Goal: Task Accomplishment & Management: Use online tool/utility

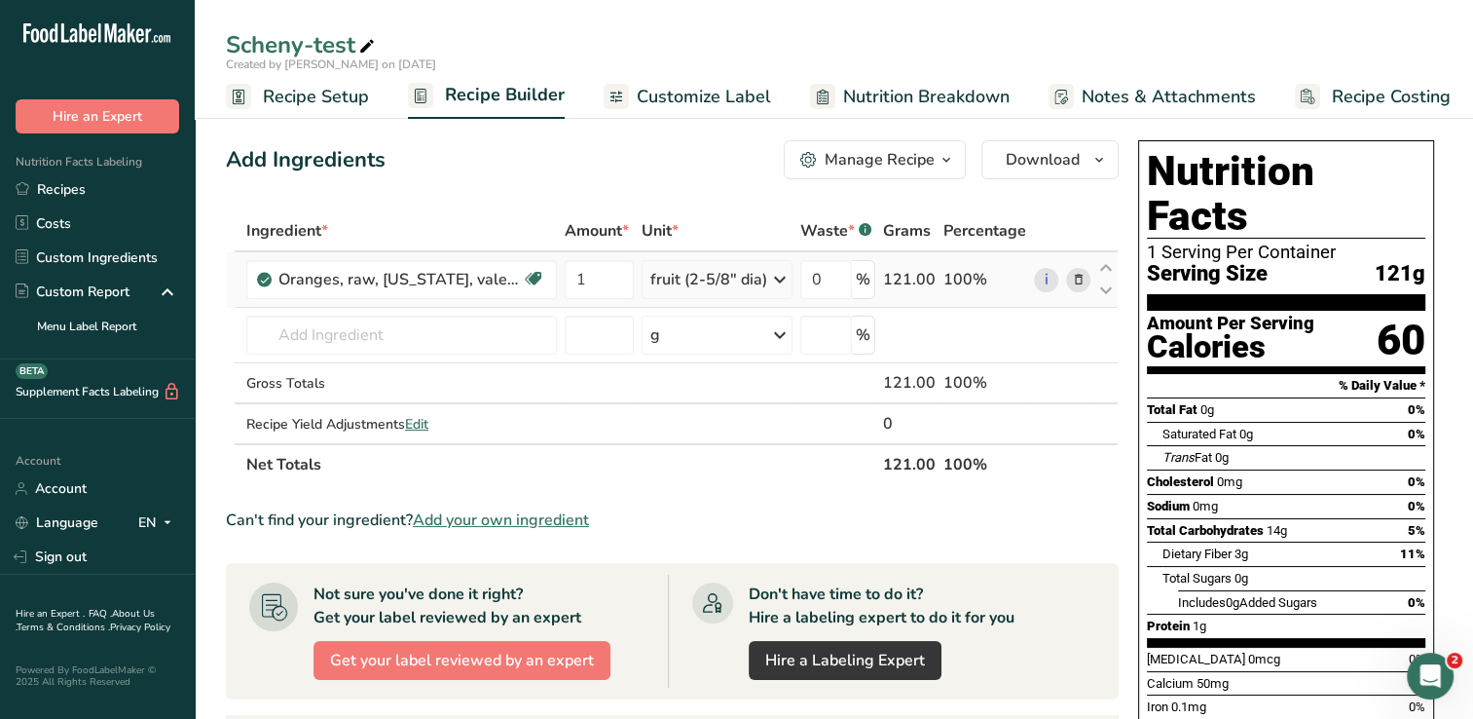
click at [1082, 277] on icon at bounding box center [1078, 280] width 14 height 20
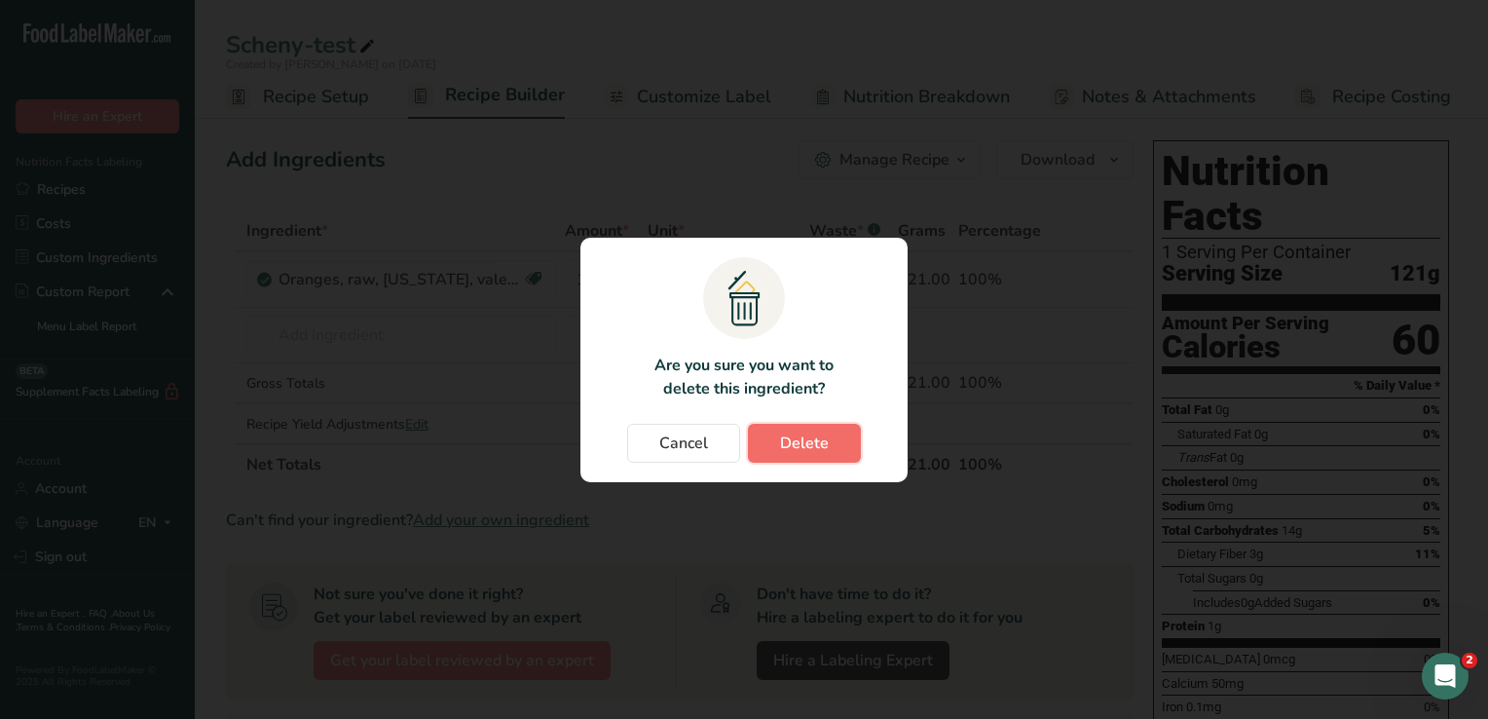
click at [841, 440] on button "Delete" at bounding box center [804, 443] width 113 height 39
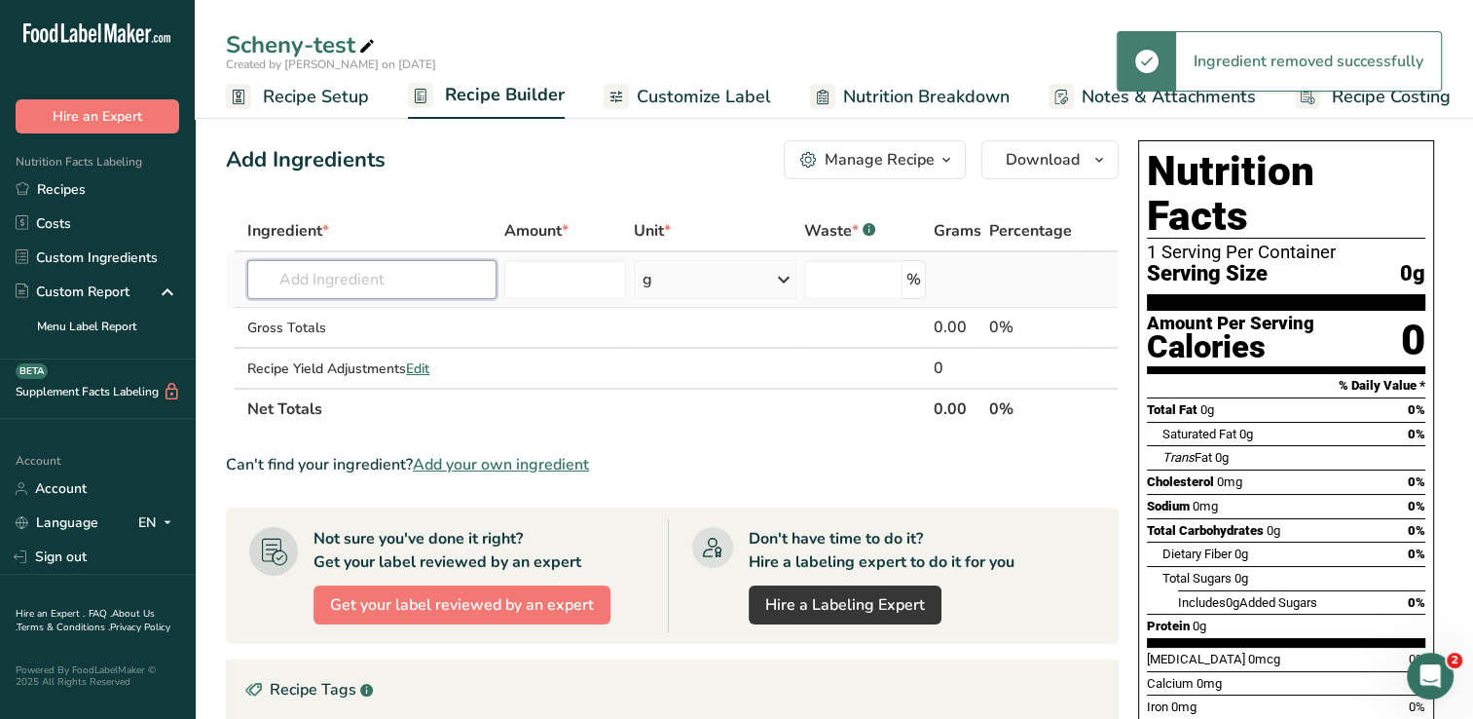
click at [368, 291] on input "text" at bounding box center [371, 279] width 249 height 39
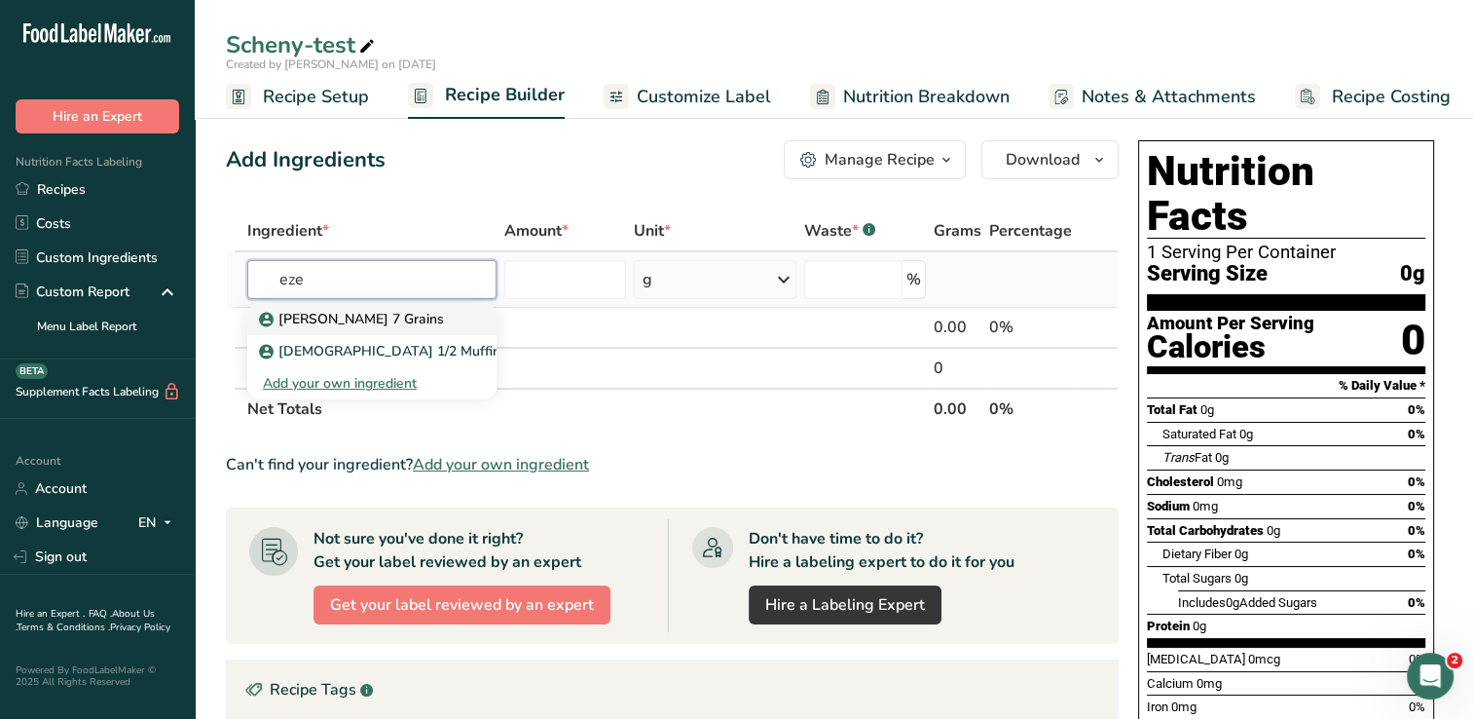
type input "eze"
click at [373, 325] on p "[PERSON_NAME] 7 Grains" at bounding box center [353, 319] width 181 height 20
type input "[PERSON_NAME] 7 Grains"
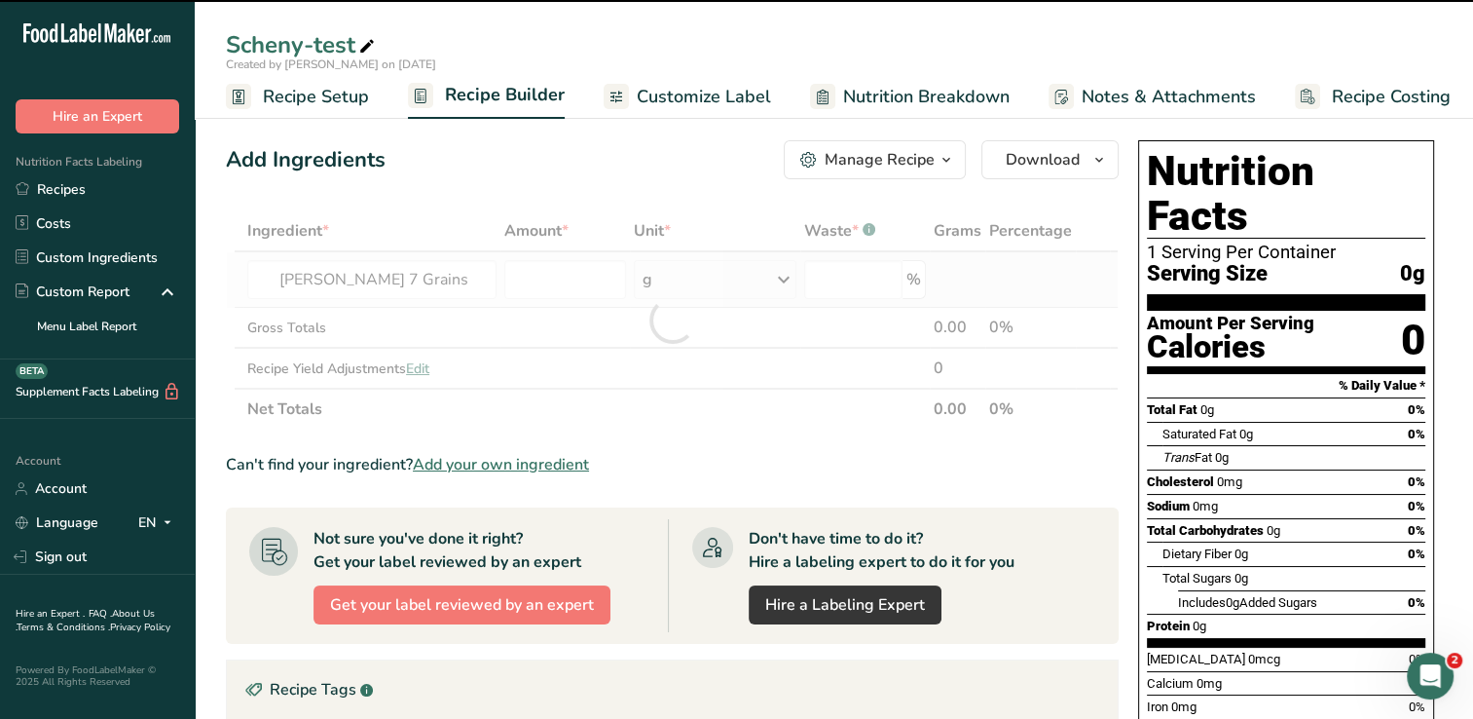
type input "0"
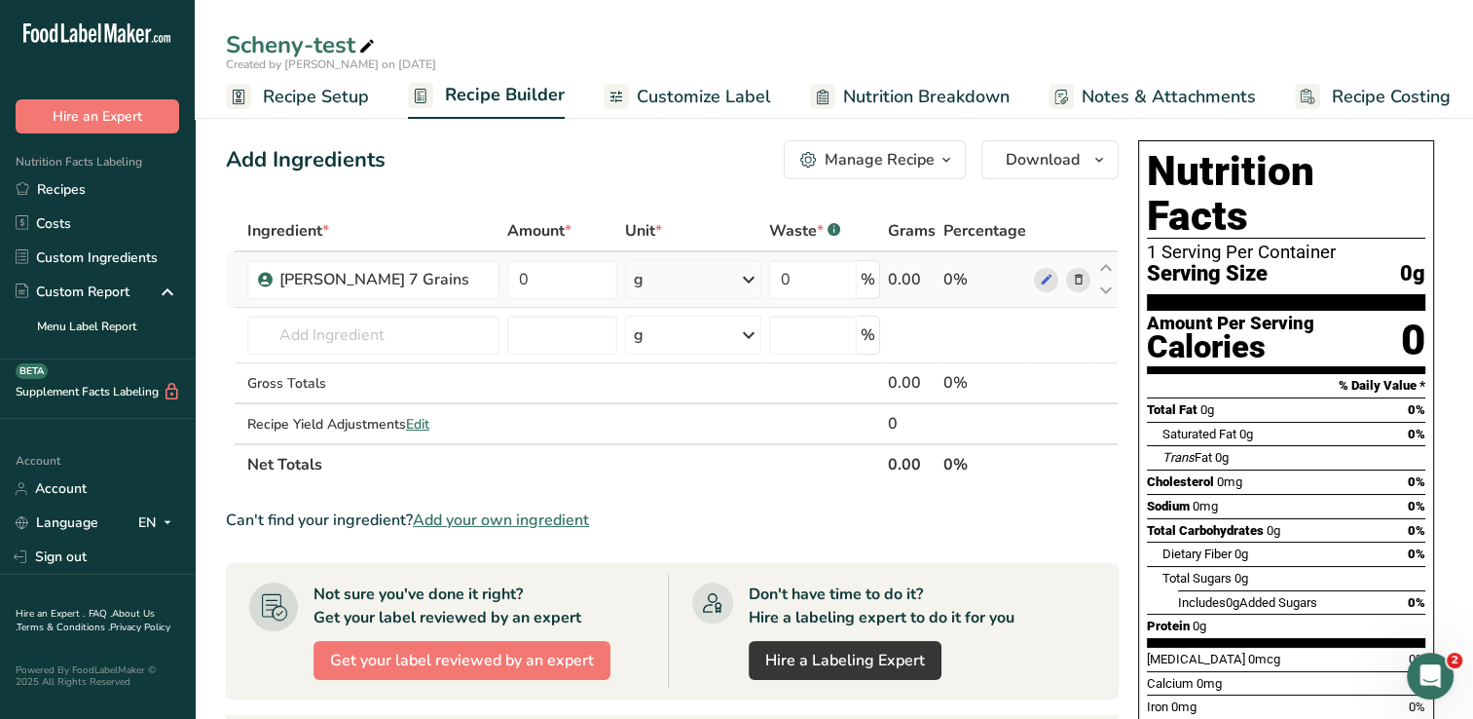
click at [760, 279] on icon at bounding box center [748, 279] width 23 height 35
click at [693, 434] on div "See more" at bounding box center [719, 434] width 164 height 20
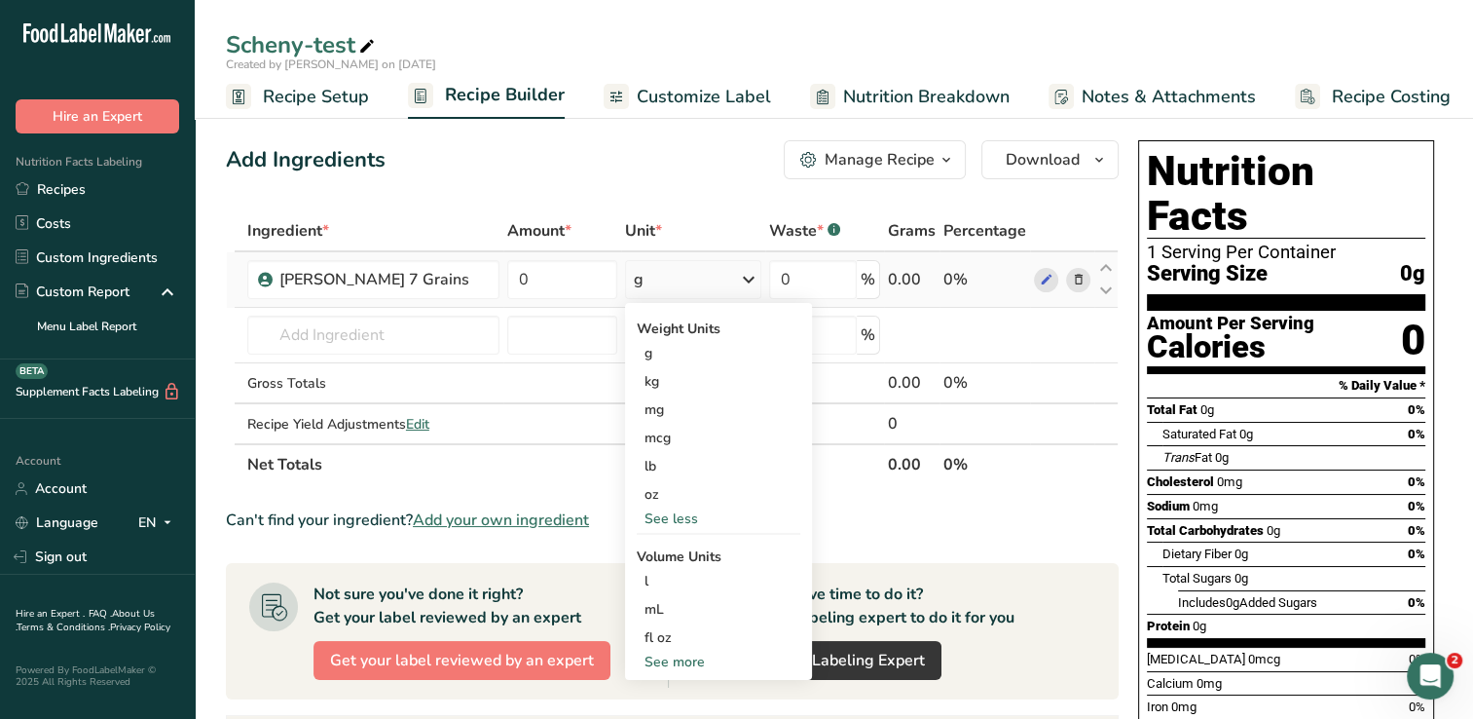
scroll to position [195, 0]
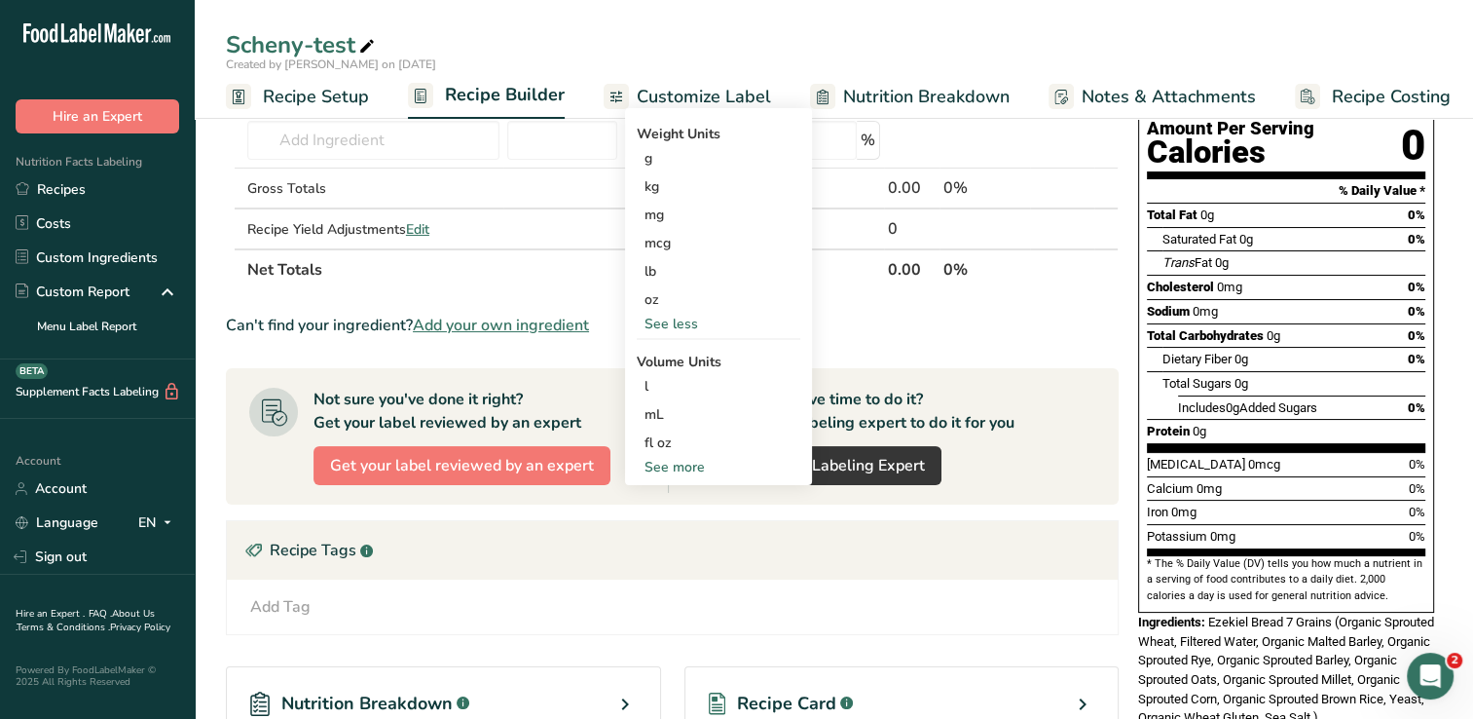
click at [684, 465] on div "See more" at bounding box center [719, 467] width 164 height 20
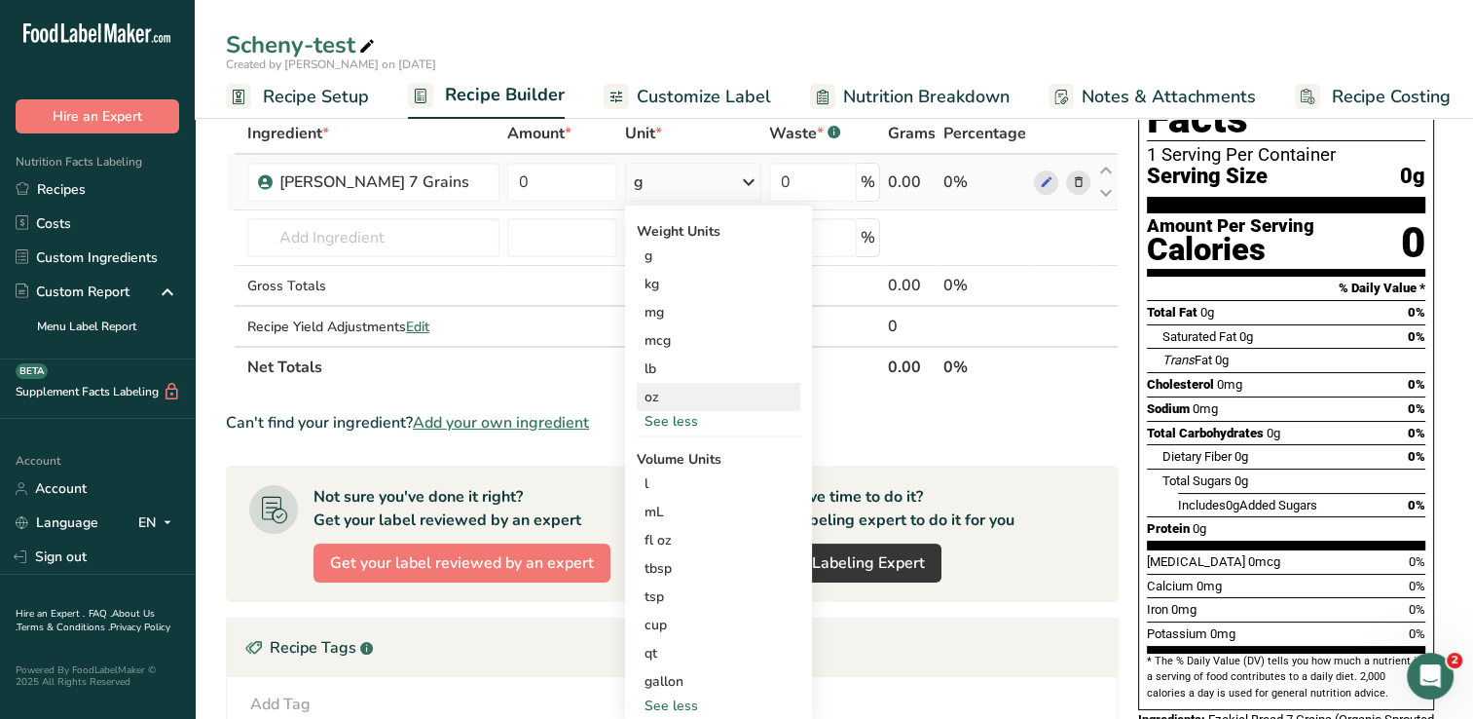
scroll to position [0, 0]
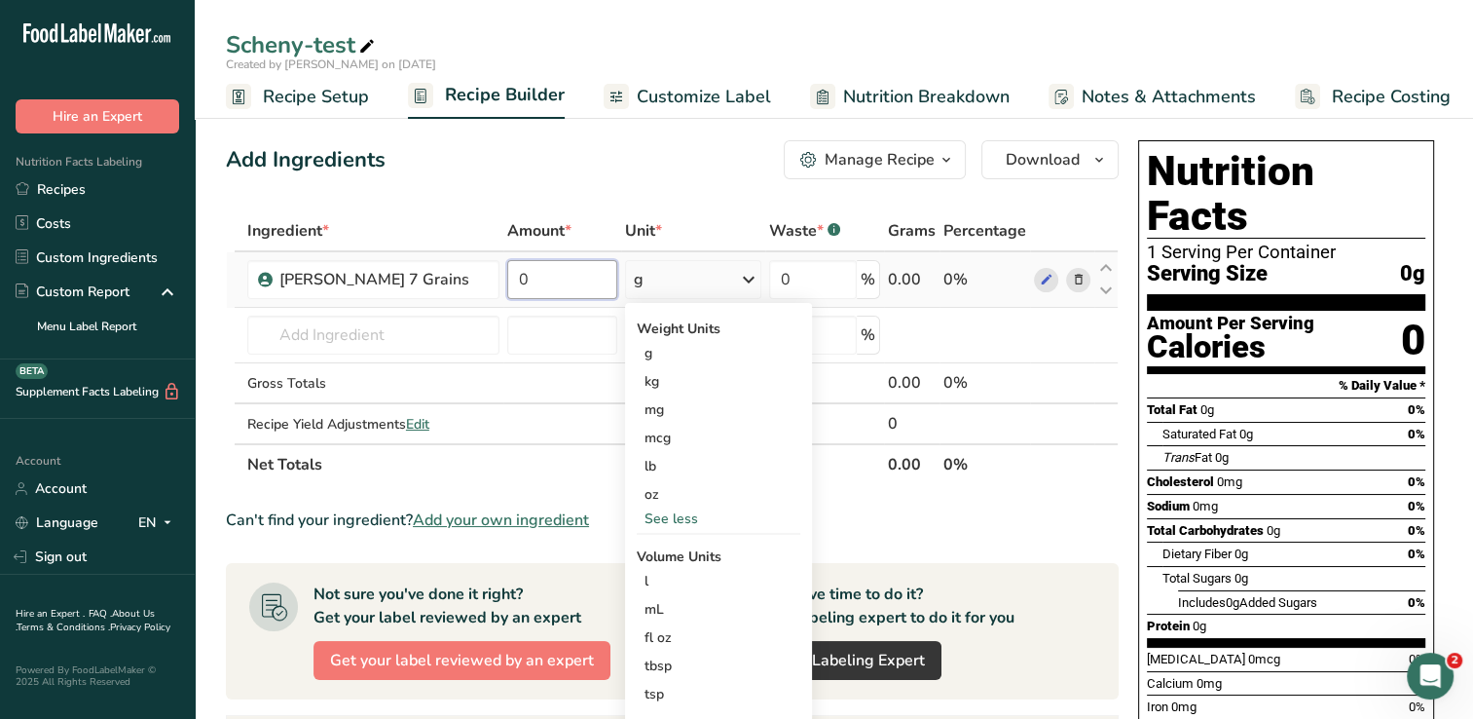
click at [542, 282] on input "0" at bounding box center [561, 279] width 109 height 39
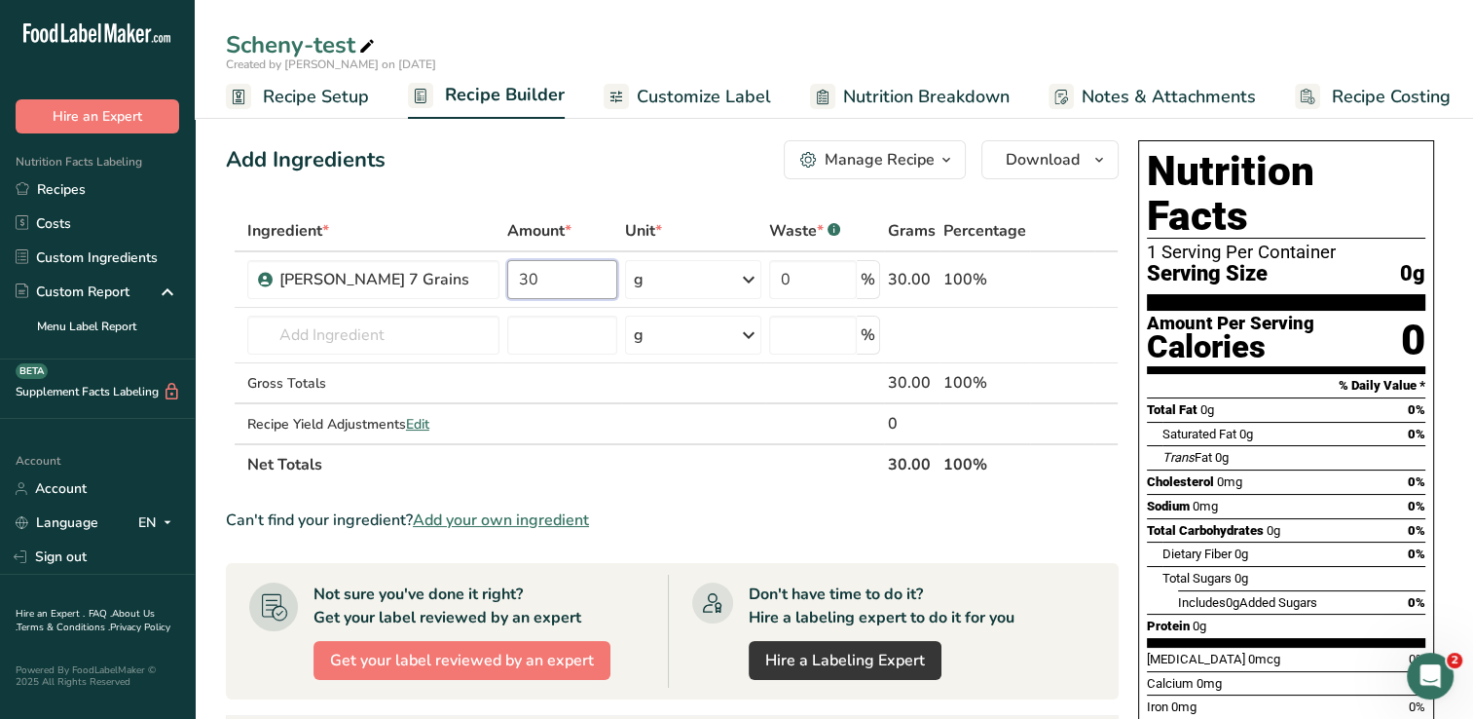
type input "30"
click at [609, 179] on div "Add Ingredients Manage Recipe Delete Recipe Duplicate Recipe Scale Recipe Save …" at bounding box center [678, 644] width 905 height 1024
click at [1087, 271] on span at bounding box center [1077, 279] width 23 height 23
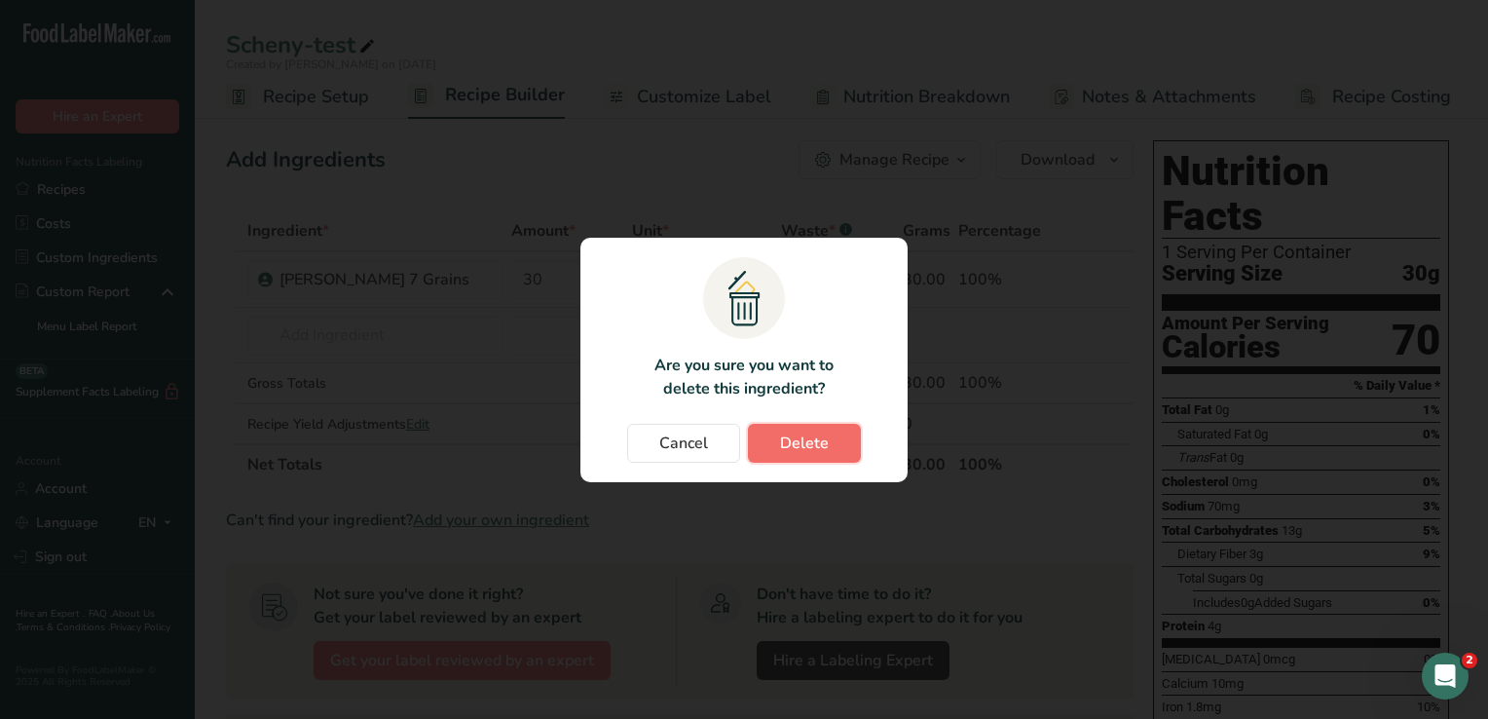
click at [834, 438] on button "Delete" at bounding box center [804, 443] width 113 height 39
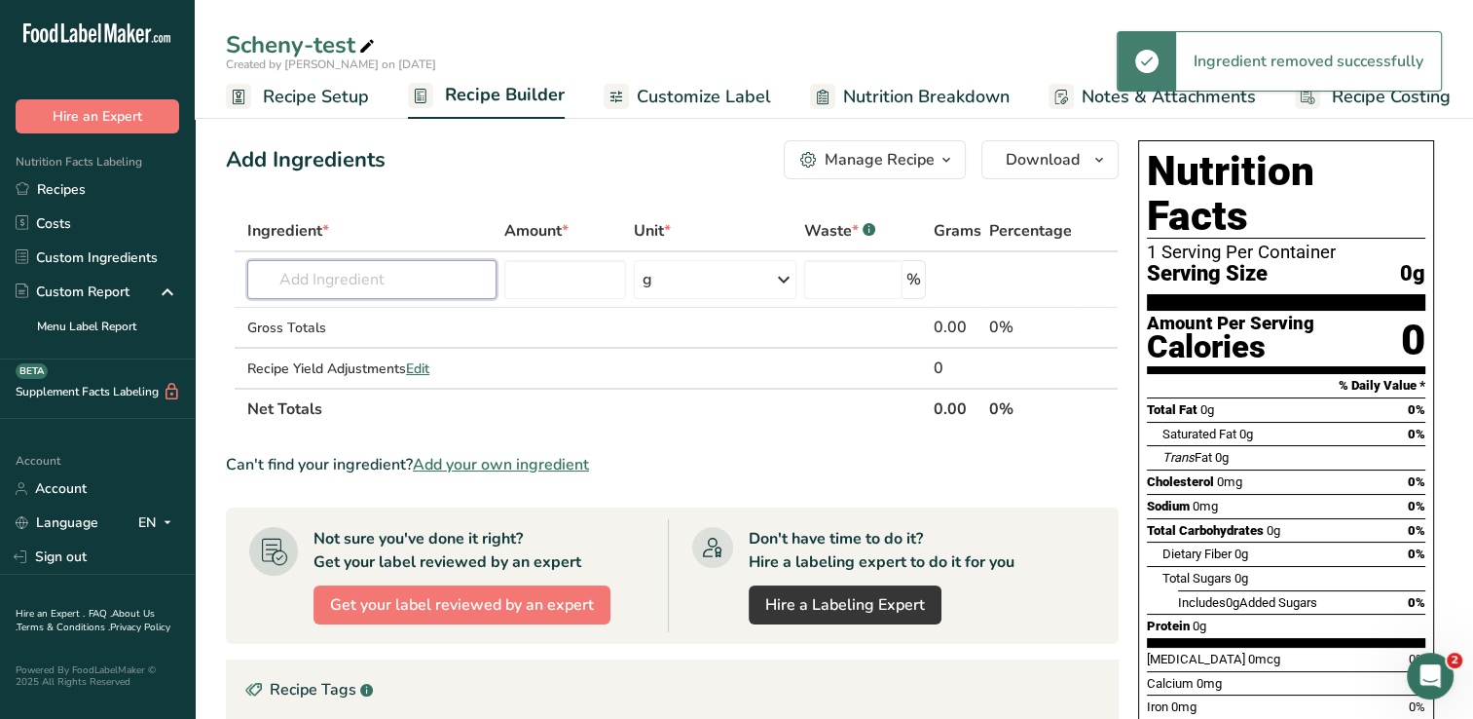
click at [433, 282] on input "text" at bounding box center [371, 279] width 249 height 39
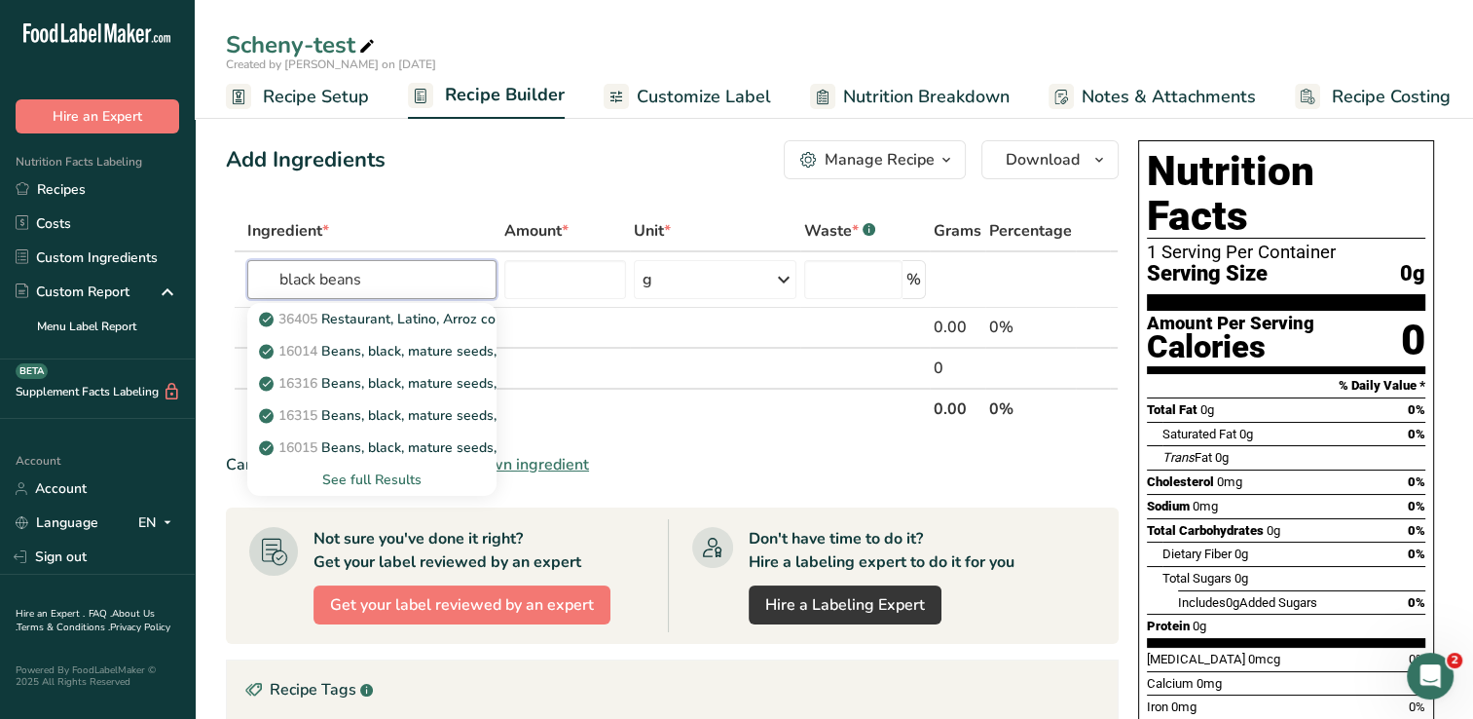
type input "black beans"
click at [391, 474] on div "See full Results" at bounding box center [372, 479] width 218 height 20
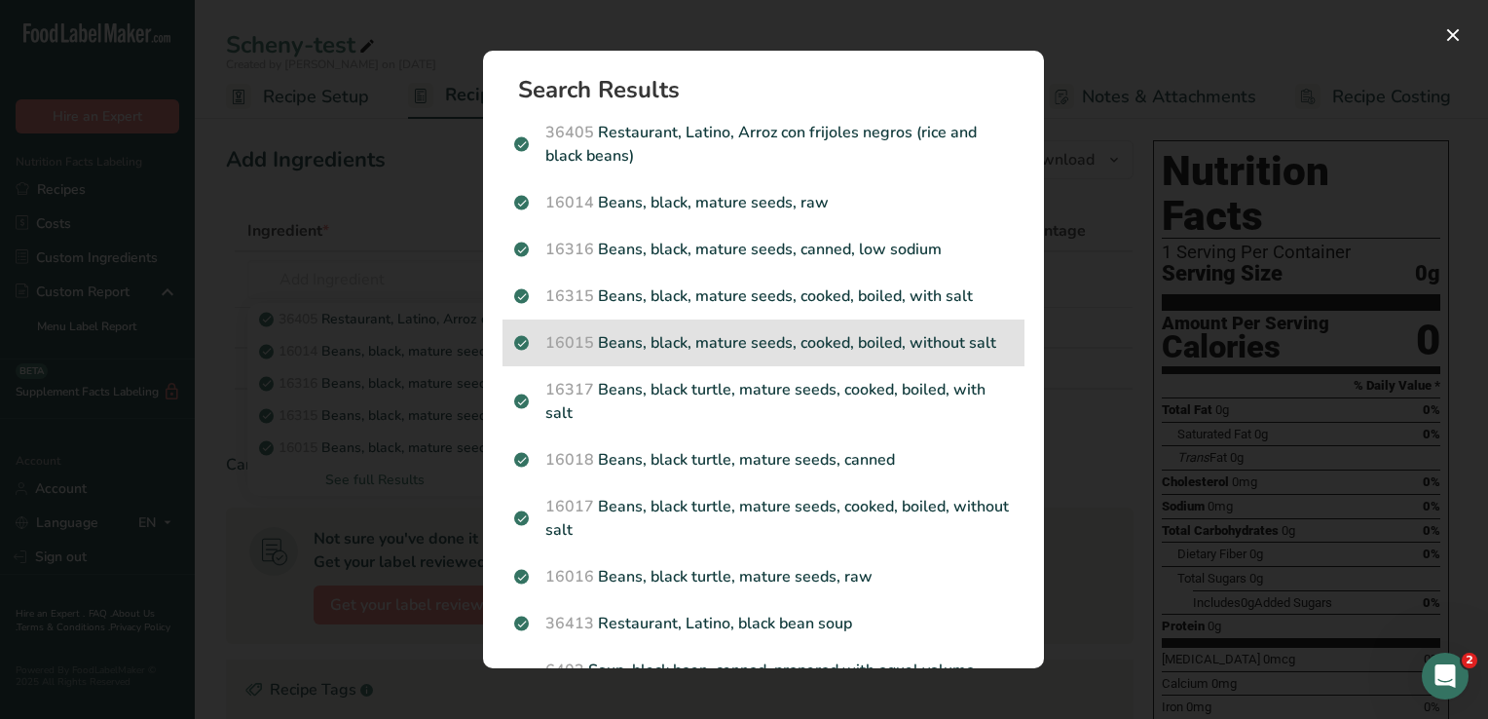
click at [860, 337] on p "16015 Beans, black, mature seeds, cooked, boiled, without salt" at bounding box center [763, 342] width 499 height 23
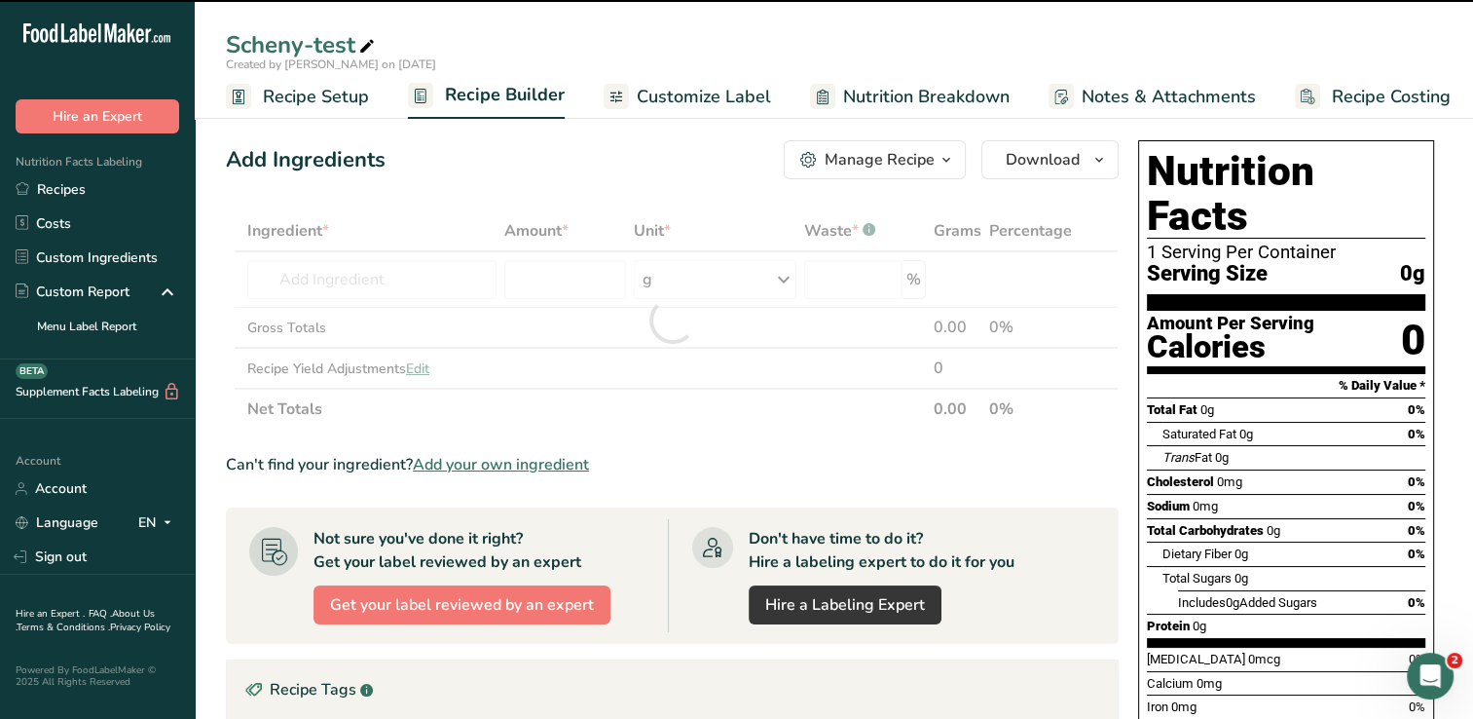
type input "0"
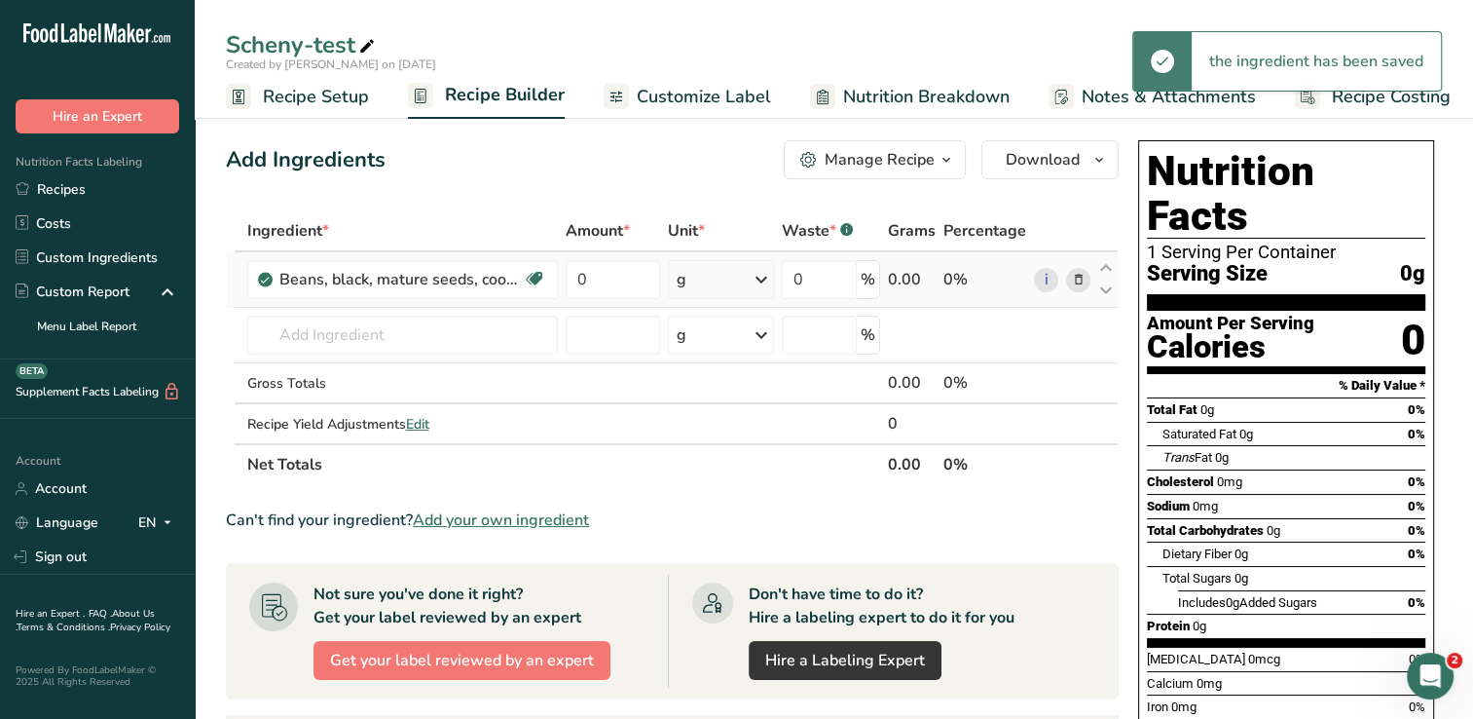
click at [762, 280] on icon at bounding box center [761, 279] width 23 height 35
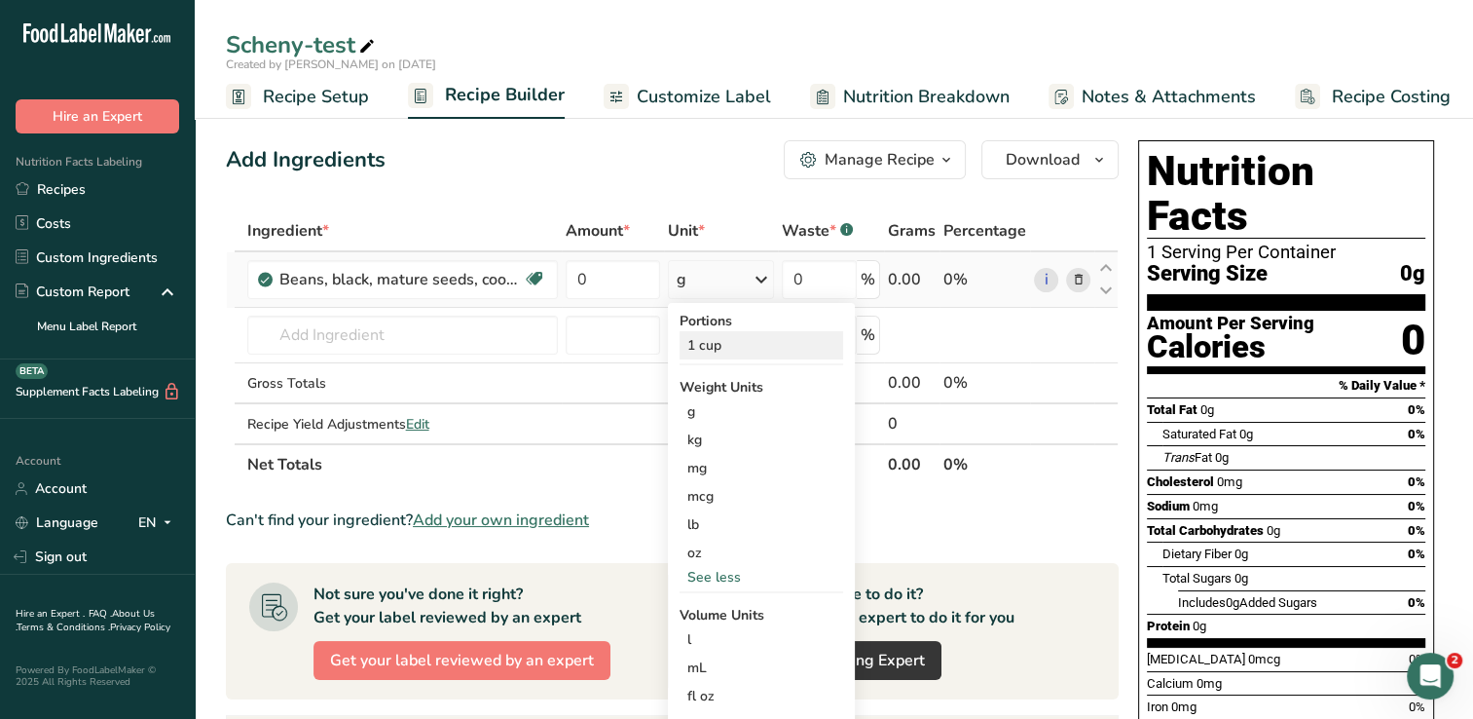
click at [745, 345] on div "1 cup" at bounding box center [762, 345] width 164 height 28
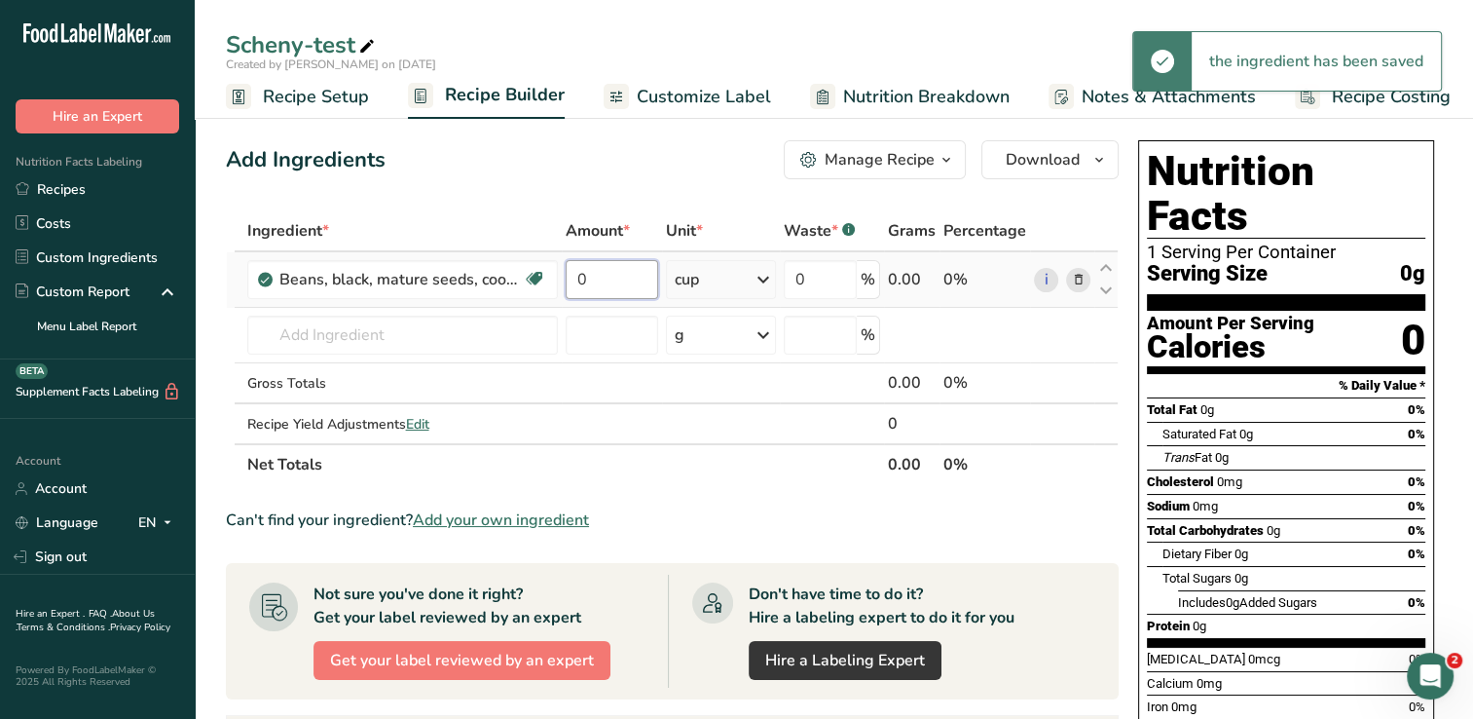
click at [612, 285] on input "0" at bounding box center [612, 279] width 93 height 39
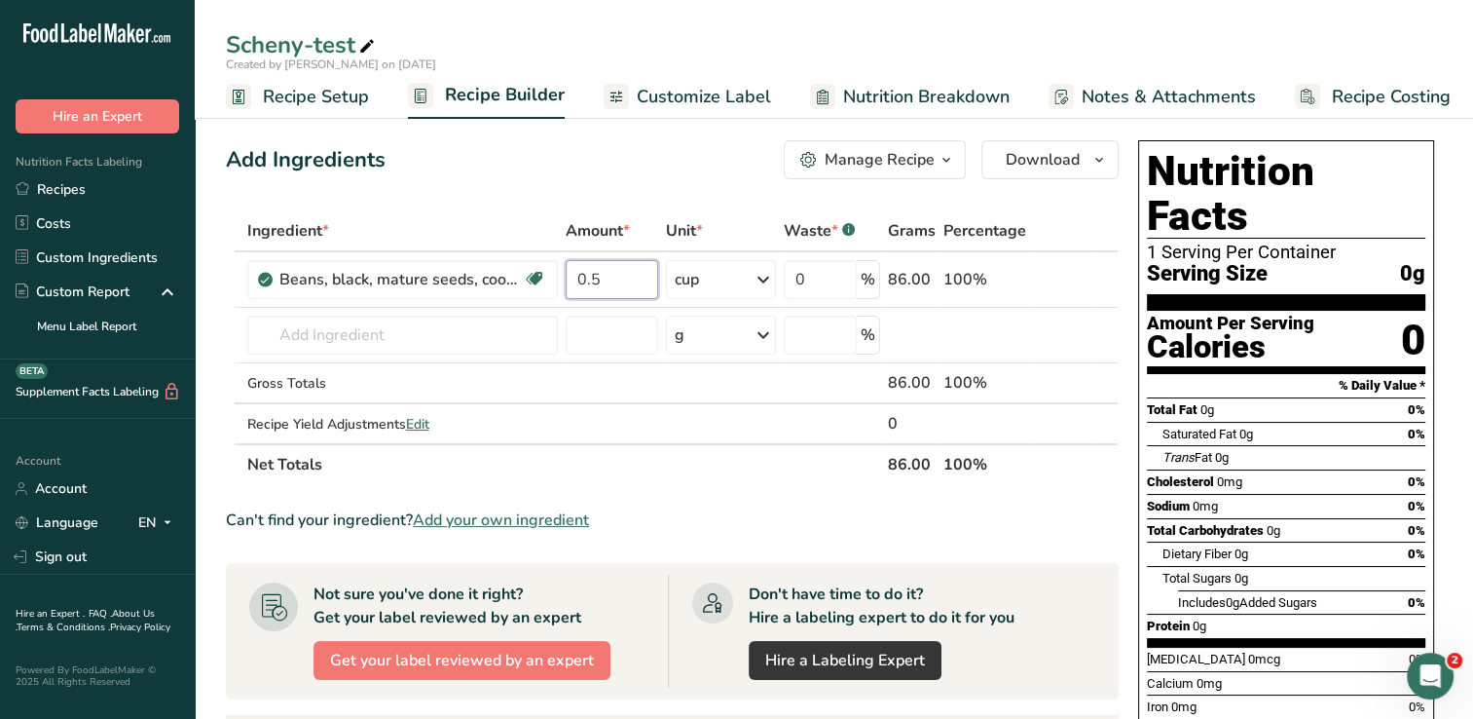
type input "0.5"
click at [678, 173] on div "Add Ingredients Manage Recipe Delete Recipe Duplicate Recipe Scale Recipe Save …" at bounding box center [672, 159] width 893 height 39
click at [1079, 278] on icon at bounding box center [1078, 280] width 14 height 20
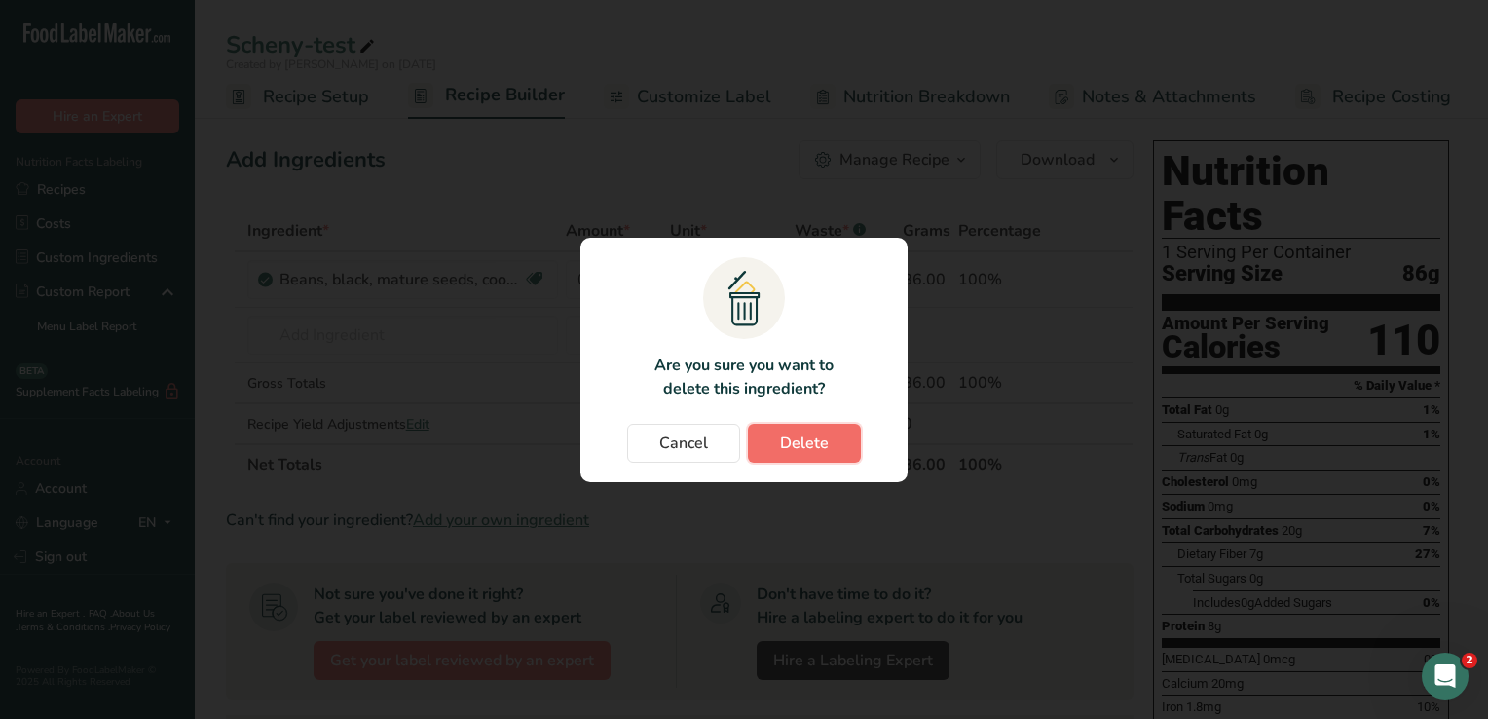
click at [818, 444] on span "Delete" at bounding box center [804, 442] width 49 height 23
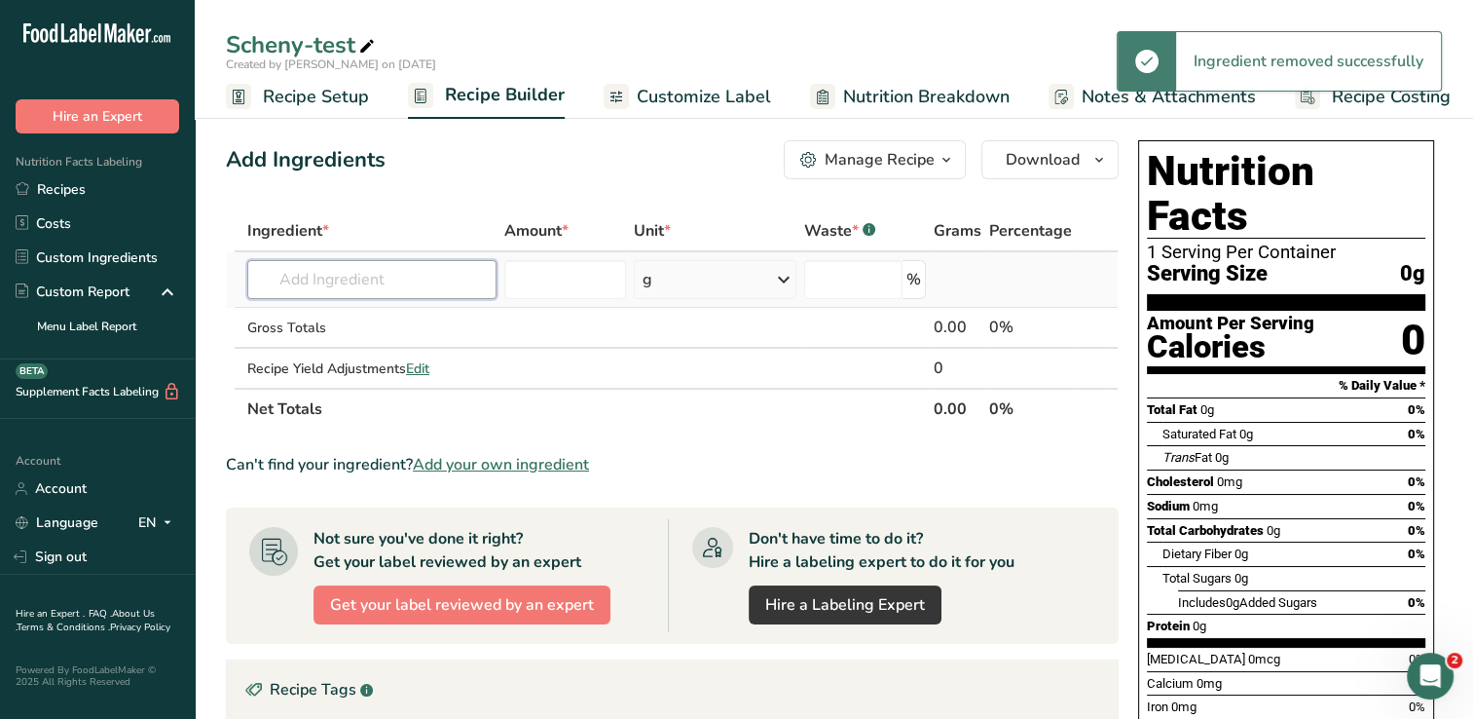
click at [411, 284] on input "text" at bounding box center [371, 279] width 249 height 39
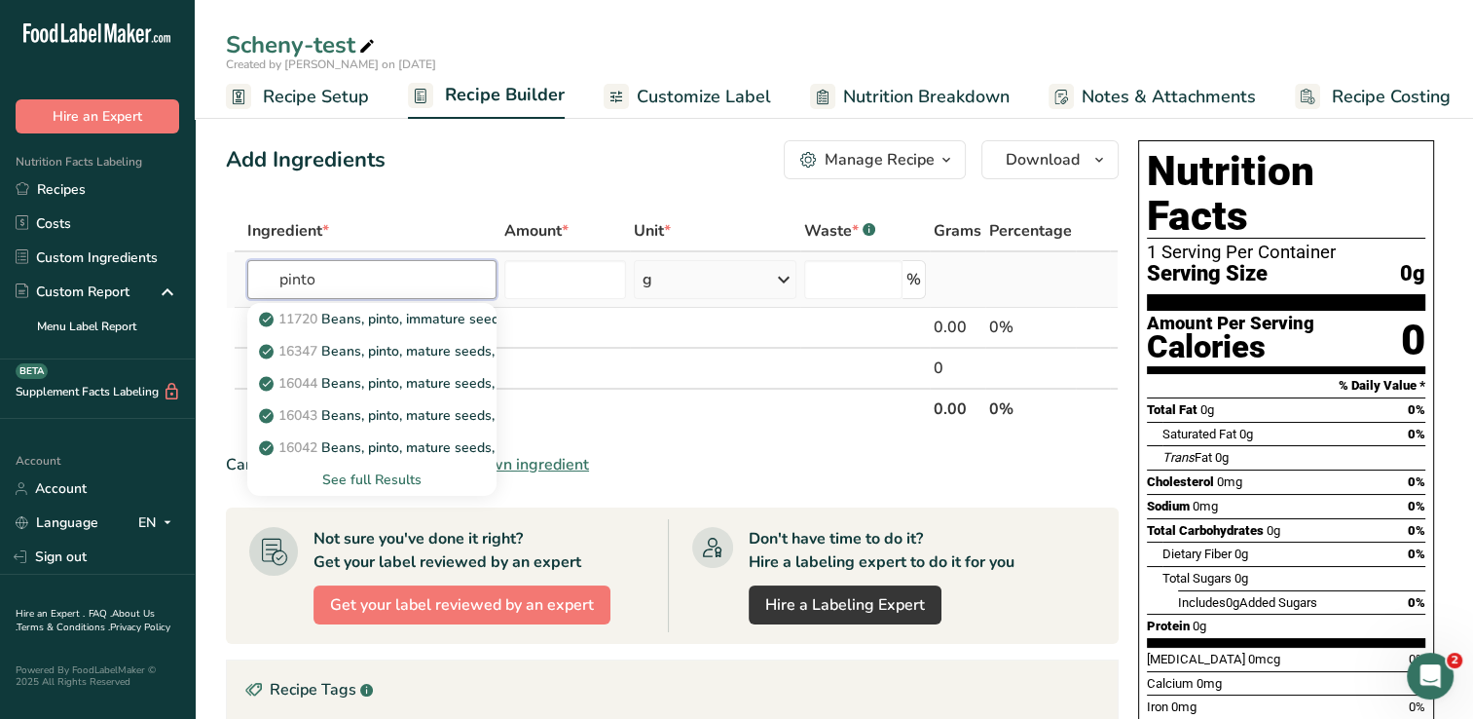
type input "pinto"
click at [391, 473] on div "See full Results" at bounding box center [372, 479] width 218 height 20
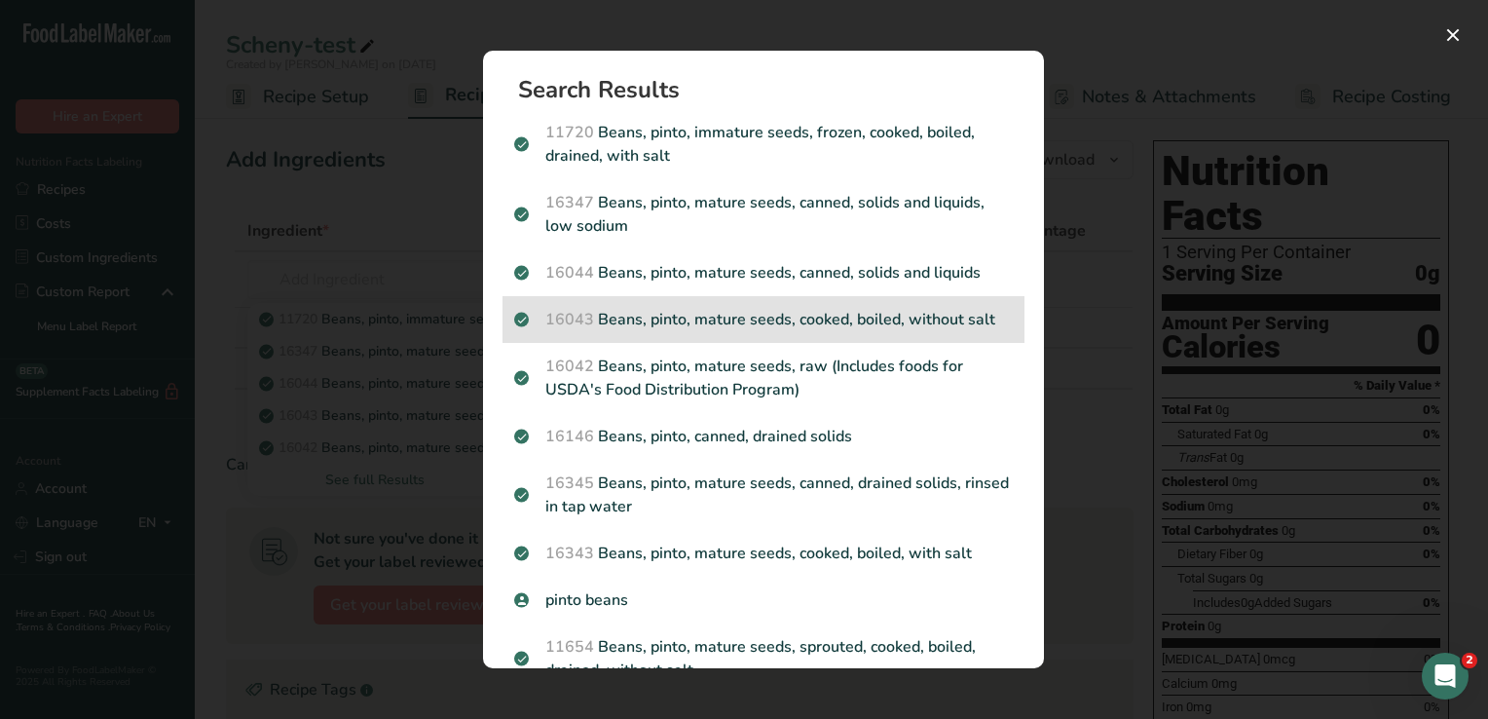
click at [906, 321] on p "16043 Beans, pinto, mature seeds, cooked, boiled, without salt" at bounding box center [763, 319] width 499 height 23
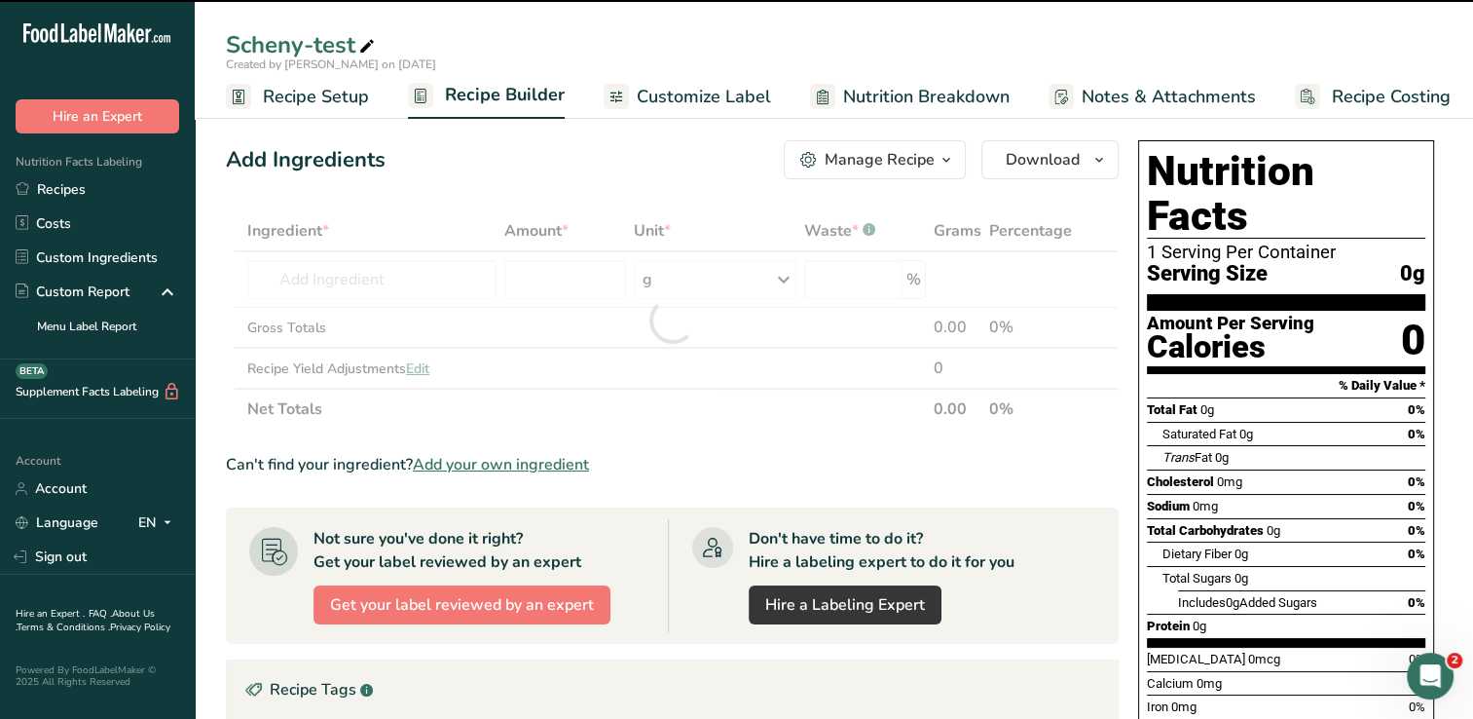
type input "0"
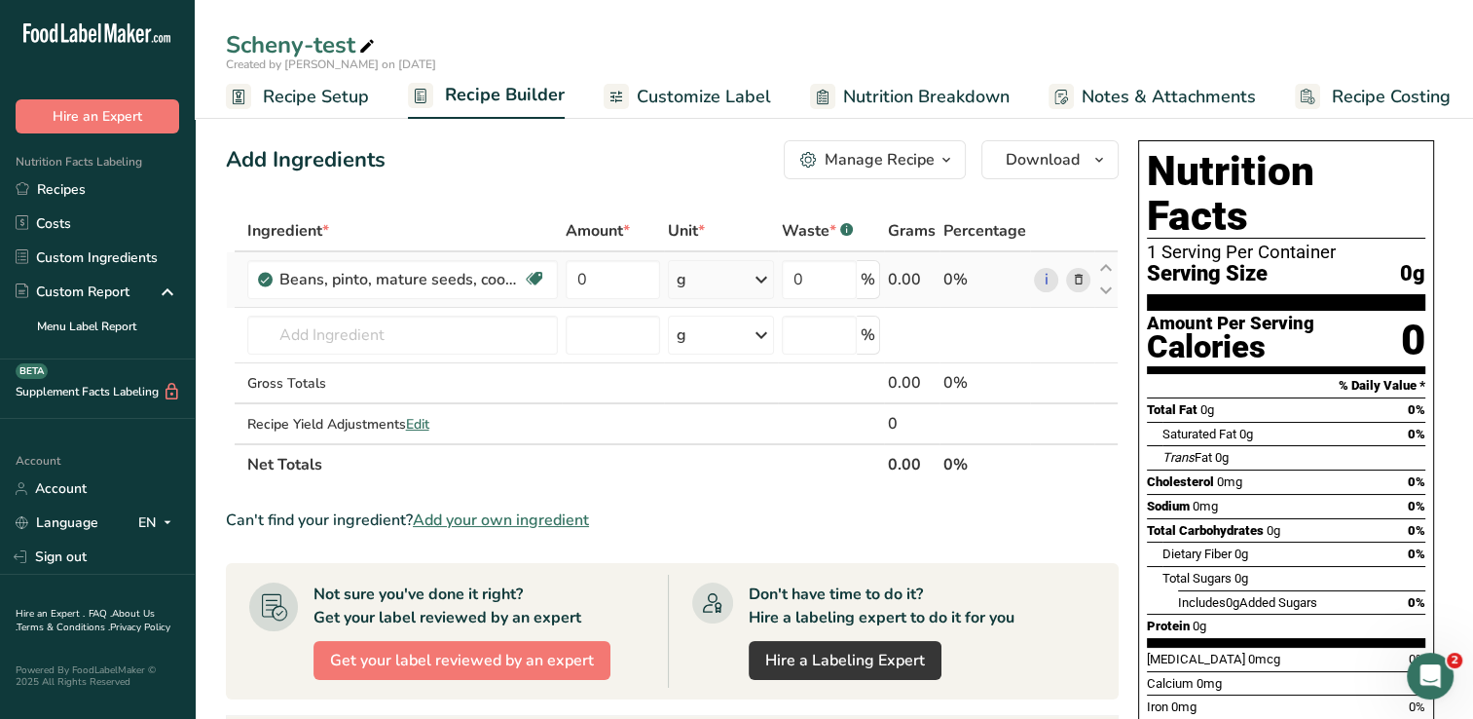
click at [761, 282] on icon at bounding box center [761, 279] width 23 height 35
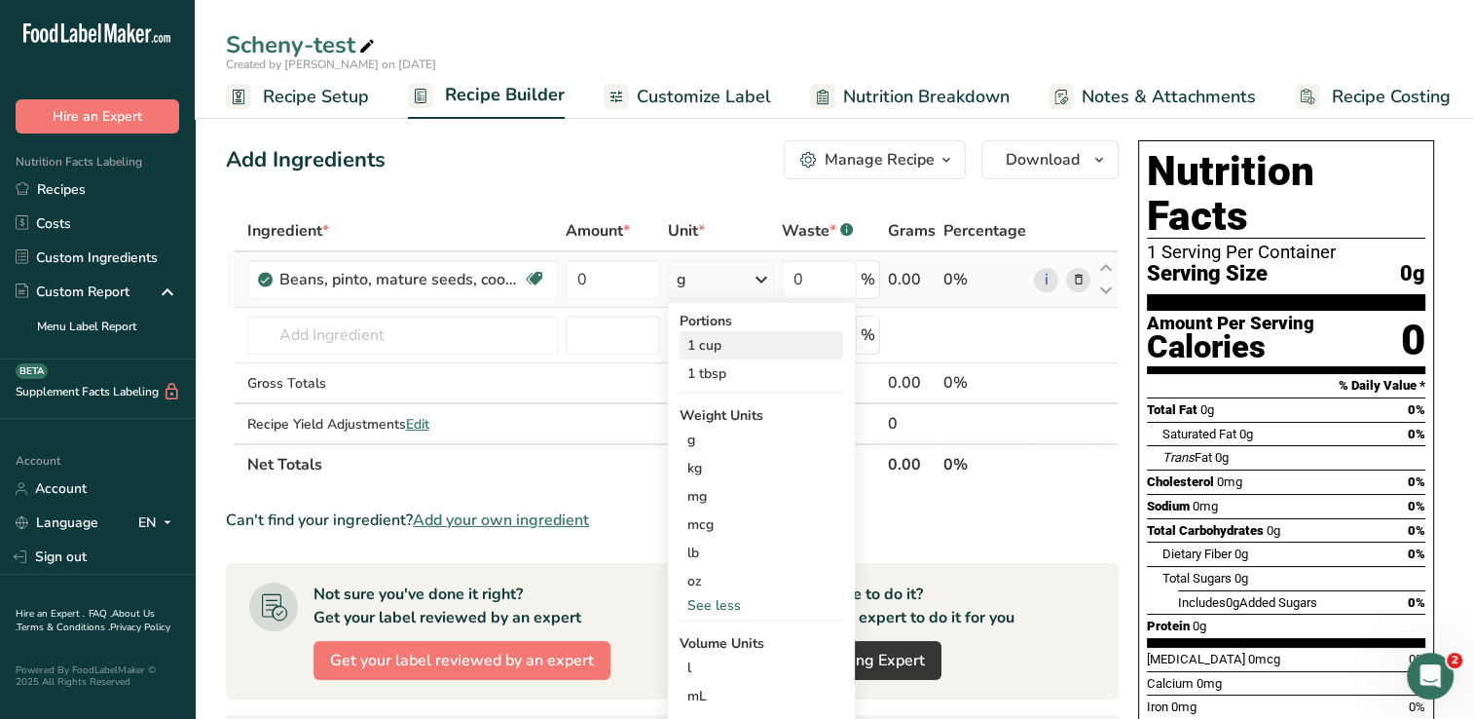
click at [750, 345] on div "1 cup" at bounding box center [762, 345] width 164 height 28
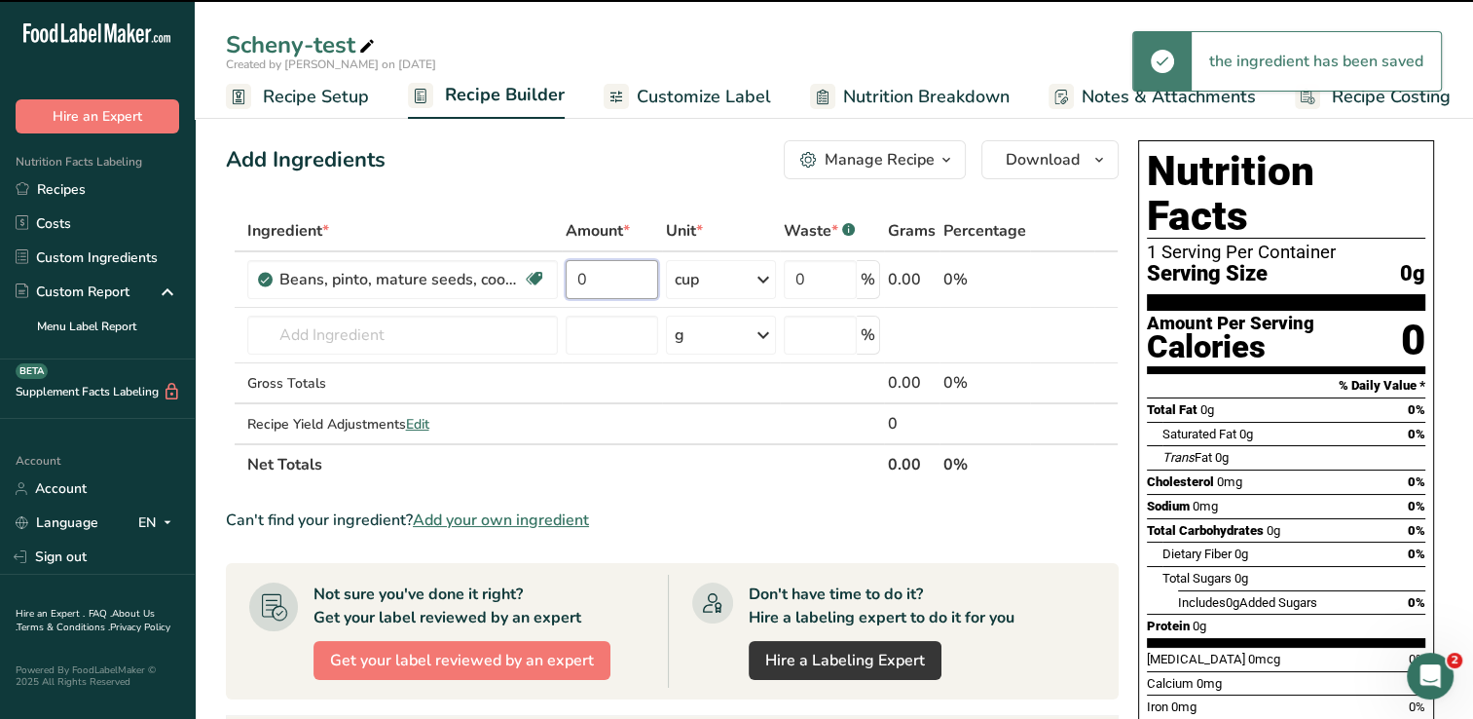
click at [617, 279] on input "0" at bounding box center [612, 279] width 93 height 39
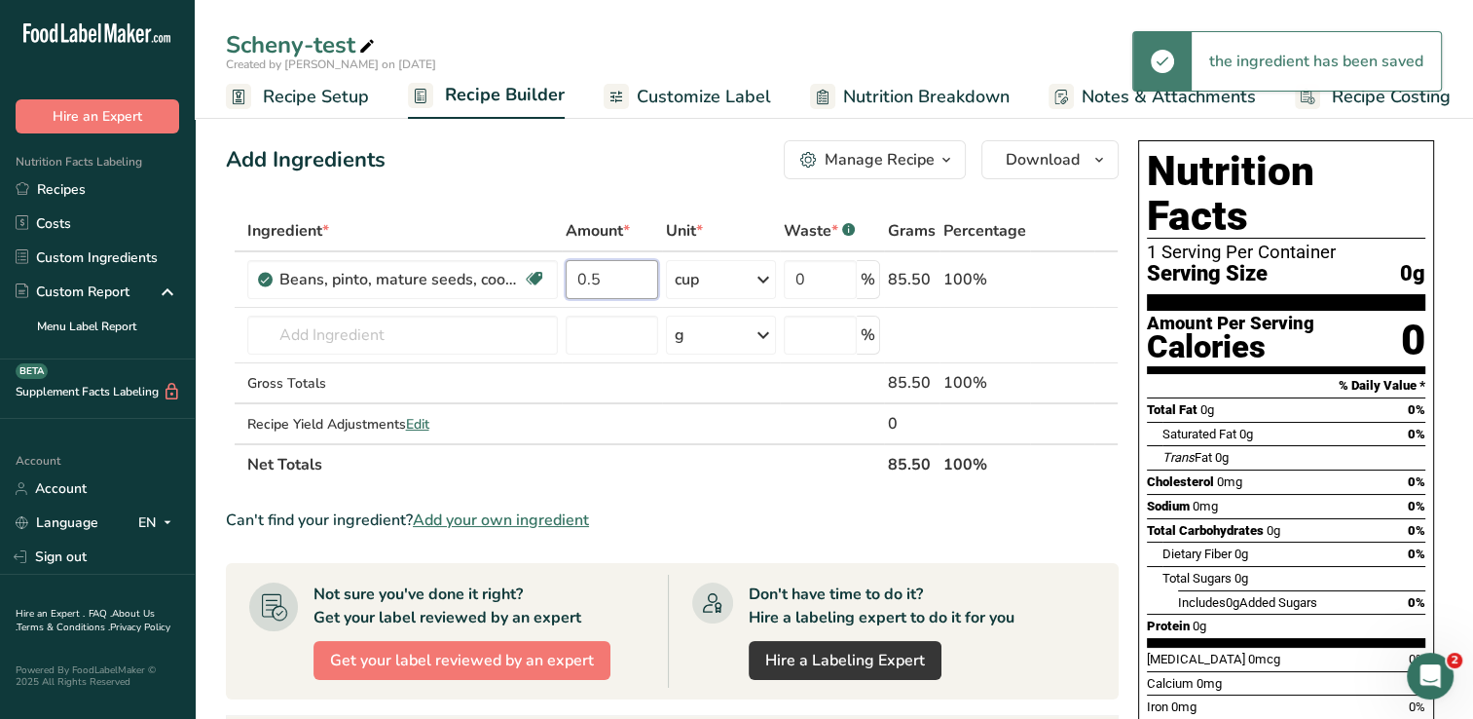
type input "0.5"
click at [557, 166] on div "Add Ingredients Manage Recipe Delete Recipe Duplicate Recipe Scale Recipe Save …" at bounding box center [672, 159] width 893 height 39
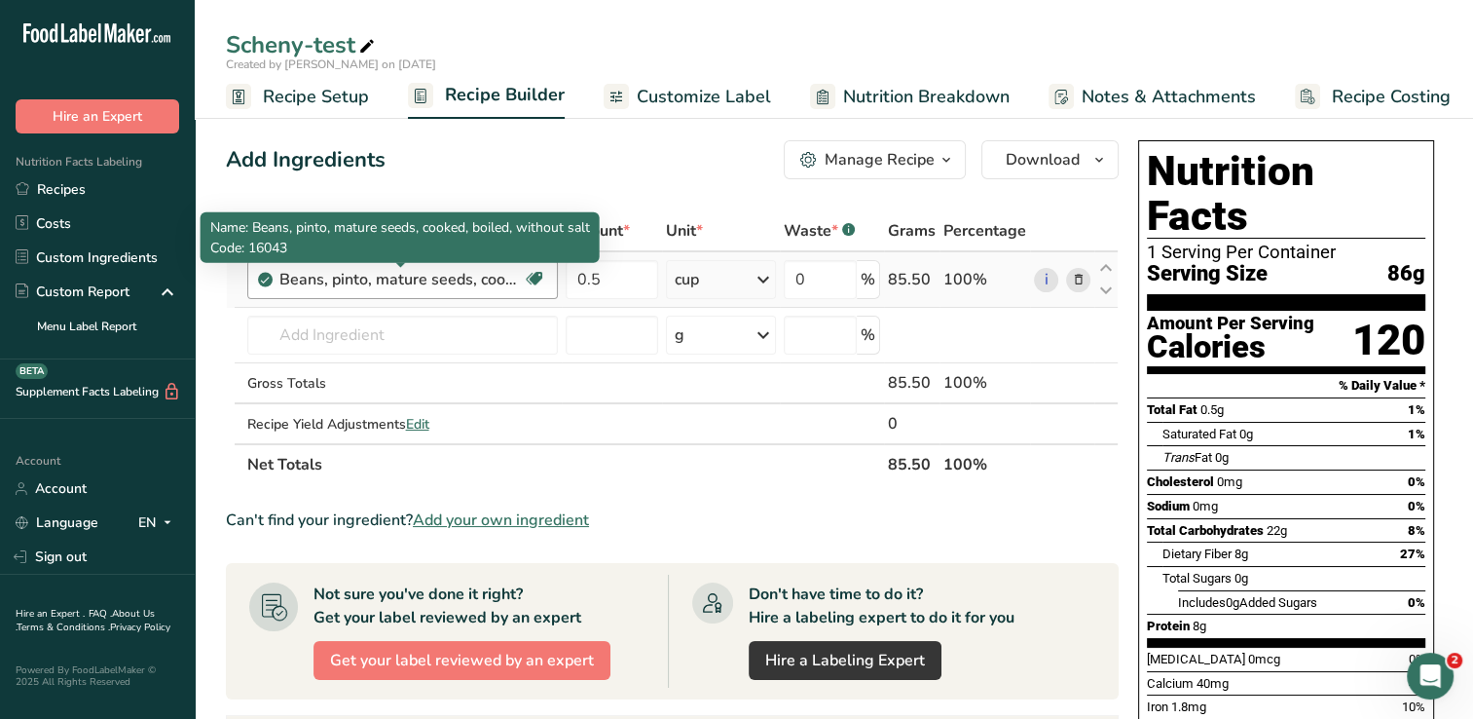
click at [513, 282] on div "Beans, pinto, mature seeds, cooked, boiled, without salt" at bounding box center [400, 279] width 243 height 23
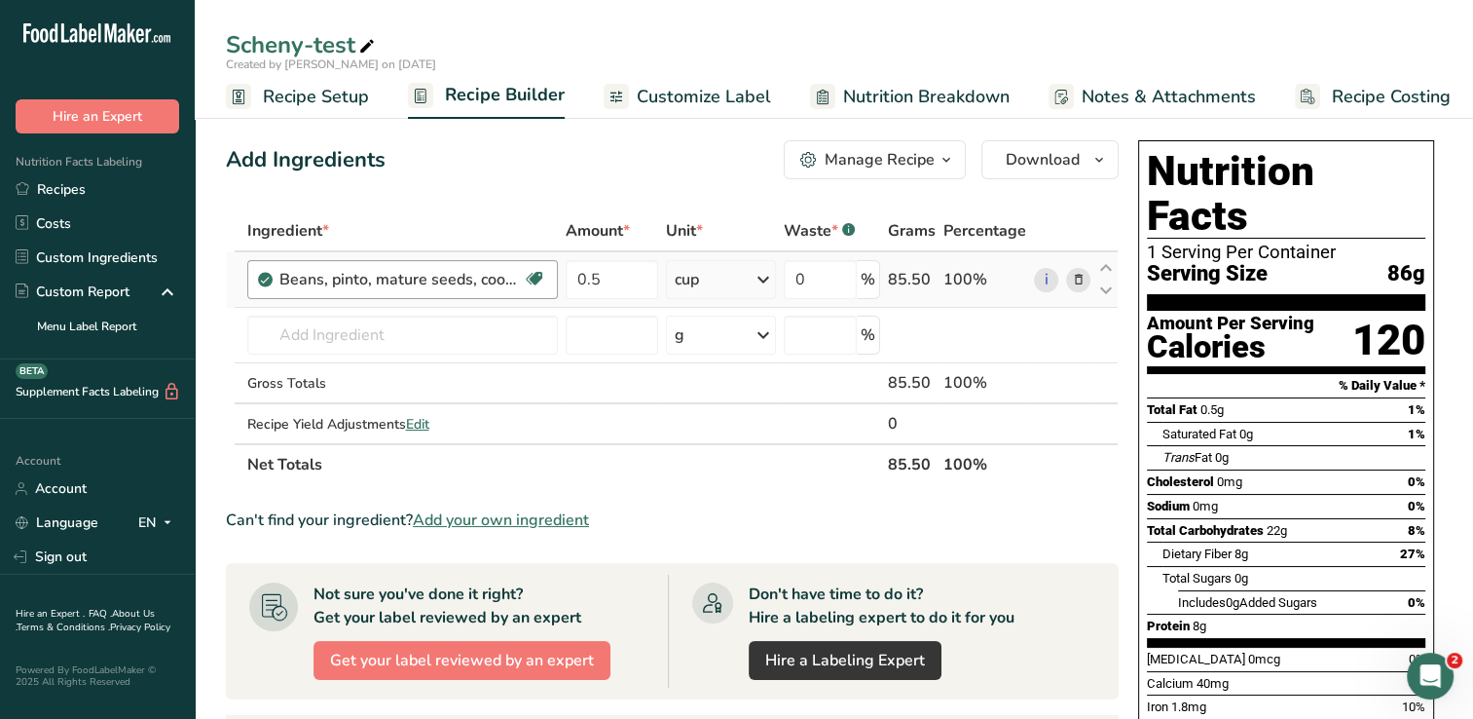
click at [513, 282] on div "Beans, pinto, mature seeds, cooked, boiled, without salt" at bounding box center [400, 279] width 243 height 23
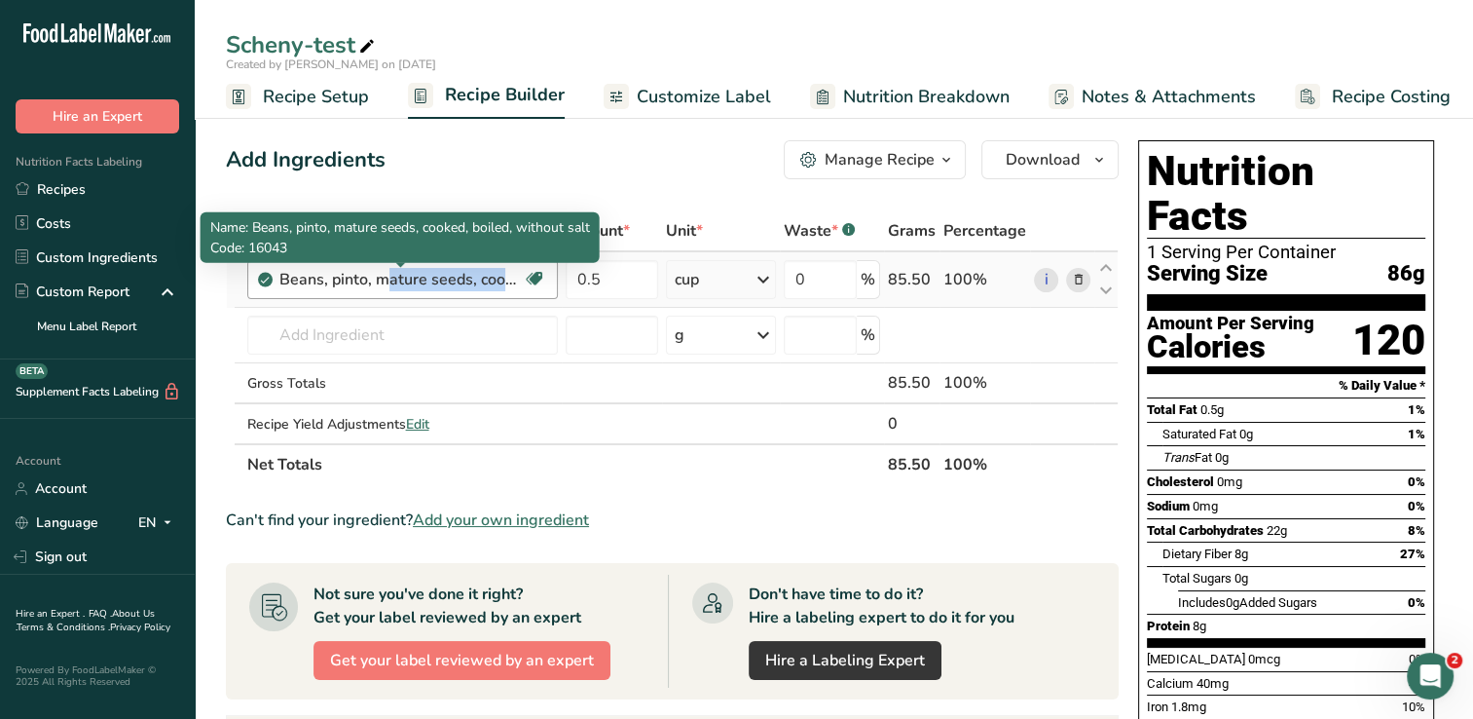
click at [513, 282] on div "Beans, pinto, mature seeds, cooked, boiled, without salt" at bounding box center [400, 279] width 243 height 23
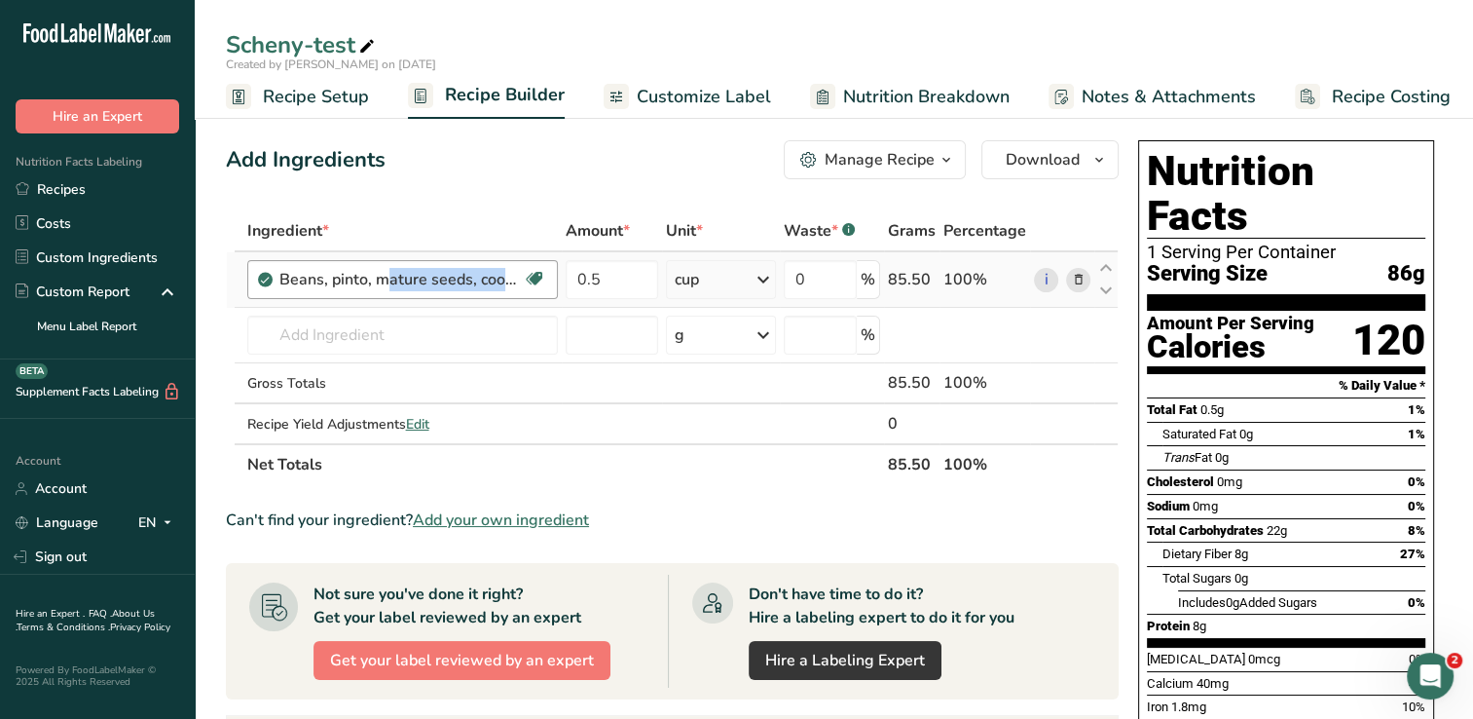
click at [513, 282] on div "Beans, pinto, mature seeds, cooked, boiled, without salt" at bounding box center [400, 279] width 243 height 23
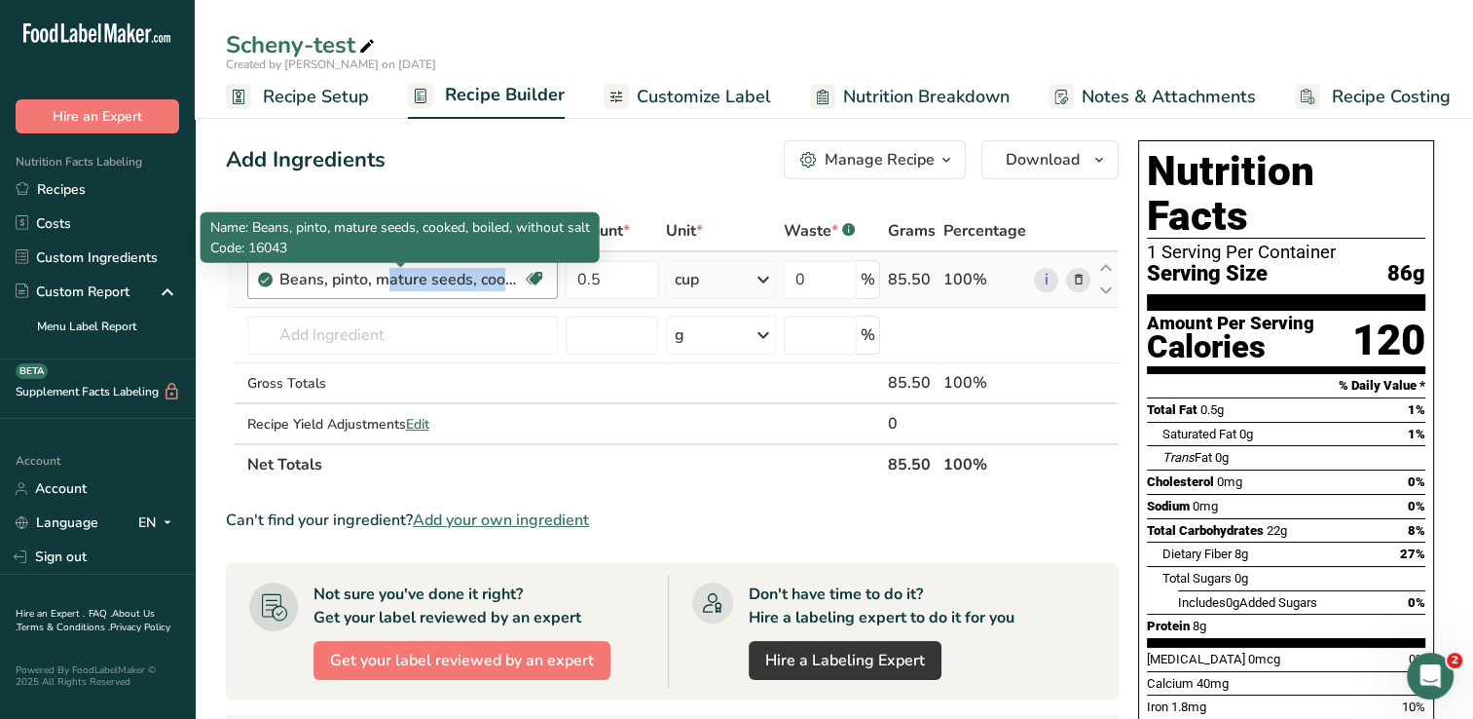
copy div "Beans, pinto, mature seeds, cooked, boiled, without salt Plant-based Protein Da…"
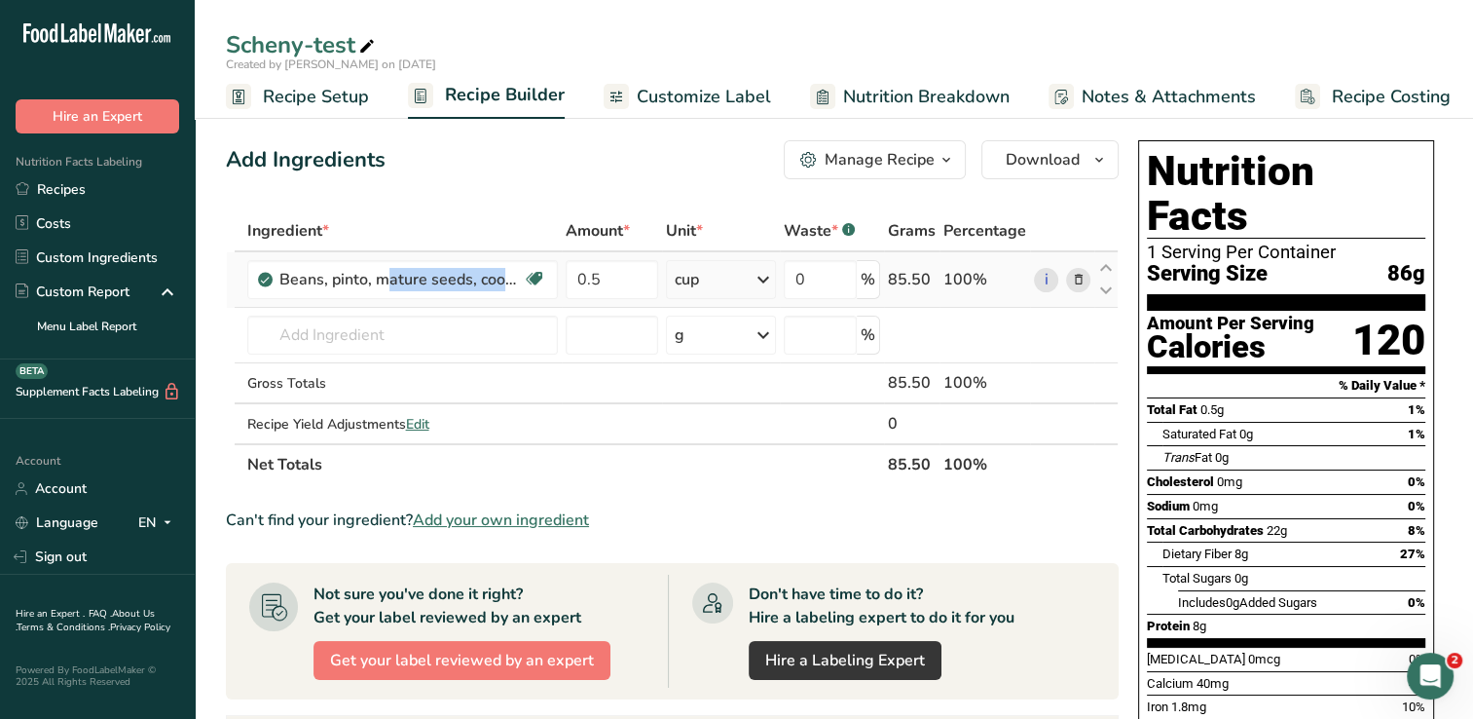
click at [1079, 276] on icon at bounding box center [1078, 280] width 14 height 20
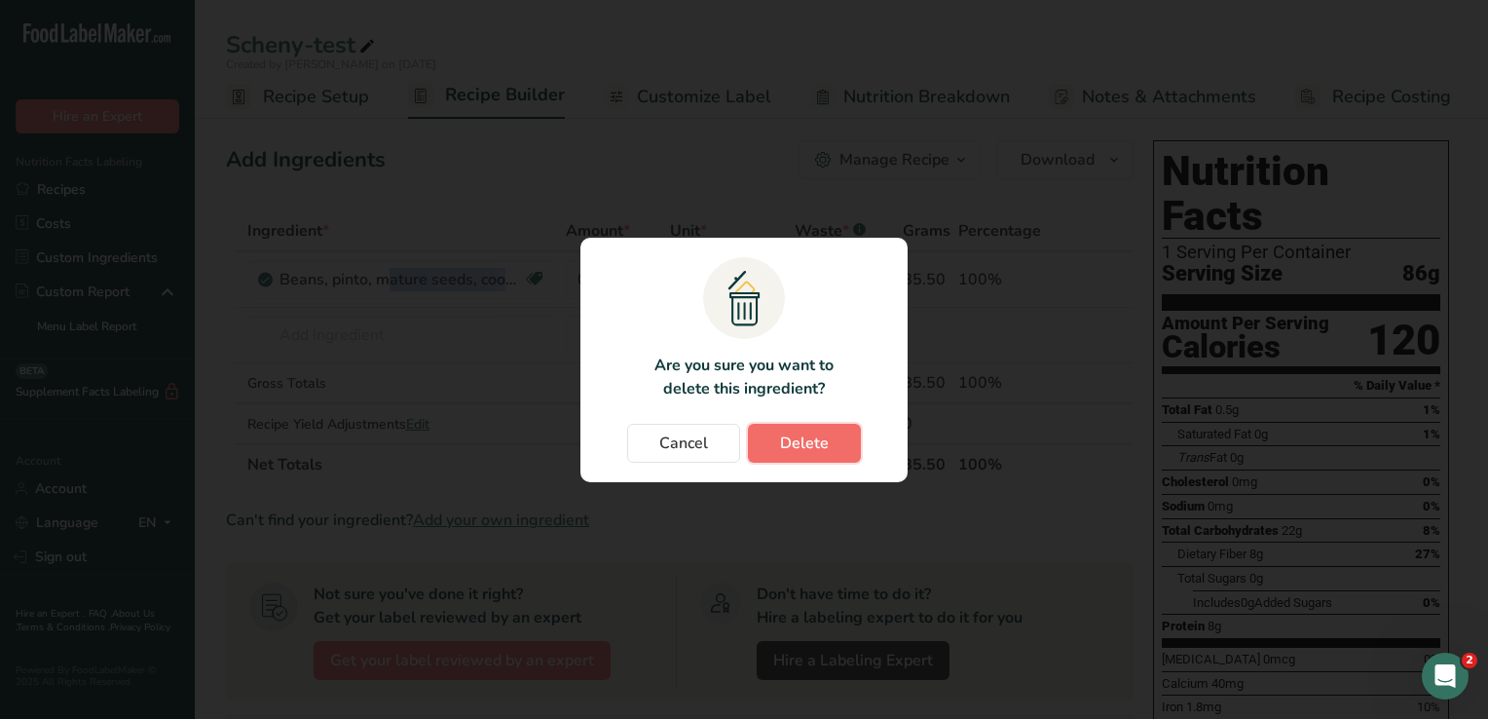
click at [809, 452] on span "Delete" at bounding box center [804, 442] width 49 height 23
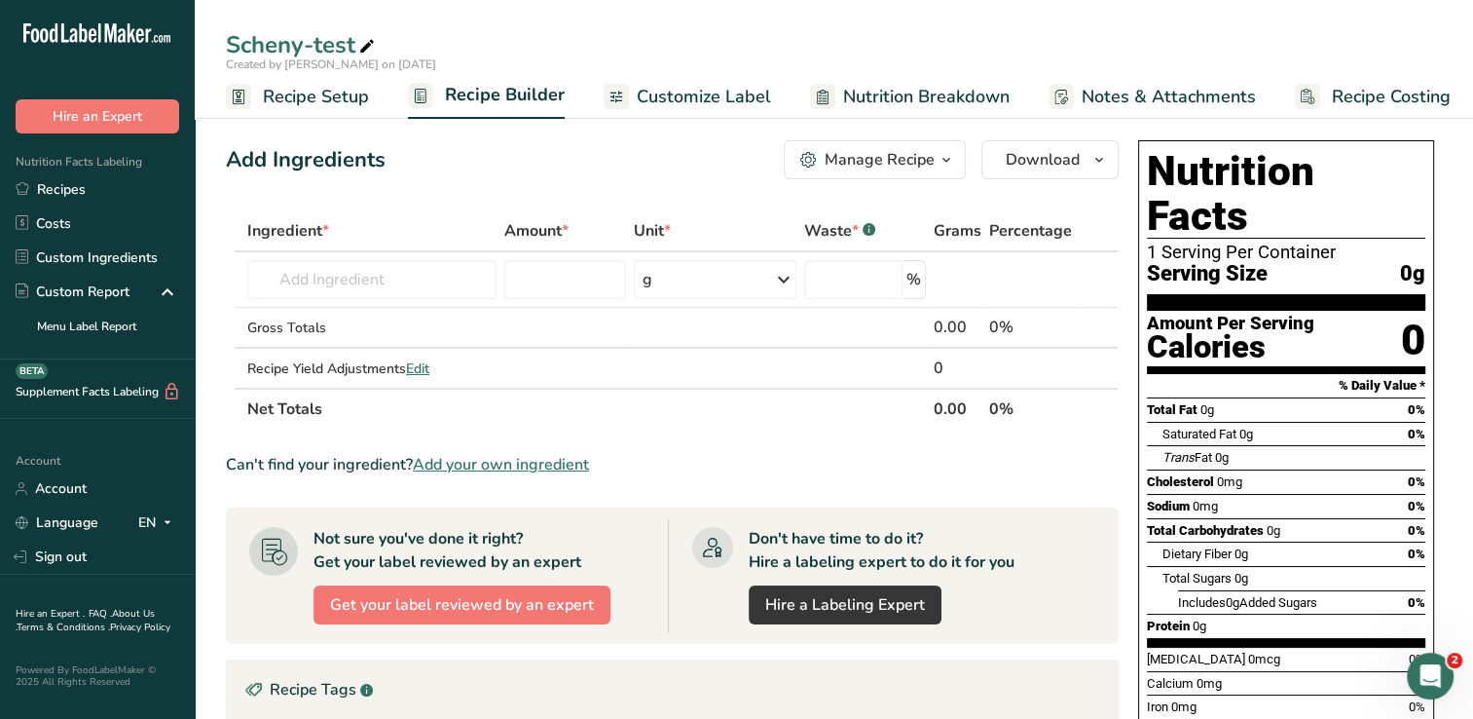
click at [458, 187] on div "Add Ingredients Manage Recipe Delete Recipe Duplicate Recipe Scale Recipe Save …" at bounding box center [678, 616] width 905 height 969
click at [400, 290] on input "text" at bounding box center [371, 279] width 249 height 39
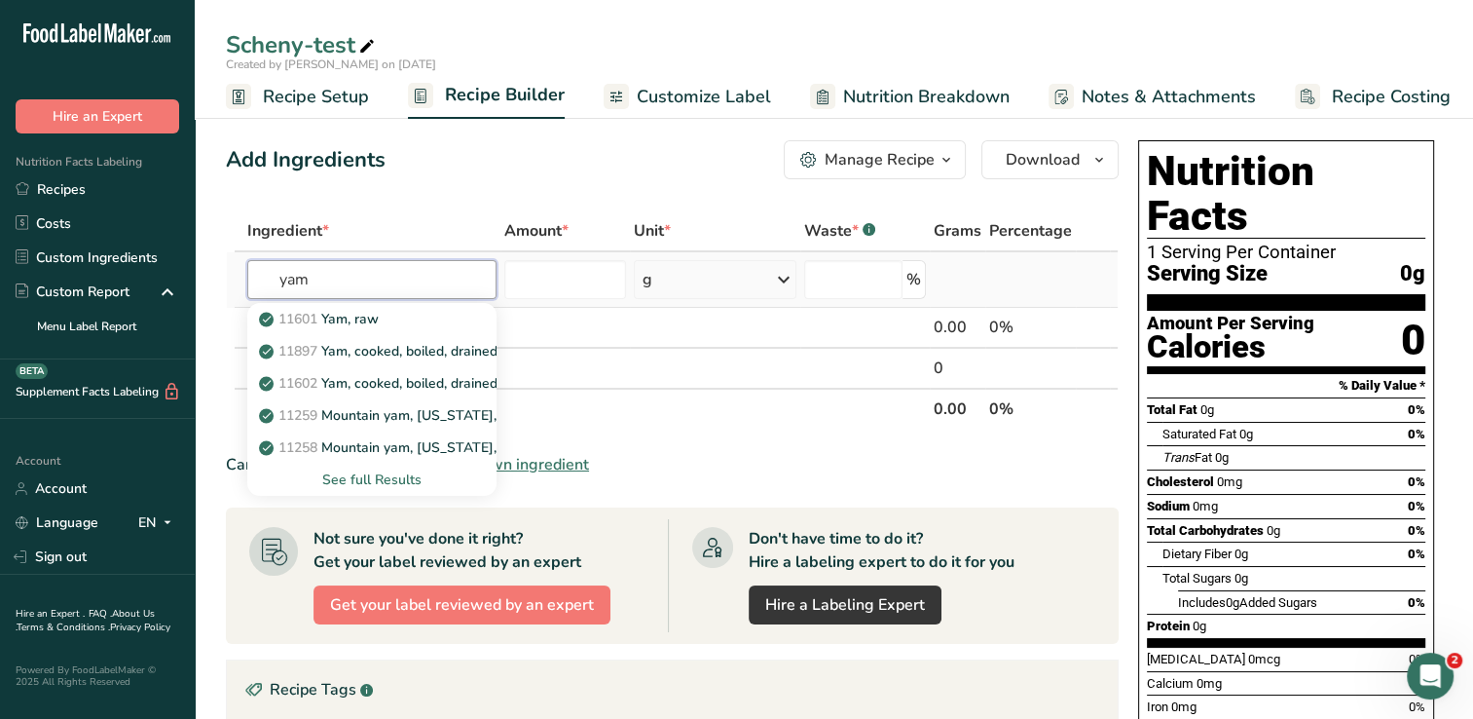
type input "yam"
click at [405, 478] on div "See full Results" at bounding box center [372, 479] width 218 height 20
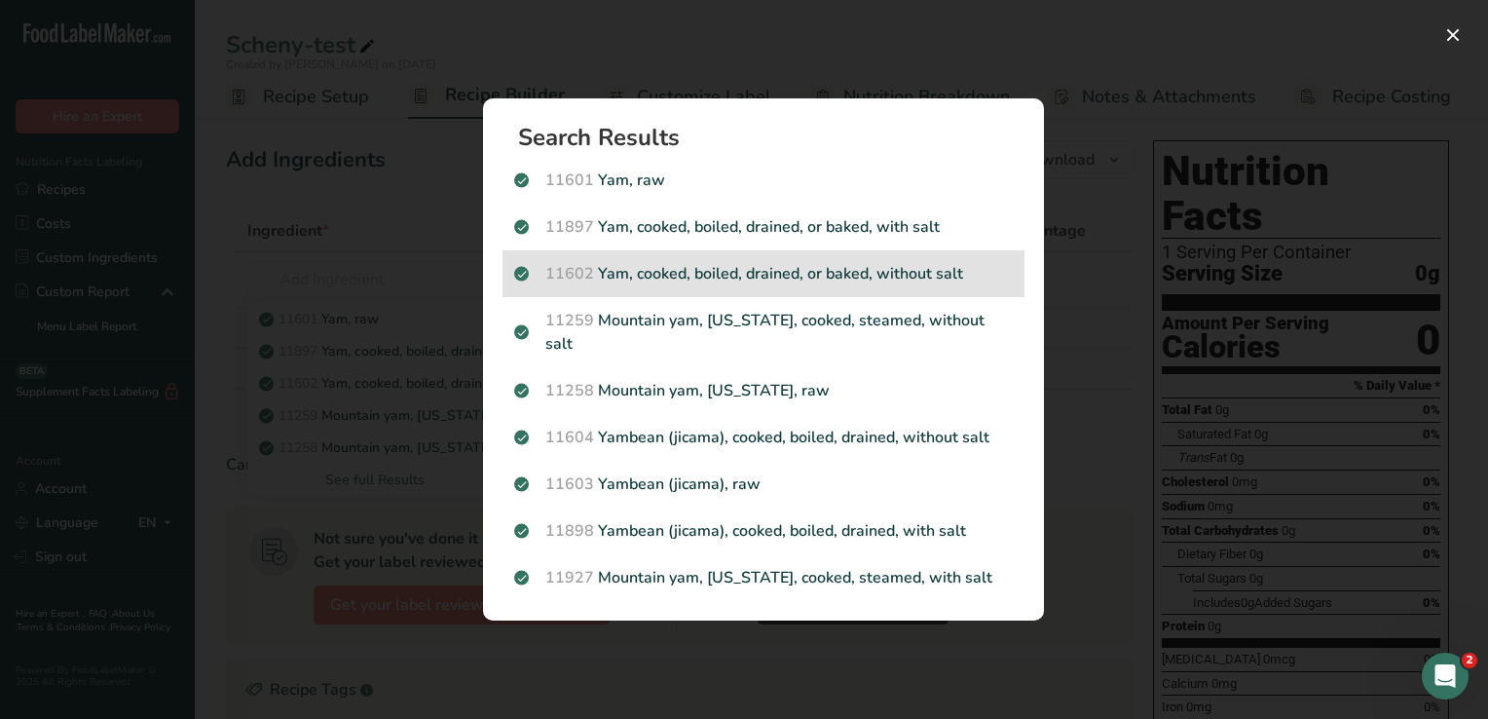
click at [692, 285] on p "11602 Yam, cooked, boiled, drained, or baked, without salt" at bounding box center [763, 273] width 499 height 23
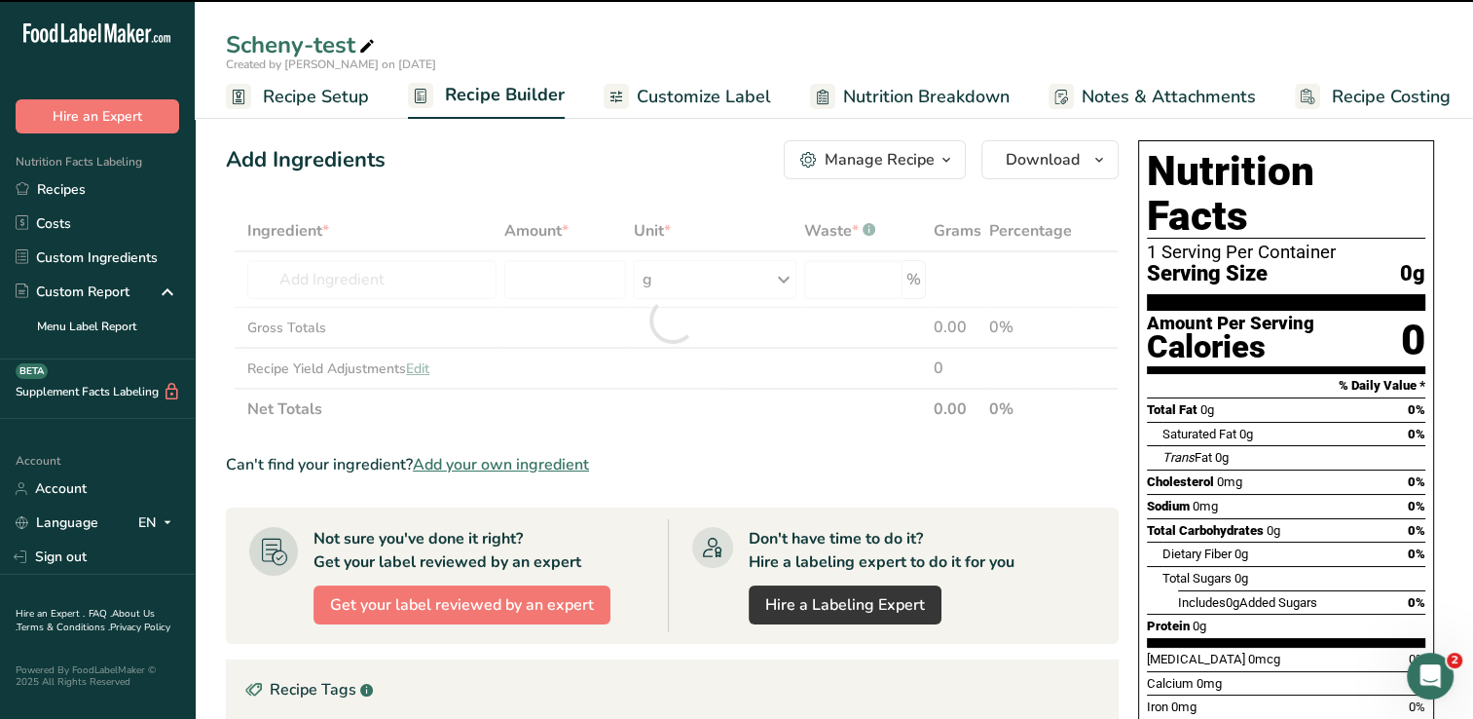
type input "0"
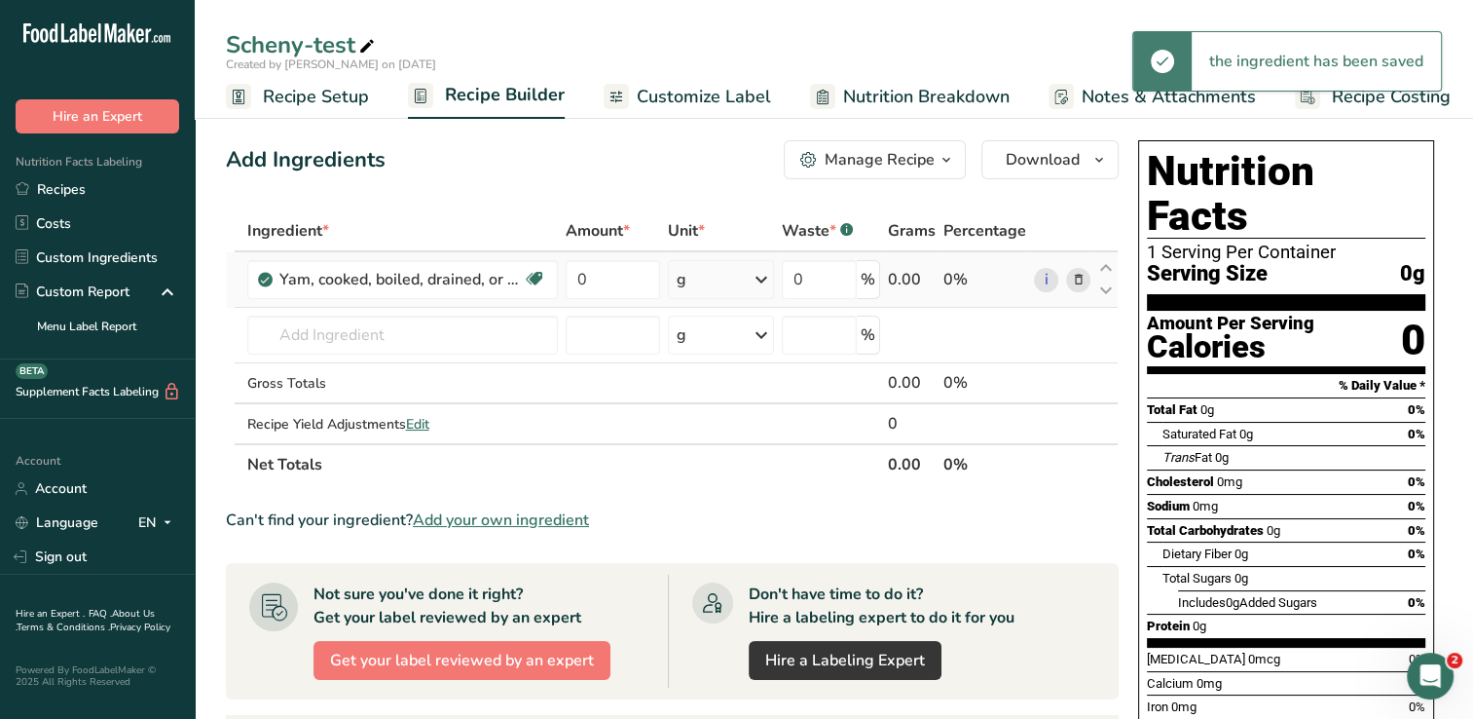
click at [761, 279] on icon at bounding box center [761, 279] width 23 height 35
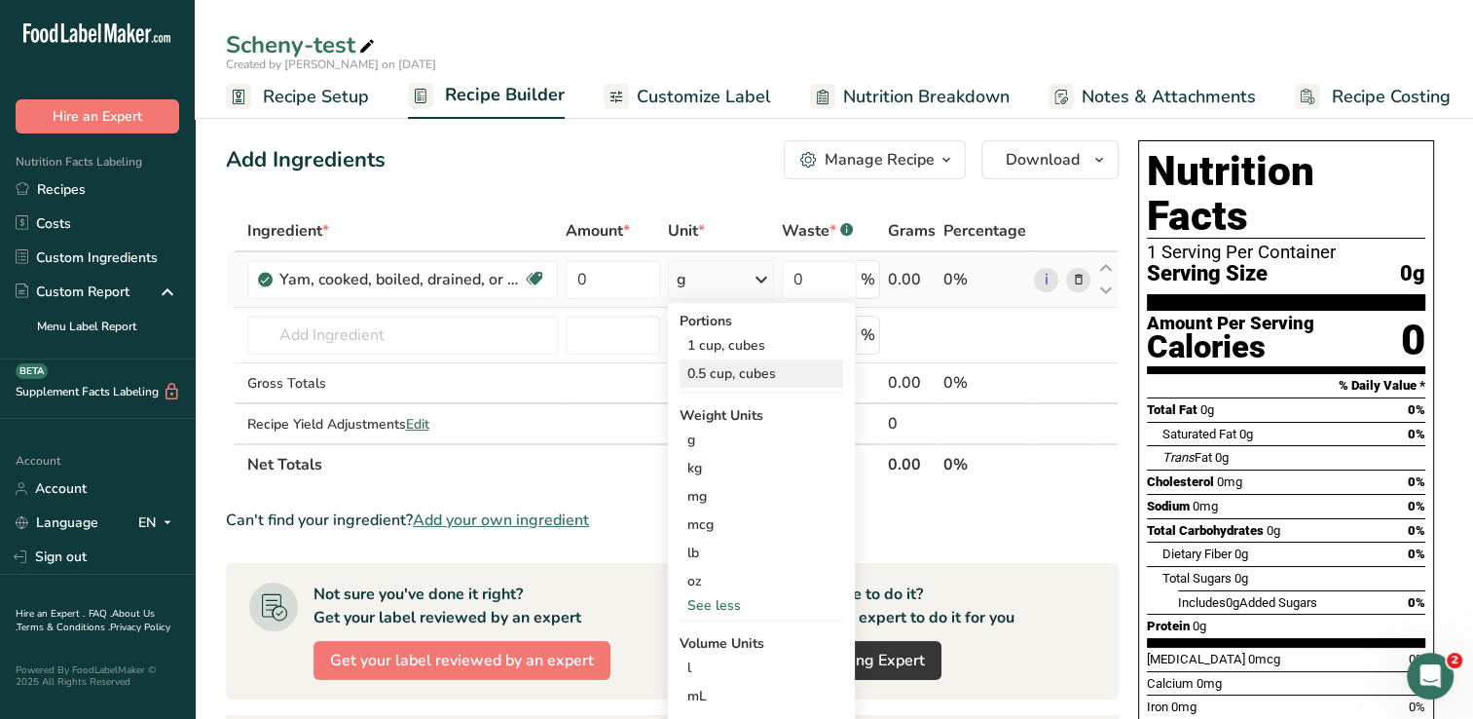
click at [750, 377] on div "0.5 cup, cubes" at bounding box center [762, 373] width 164 height 28
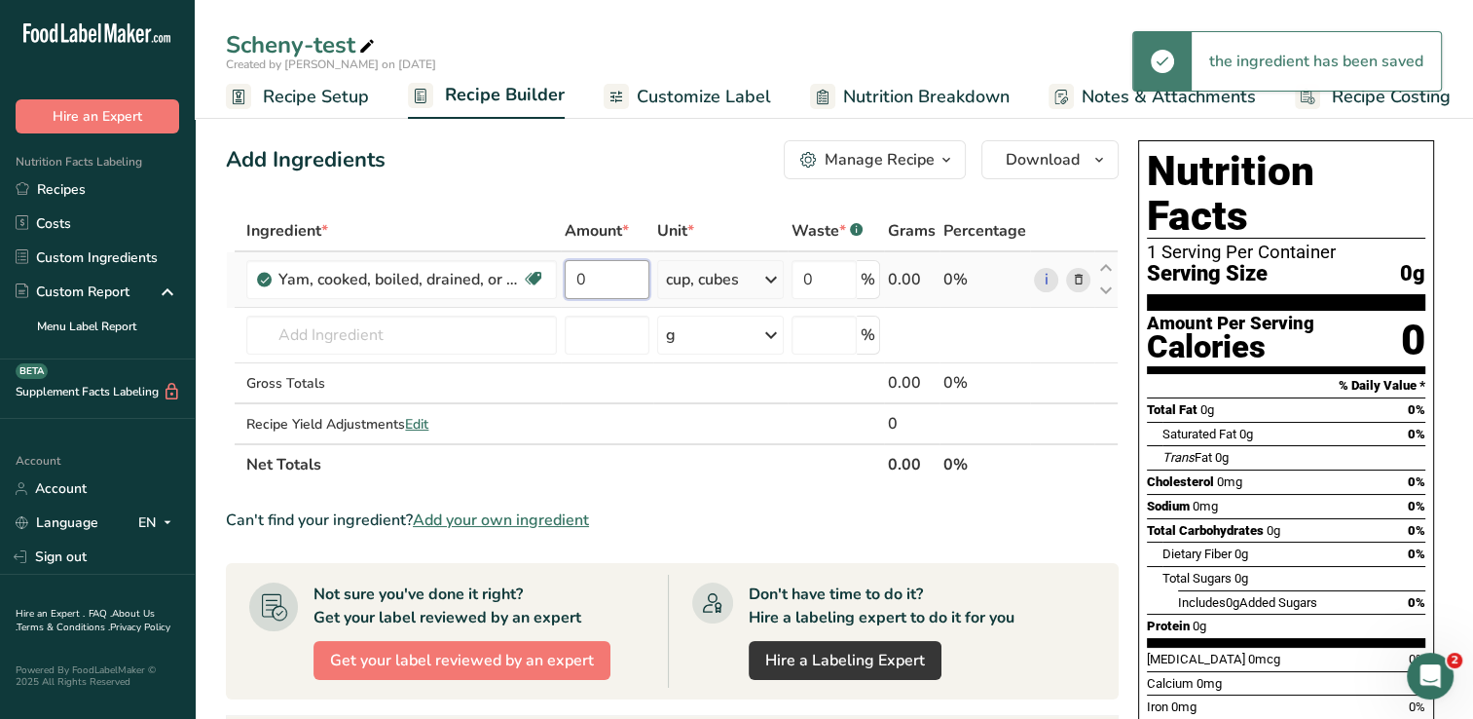
click at [607, 288] on input "0" at bounding box center [607, 279] width 84 height 39
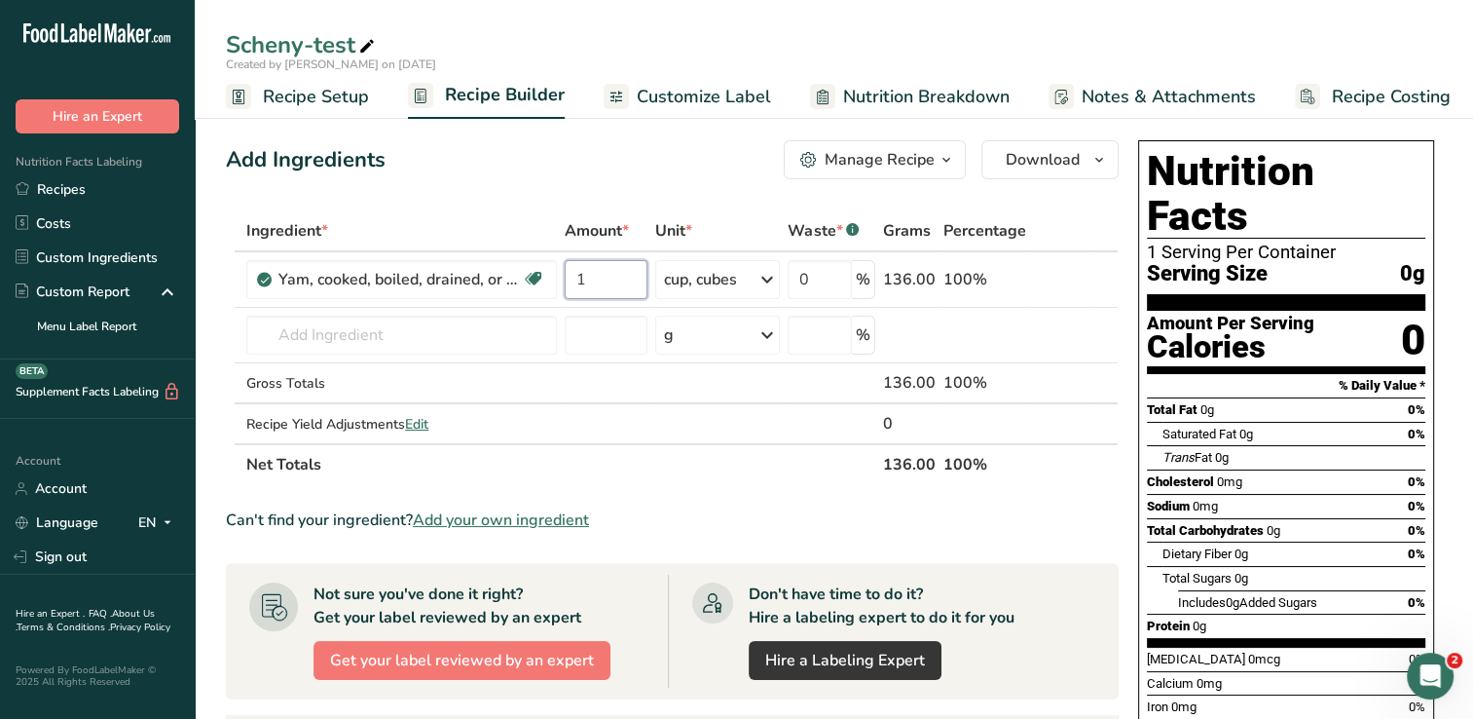
type input "1"
click at [671, 160] on div "Add Ingredients Manage Recipe Delete Recipe Duplicate Recipe Scale Recipe Save …" at bounding box center [672, 159] width 893 height 39
click at [771, 278] on icon at bounding box center [767, 279] width 23 height 35
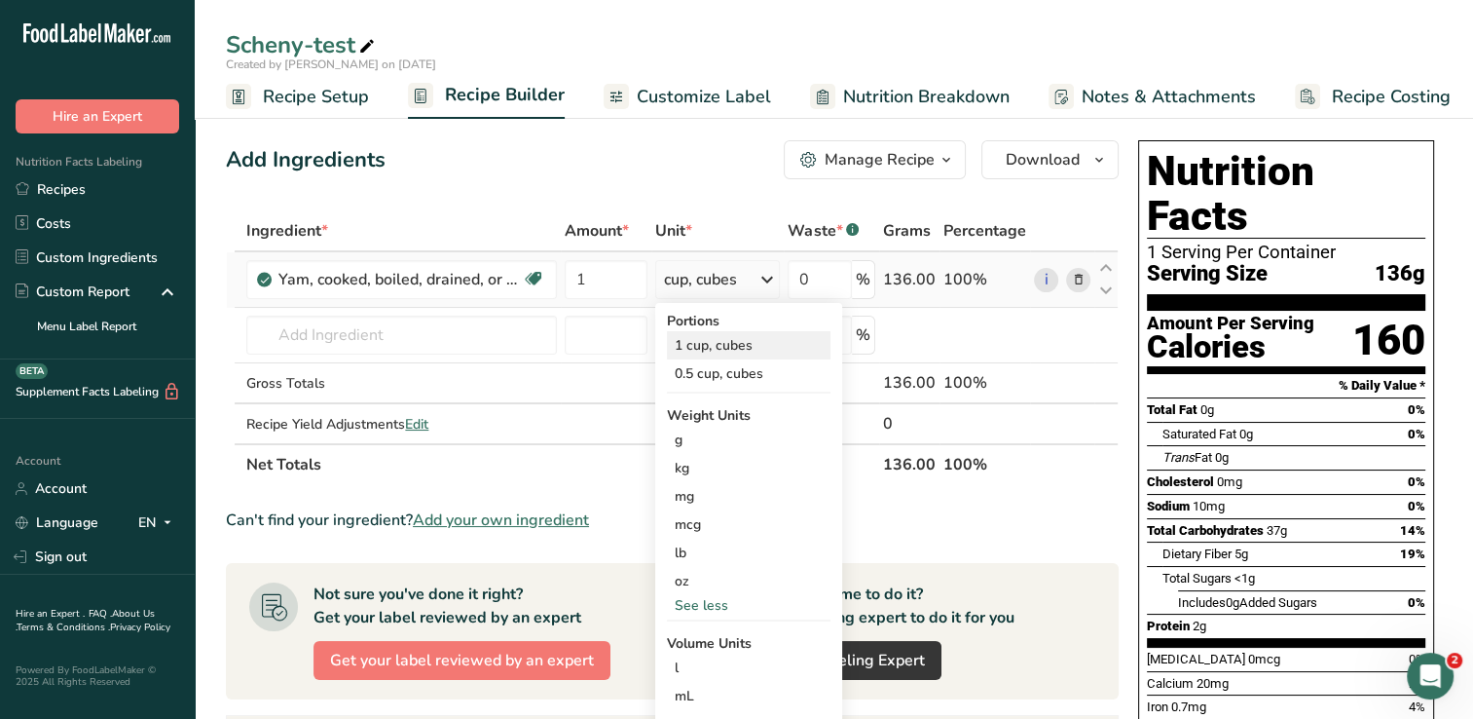
click at [743, 342] on div "1 cup, cubes" at bounding box center [749, 345] width 164 height 28
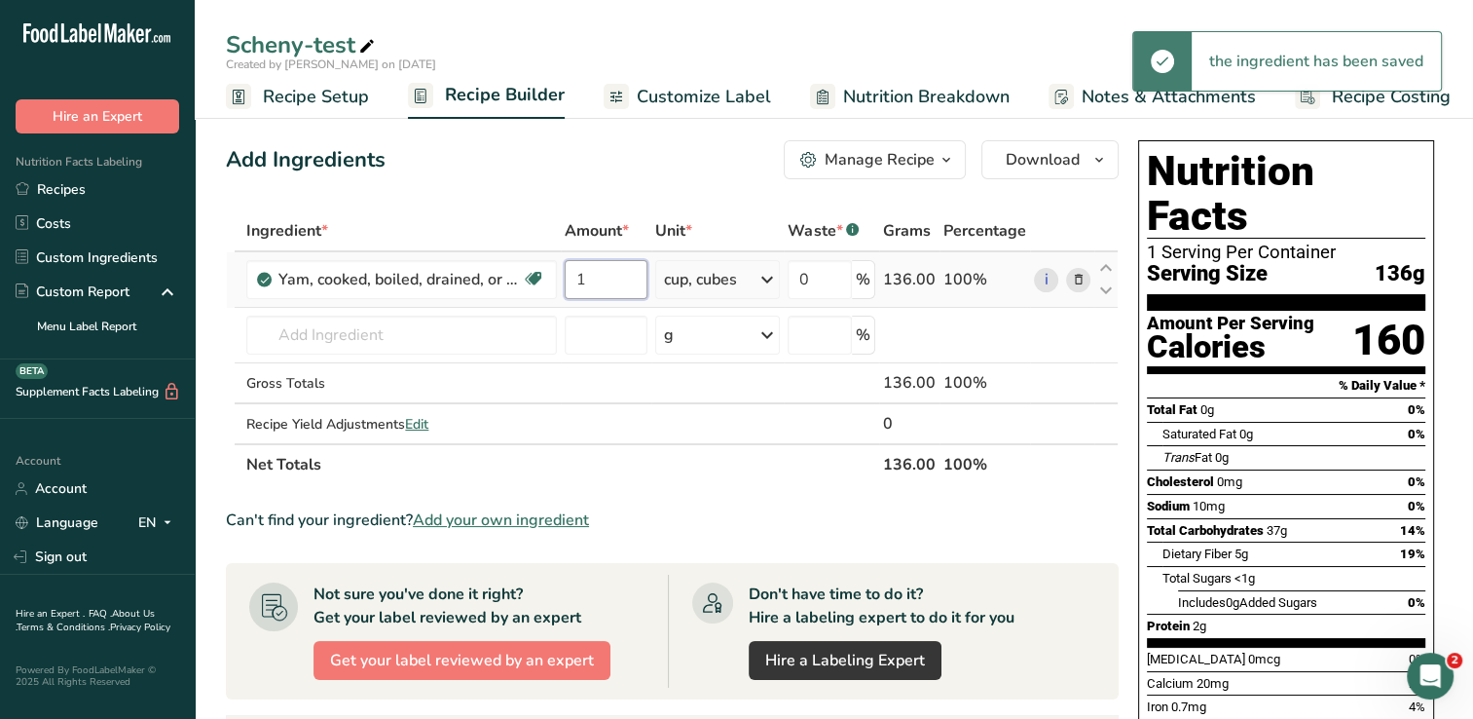
click at [627, 292] on input "1" at bounding box center [606, 279] width 83 height 39
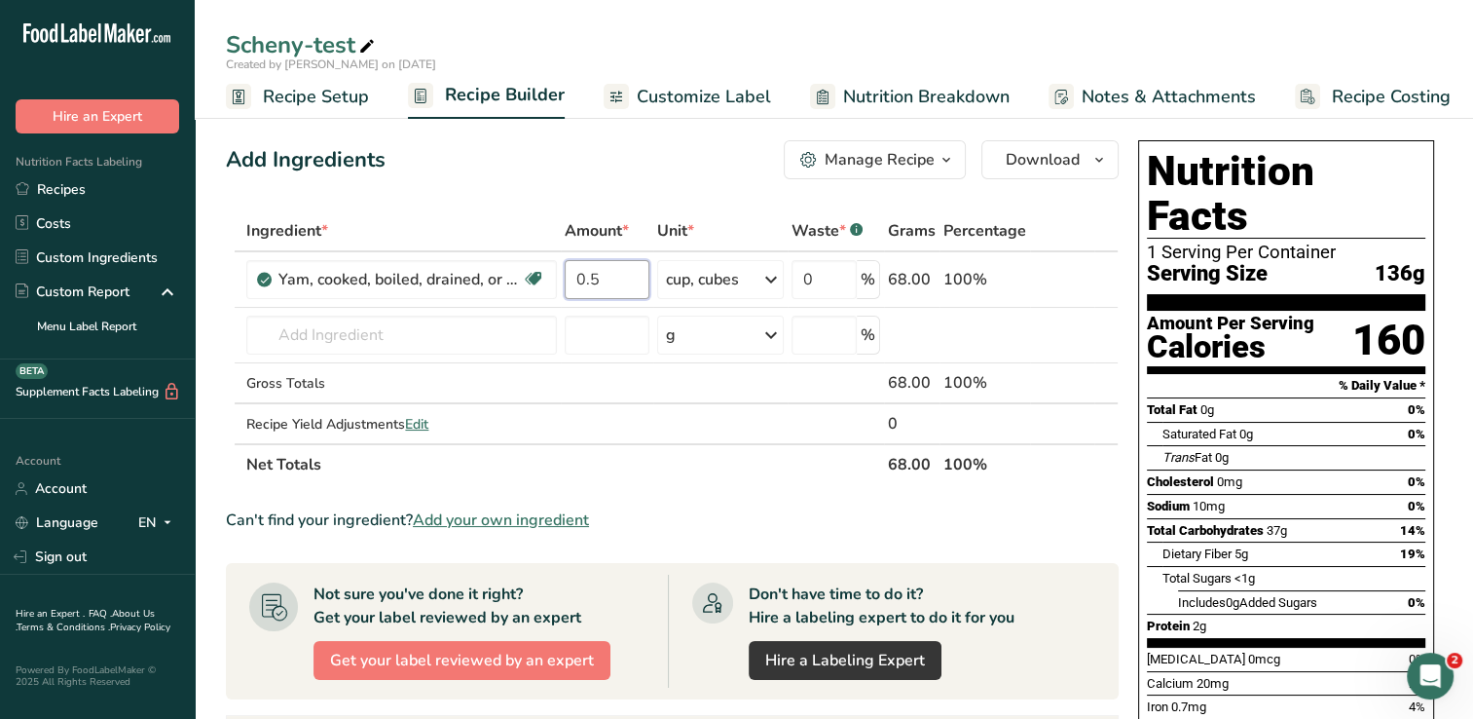
type input "0.5"
click at [647, 190] on div "Add Ingredients Manage Recipe Delete Recipe Duplicate Recipe Scale Recipe Save …" at bounding box center [678, 665] width 905 height 1067
click at [774, 271] on icon at bounding box center [771, 279] width 23 height 35
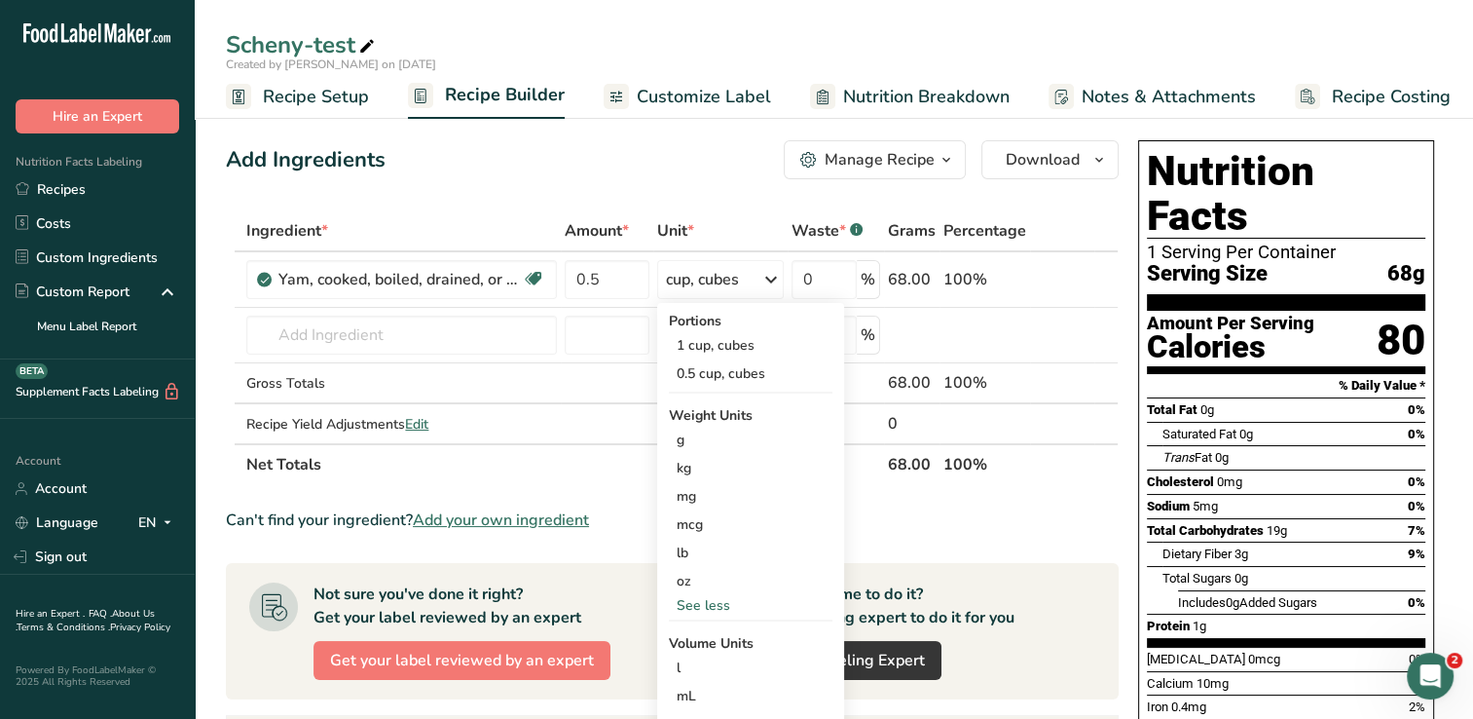
click at [740, 174] on div "Add Ingredients Manage Recipe Delete Recipe Duplicate Recipe Scale Recipe Save …" at bounding box center [672, 159] width 893 height 39
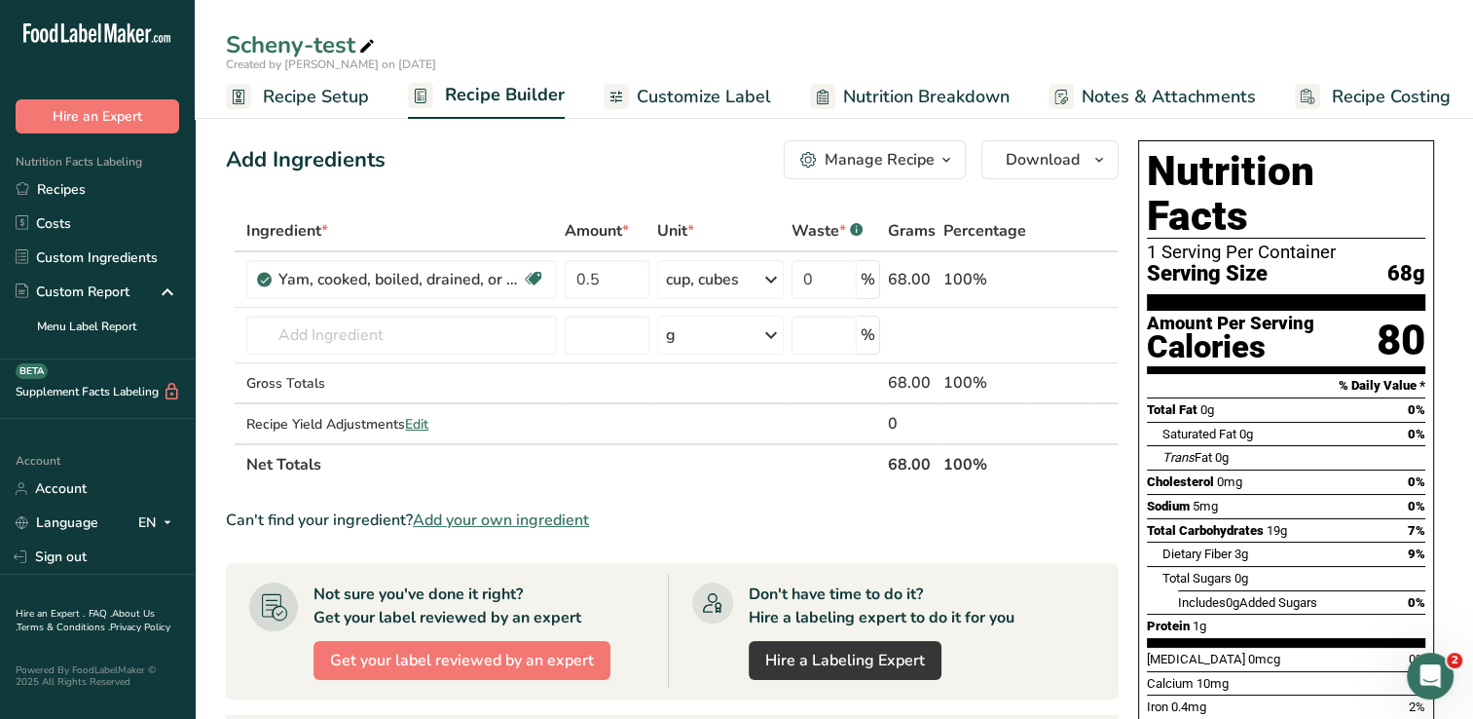
click at [1086, 15] on div "Scheny-test Created by [PERSON_NAME] on [DATE] Recipe Setup Recipe Builder Cust…" at bounding box center [834, 59] width 1279 height 119
click at [1090, 281] on span at bounding box center [1077, 279] width 23 height 23
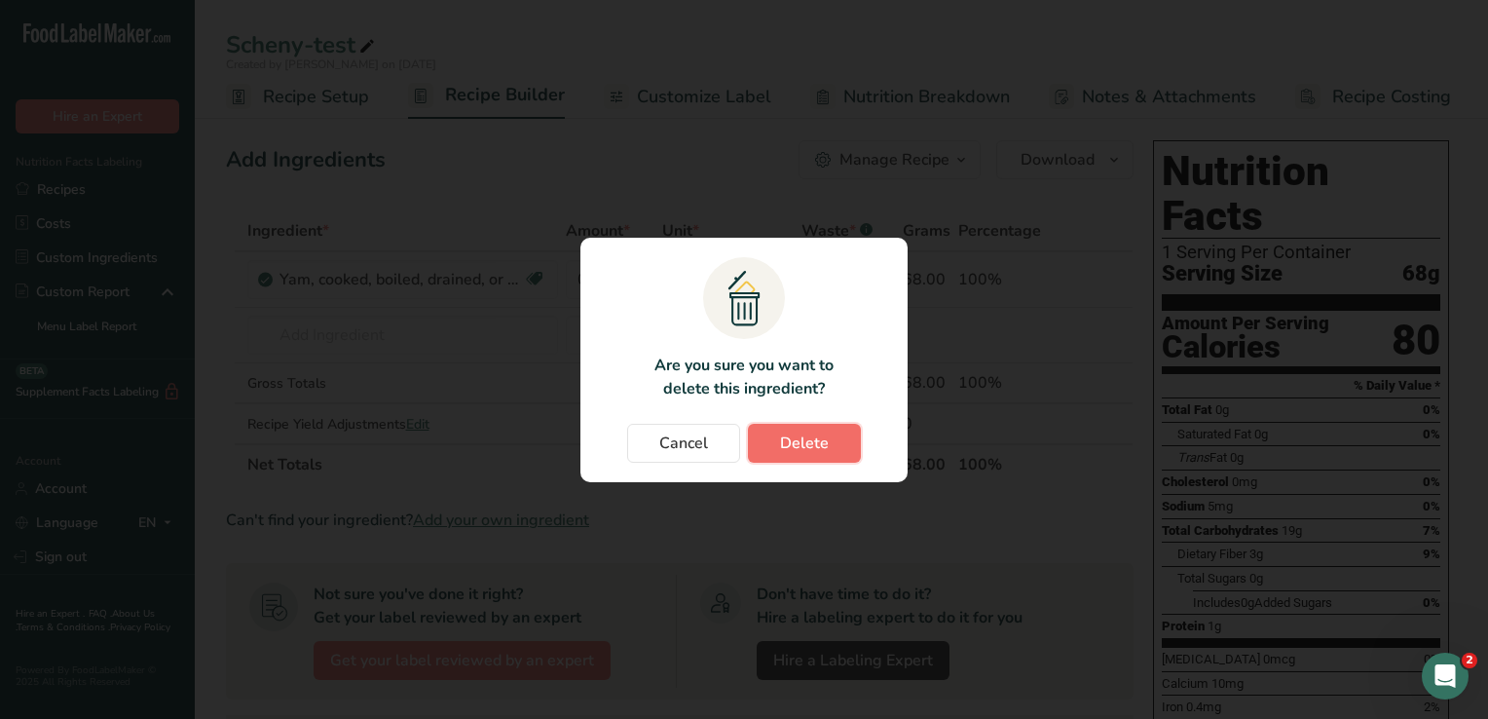
click at [836, 450] on button "Delete" at bounding box center [804, 443] width 113 height 39
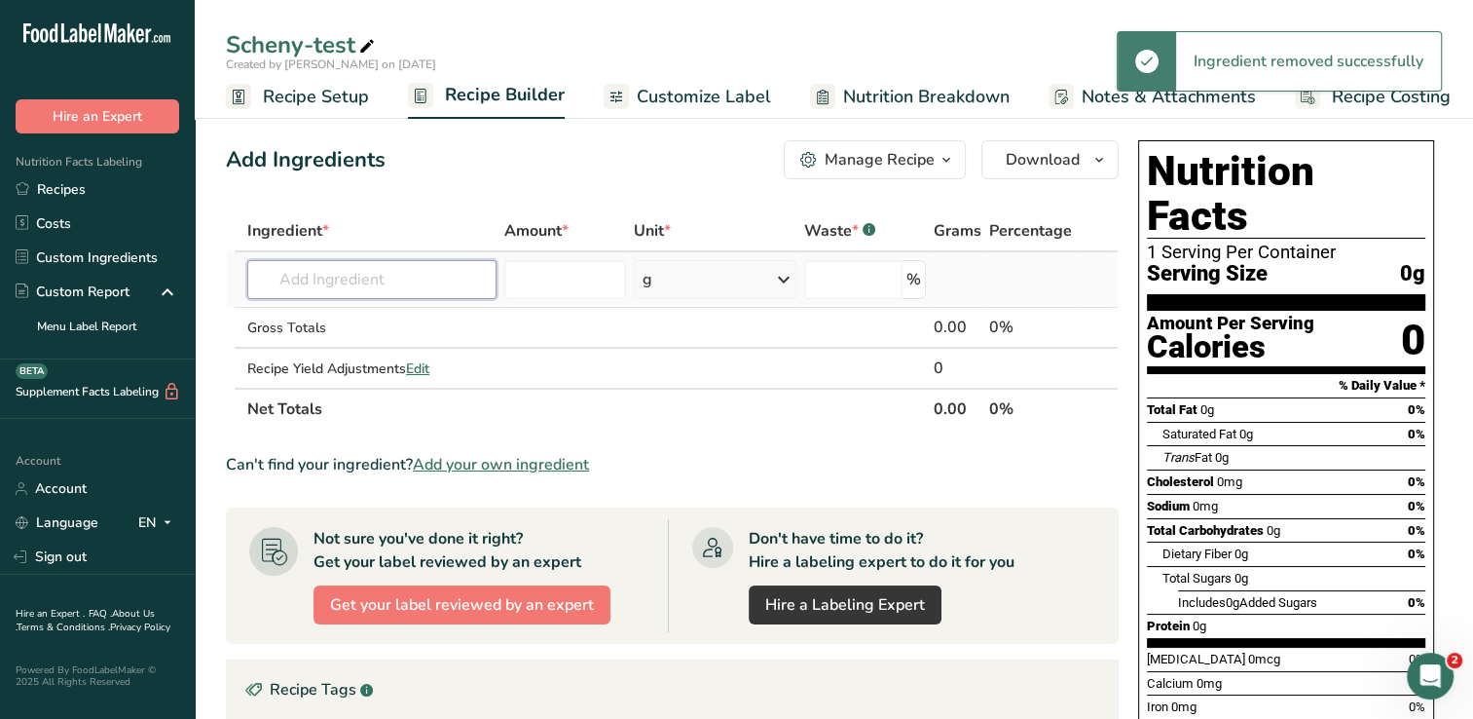
click at [436, 271] on input "text" at bounding box center [371, 279] width 249 height 39
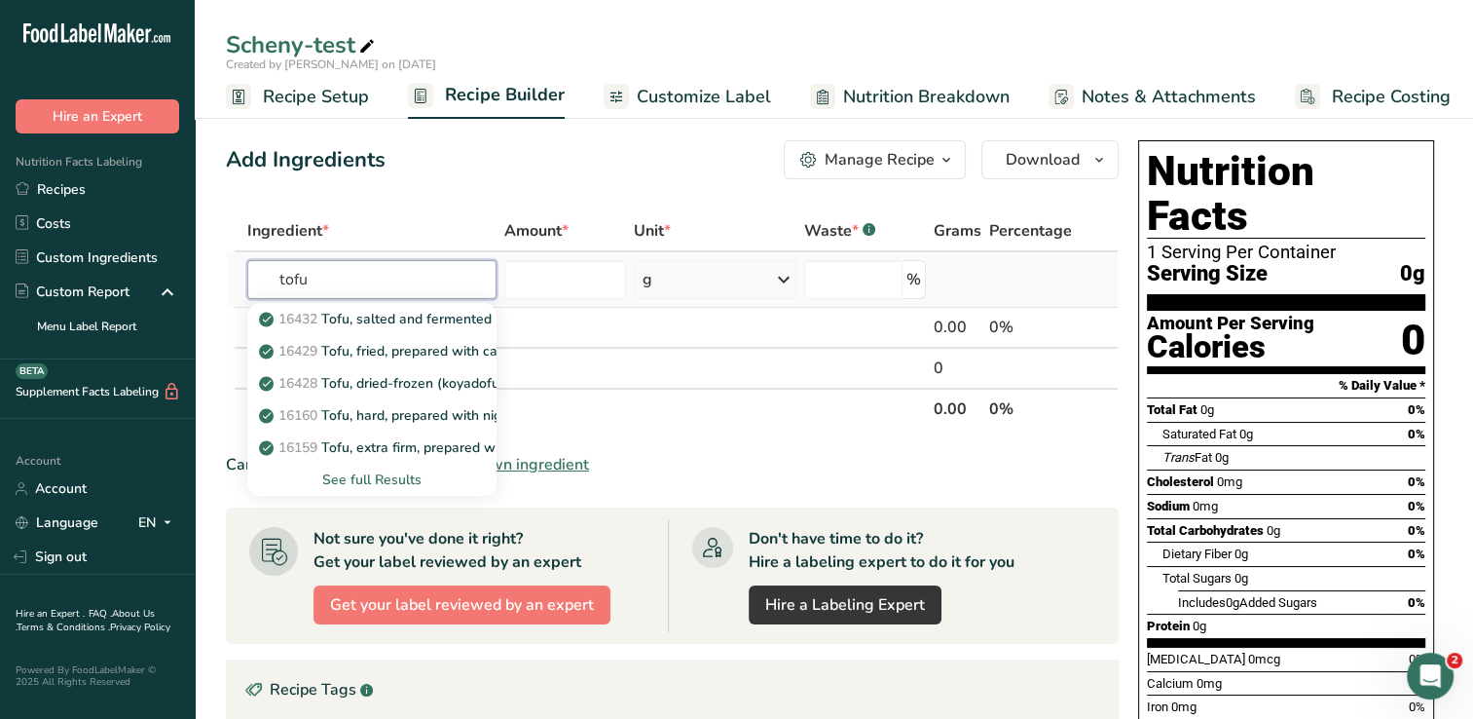
type input "tofu"
click at [375, 477] on div "See full Results" at bounding box center [372, 479] width 218 height 20
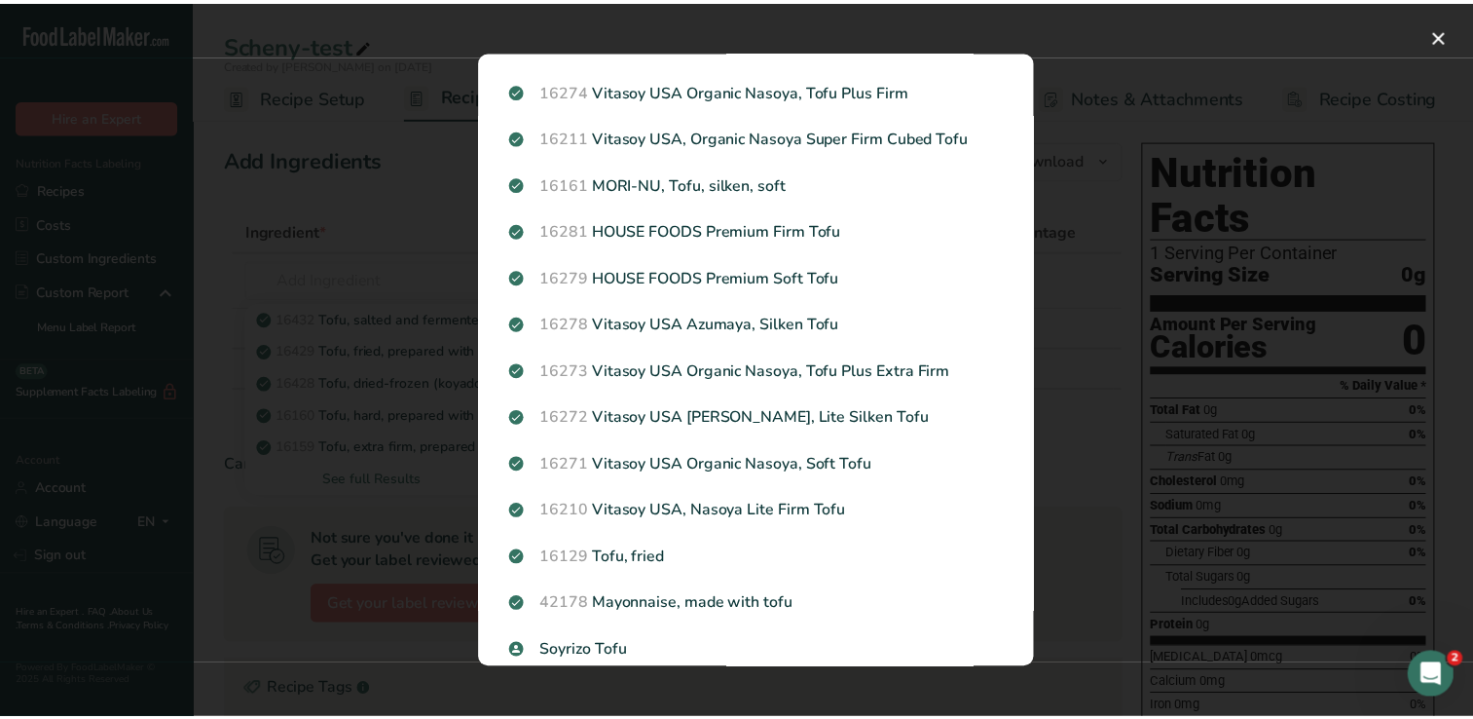
scroll to position [1192, 0]
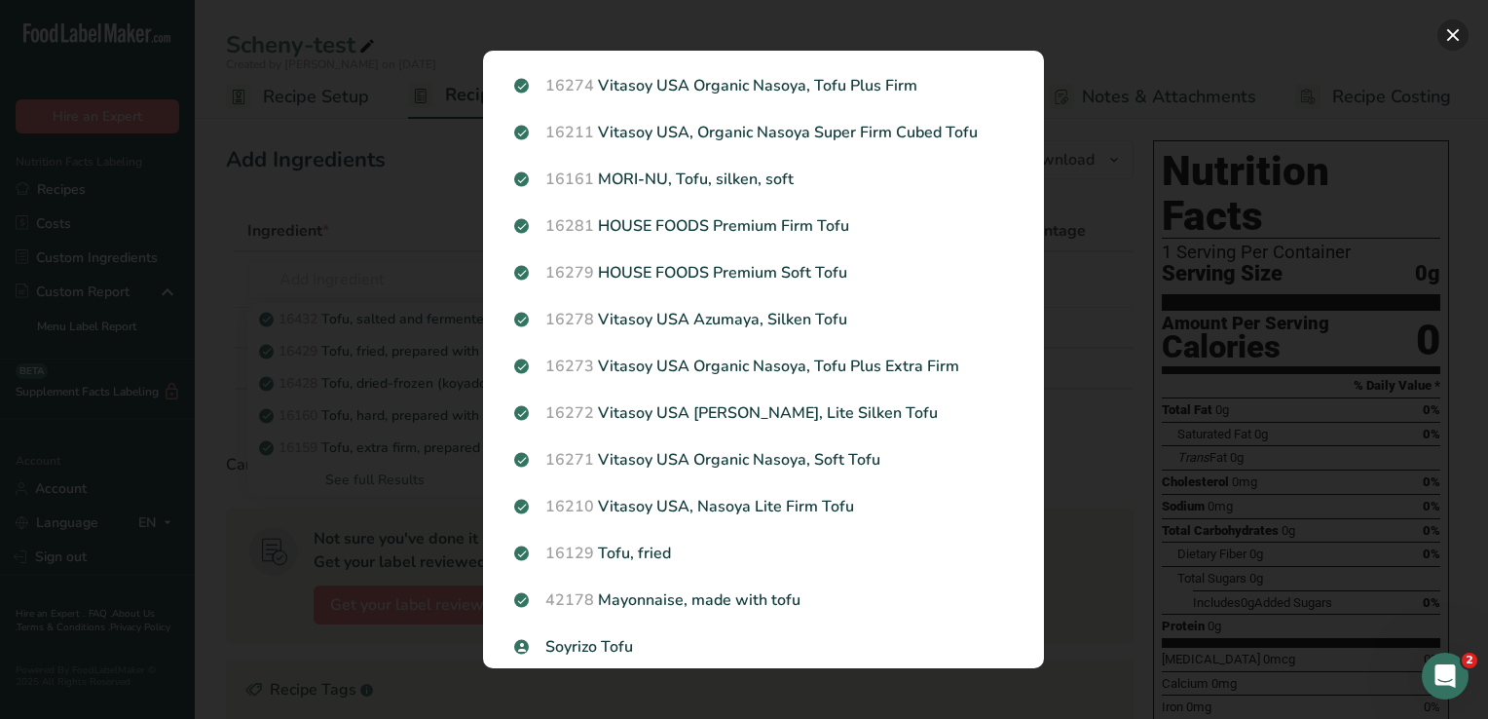
click at [1448, 37] on button "Search results modal" at bounding box center [1452, 34] width 31 height 31
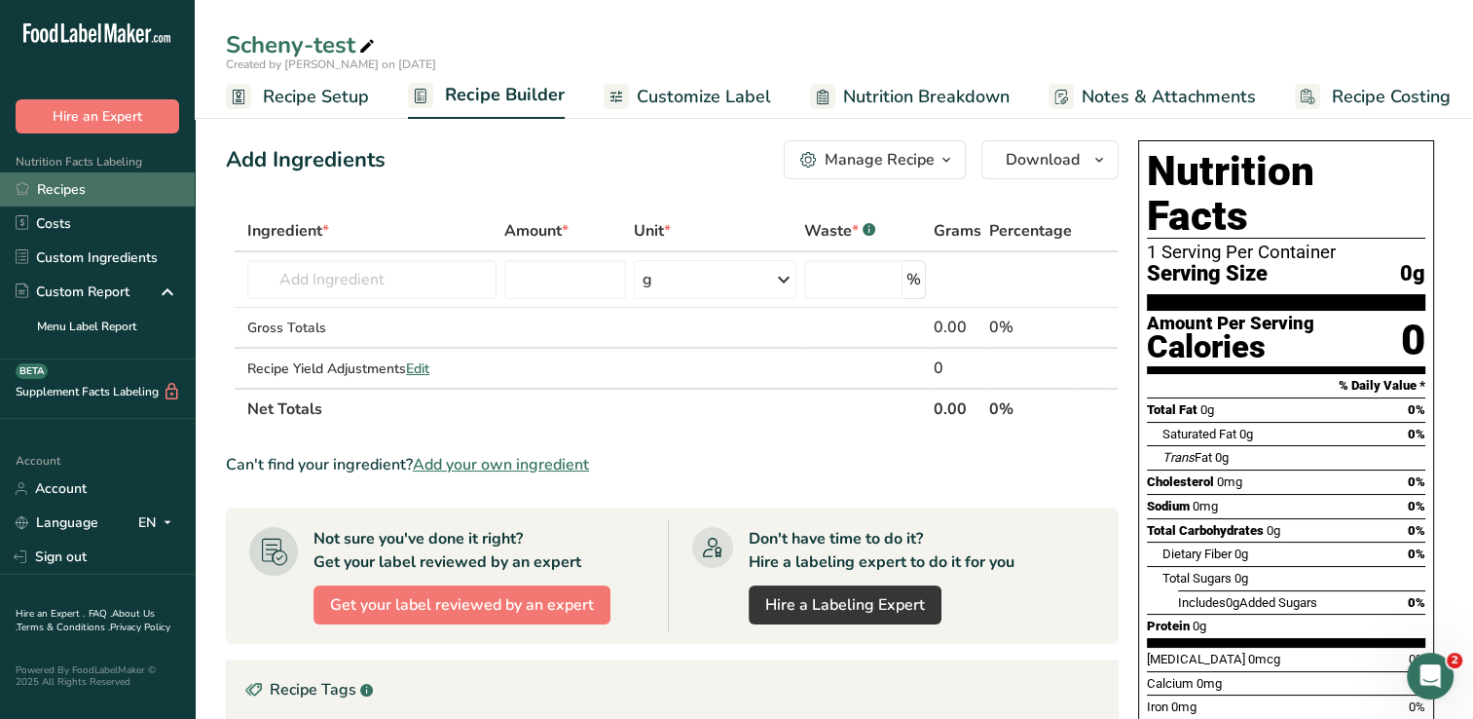
click at [43, 185] on link "Recipes" at bounding box center [97, 189] width 195 height 34
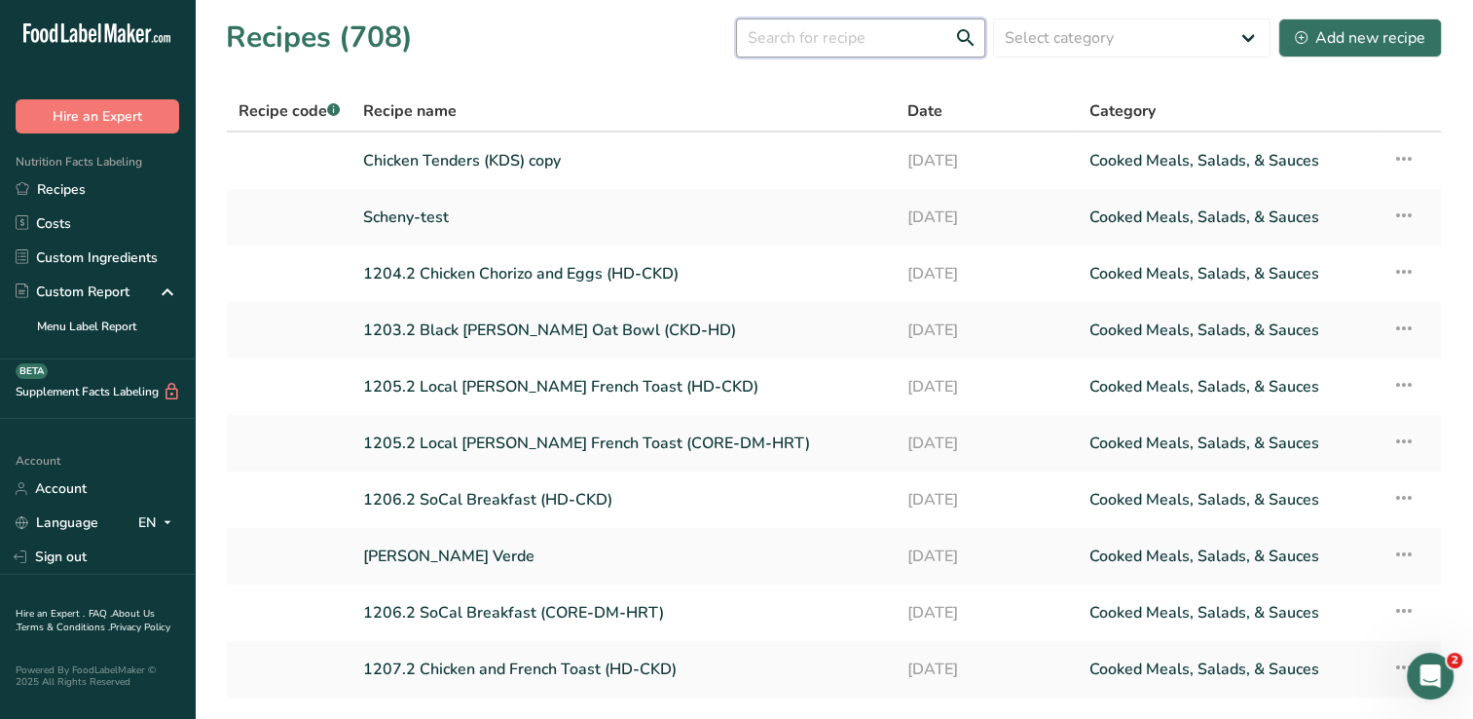
click at [841, 47] on input "text" at bounding box center [860, 38] width 249 height 39
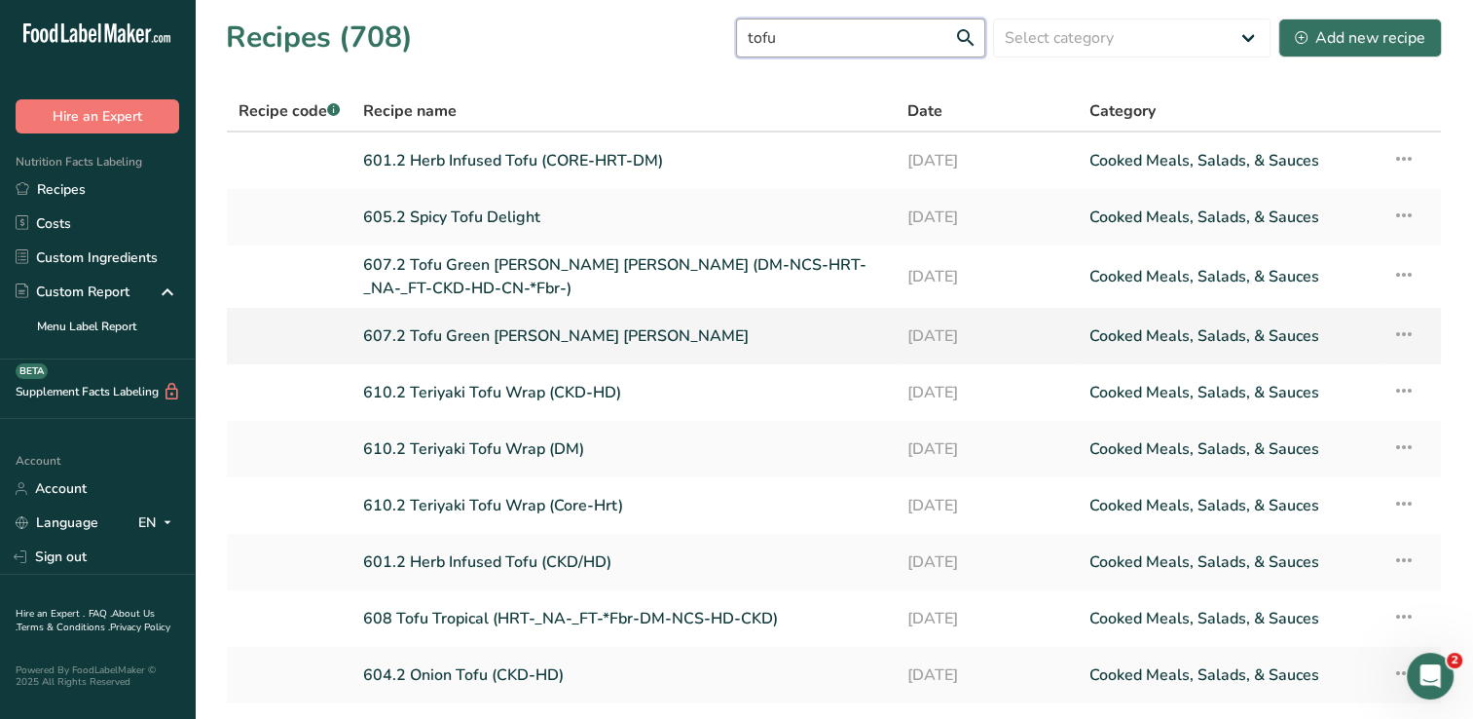
type input "tofu"
click at [458, 332] on link "607.2 Tofu Green [PERSON_NAME] [PERSON_NAME]" at bounding box center [623, 336] width 521 height 41
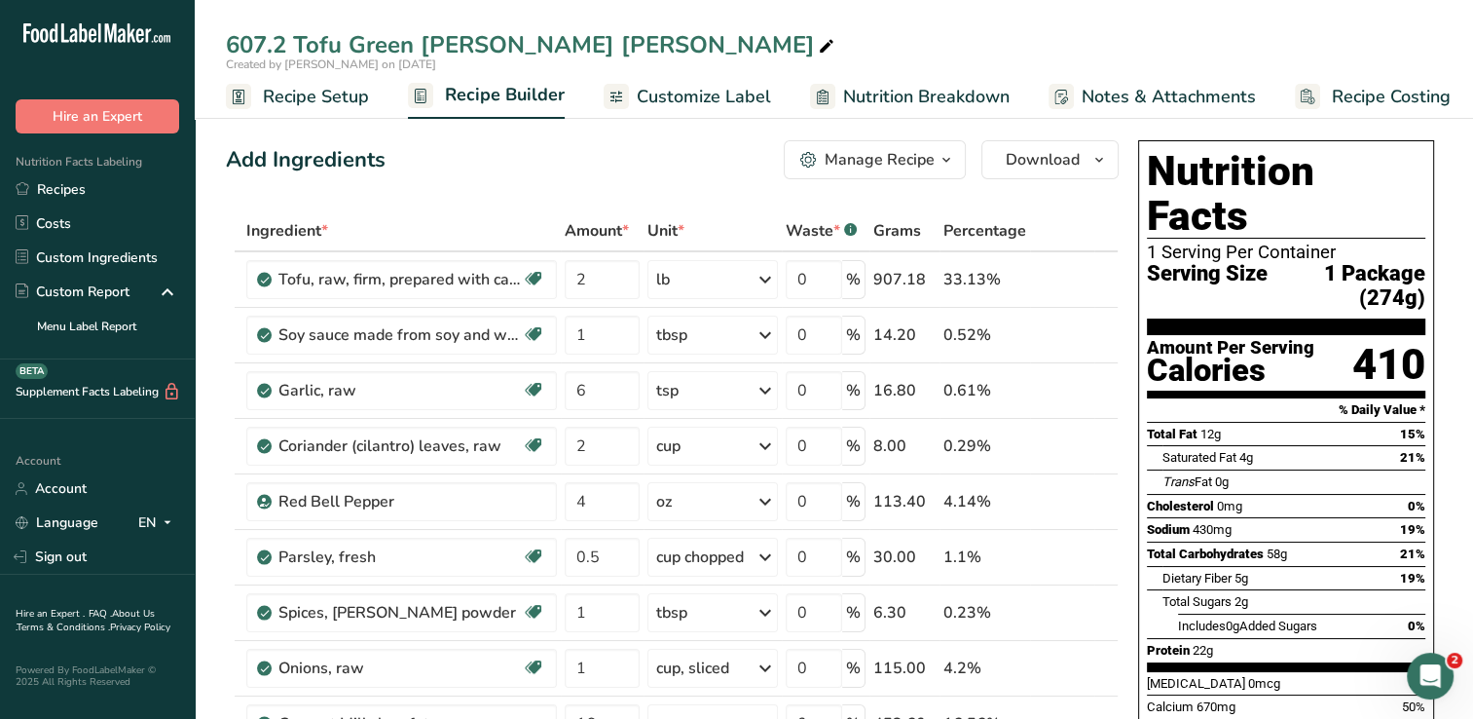
click at [339, 93] on span "Recipe Setup" at bounding box center [316, 97] width 106 height 26
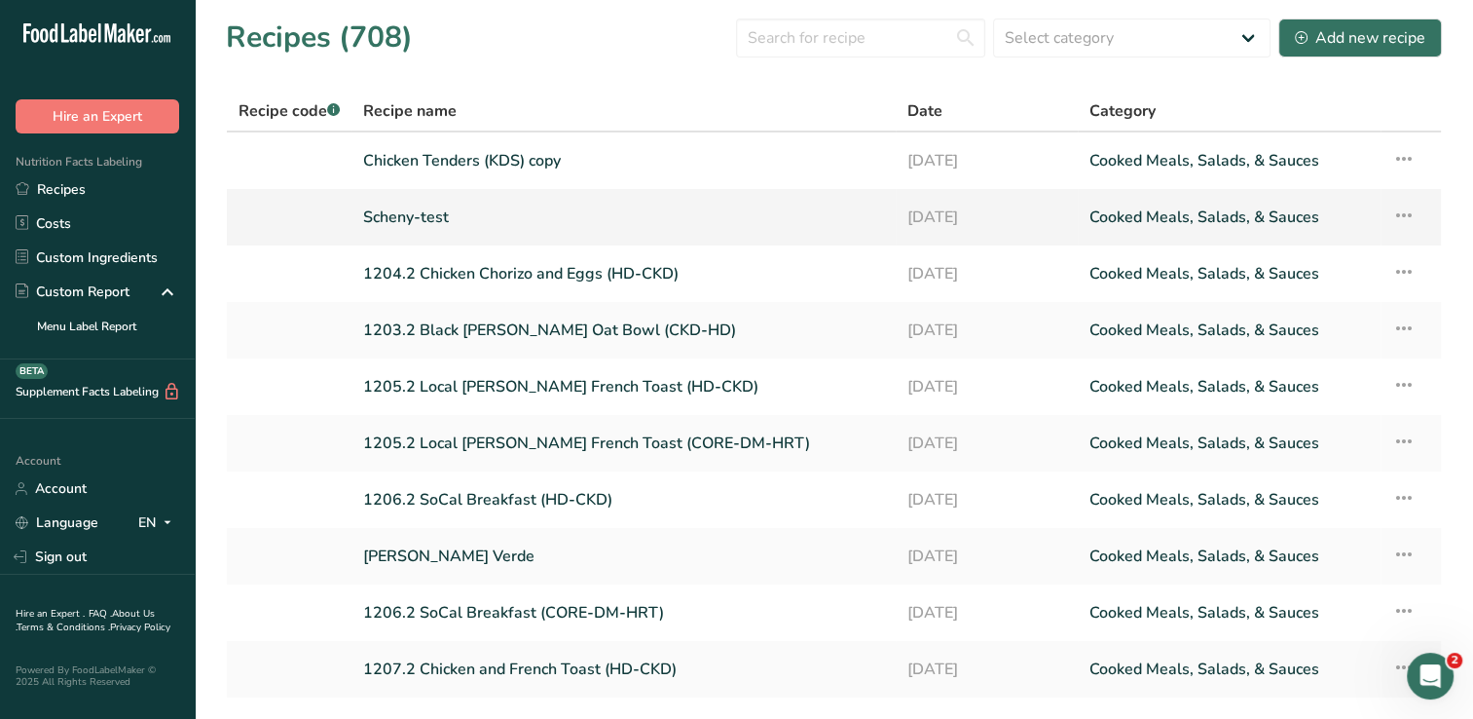
click at [404, 204] on link "Scheny-test" at bounding box center [623, 217] width 521 height 41
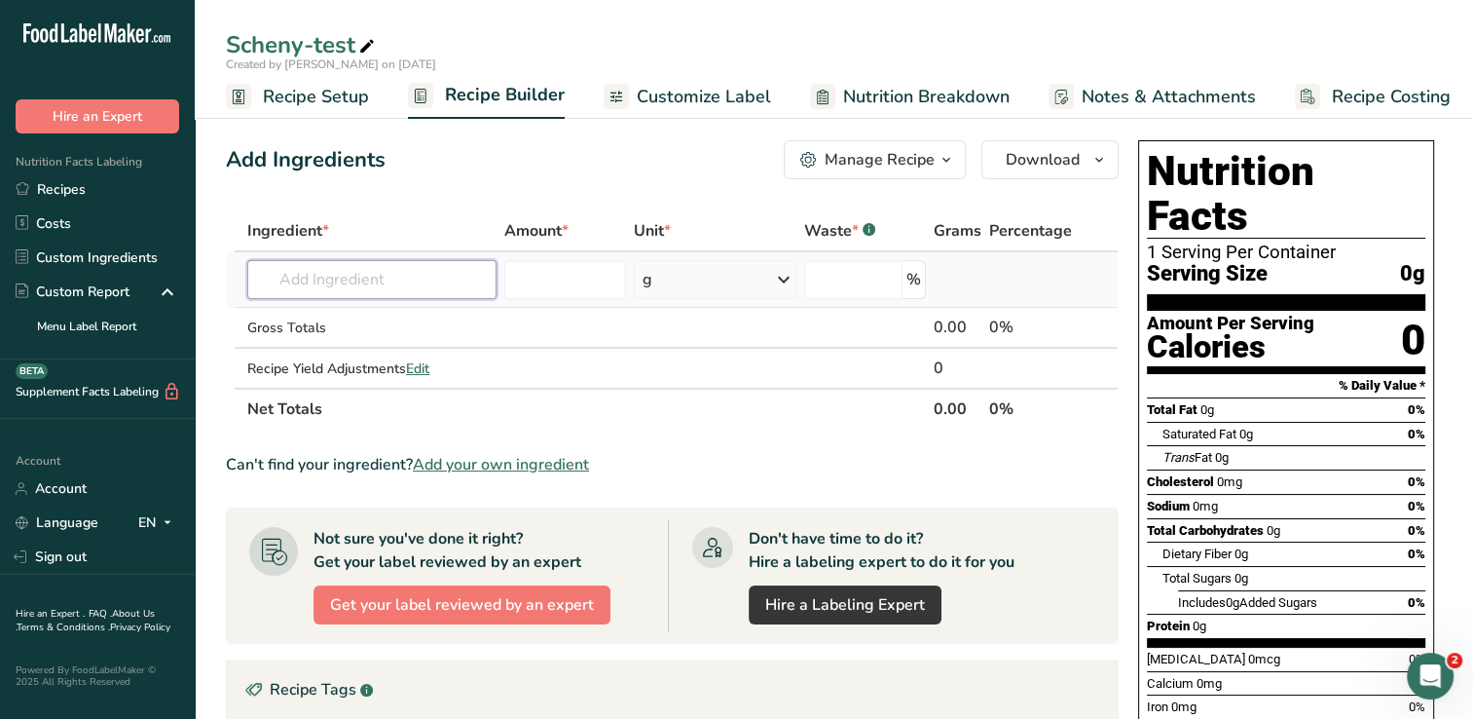
click at [396, 279] on input "text" at bounding box center [371, 279] width 249 height 39
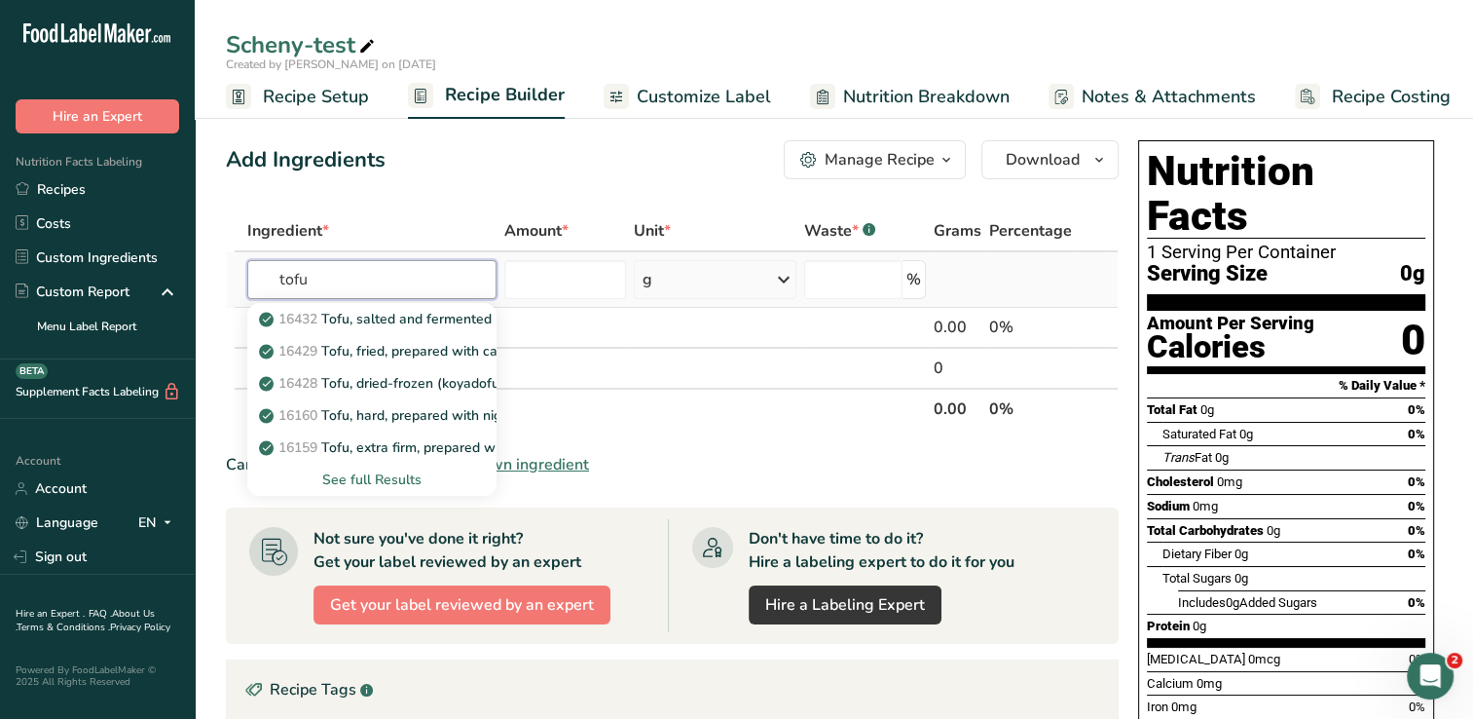
type input "tofu"
click at [385, 474] on div "See full Results" at bounding box center [372, 479] width 218 height 20
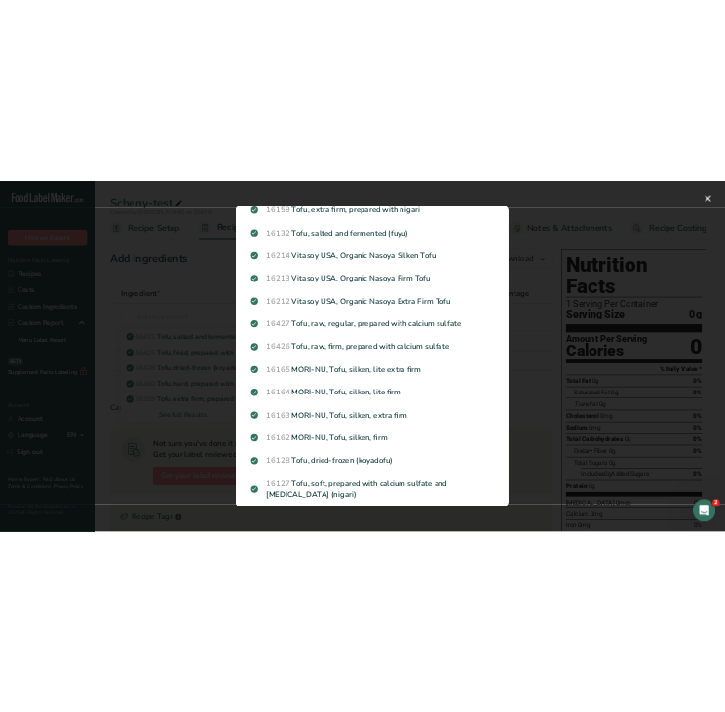
scroll to position [331, 0]
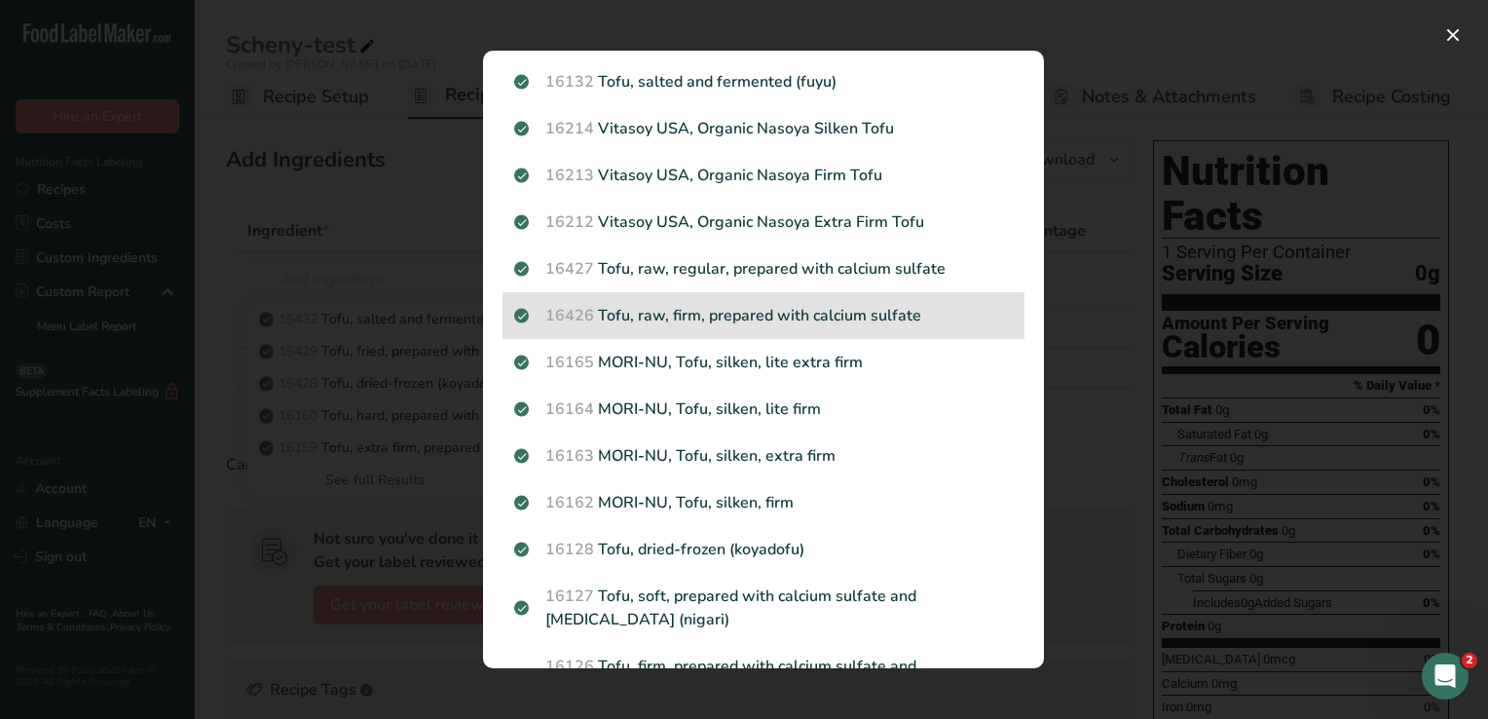
click at [871, 314] on p "16426 Tofu, raw, firm, prepared with calcium sulfate" at bounding box center [763, 315] width 499 height 23
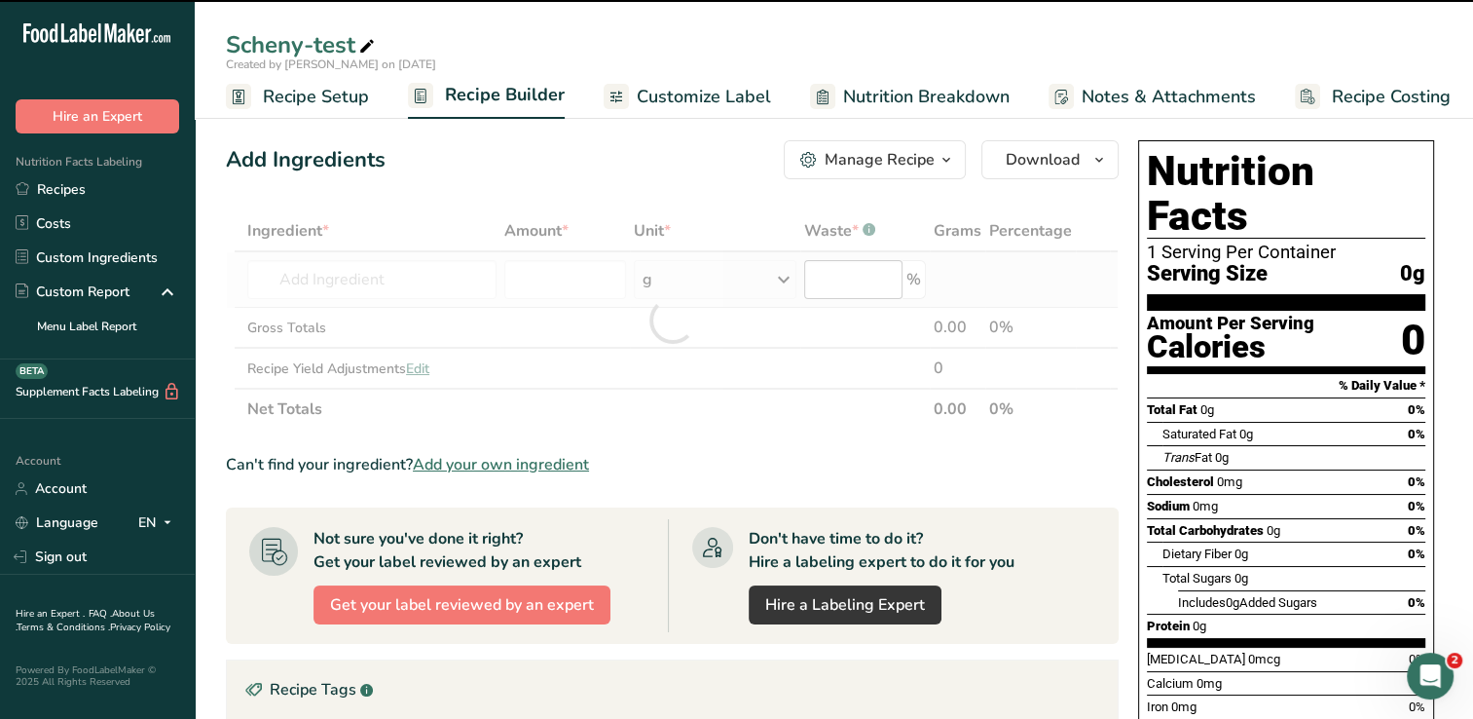
type input "0"
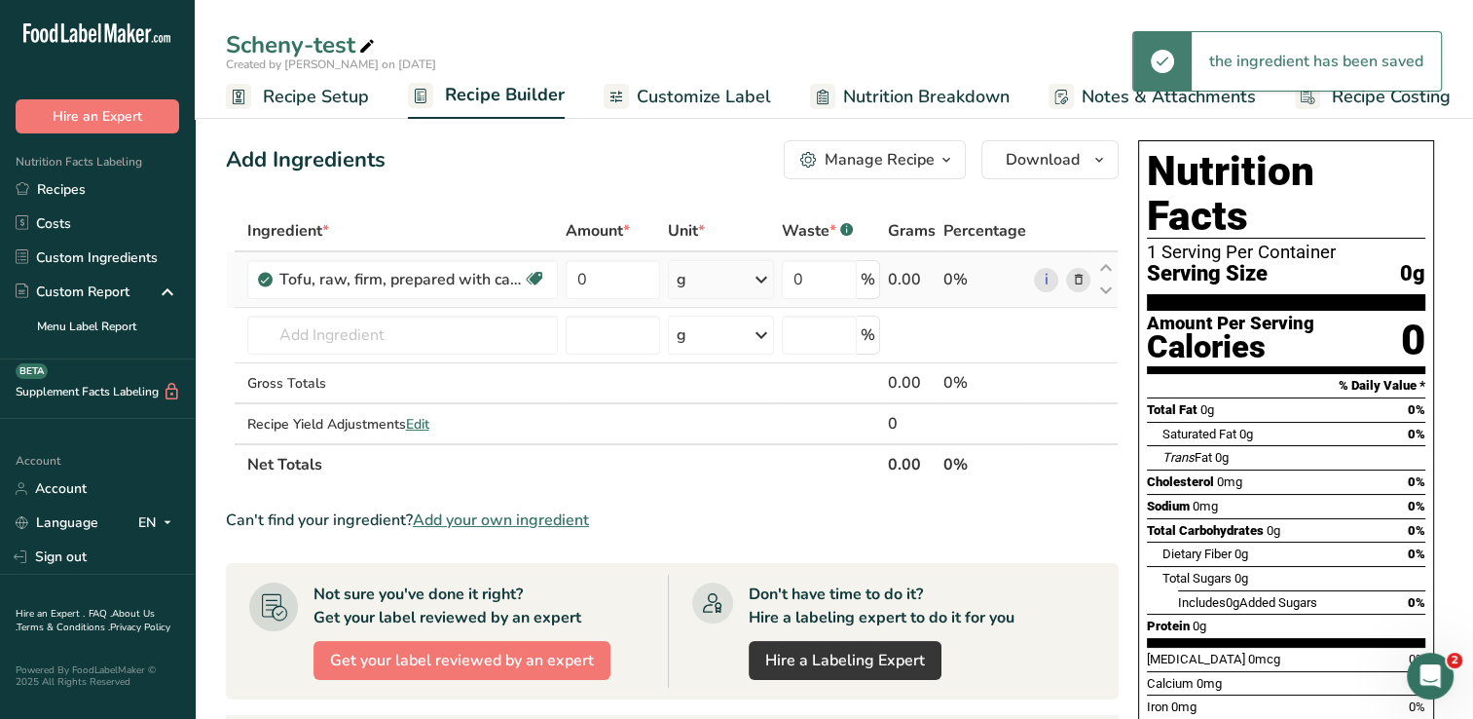
click at [765, 280] on icon at bounding box center [761, 279] width 23 height 35
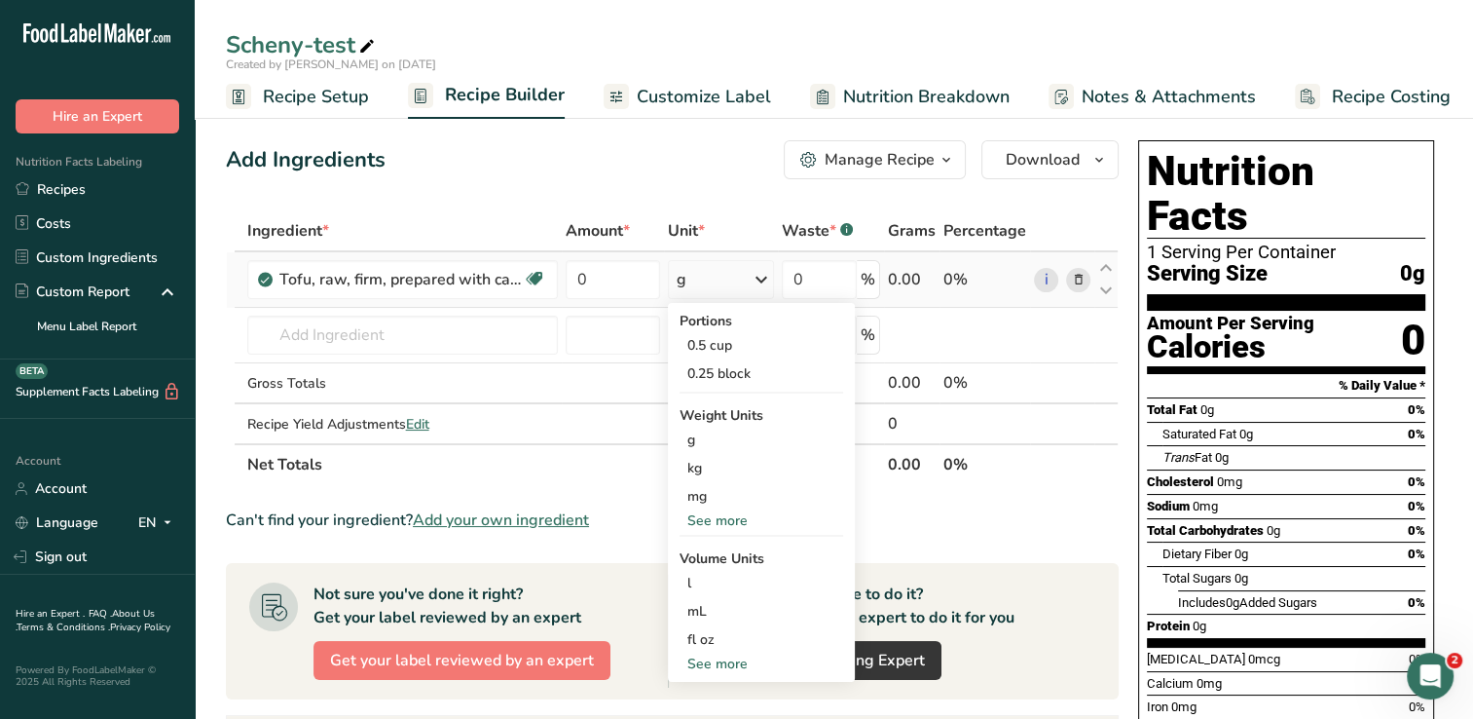
click at [722, 522] on div "See more" at bounding box center [762, 520] width 164 height 20
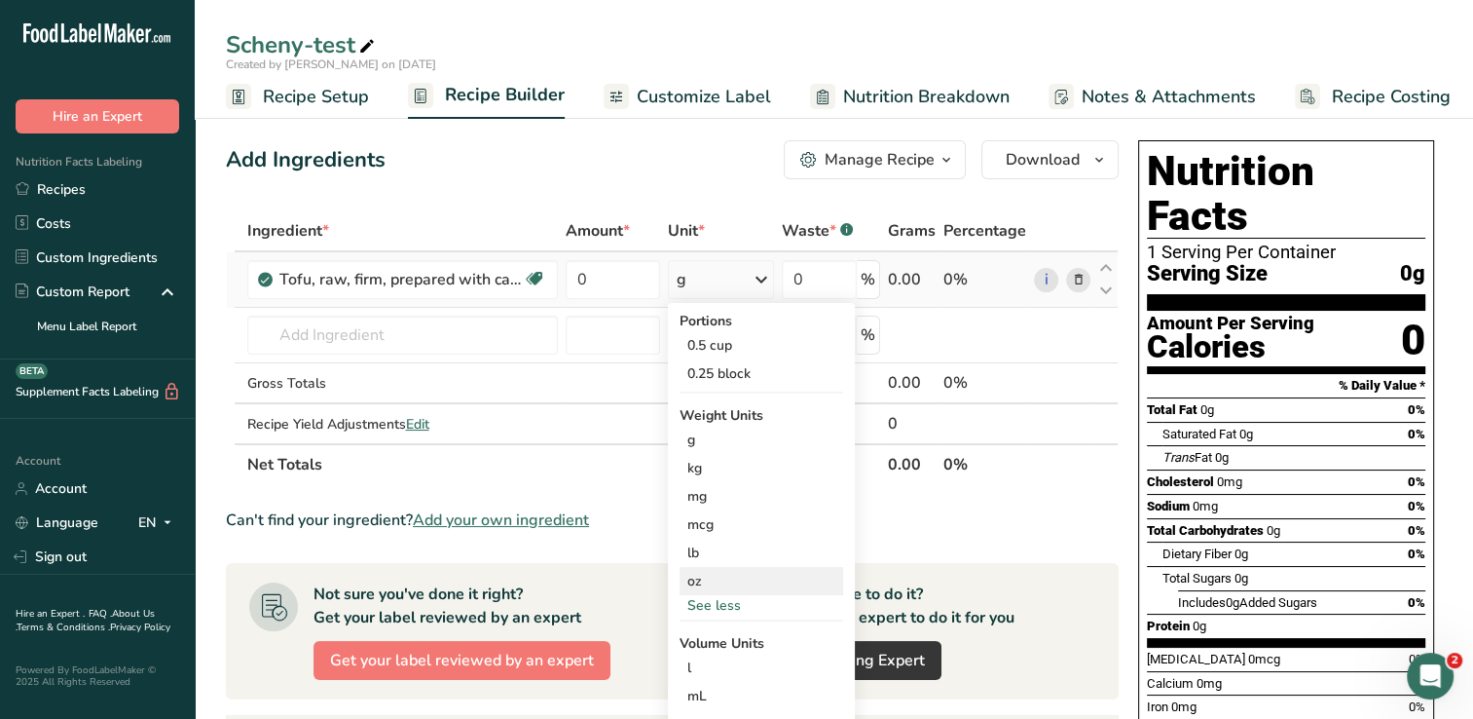
click at [712, 578] on div "oz" at bounding box center [762, 581] width 164 height 28
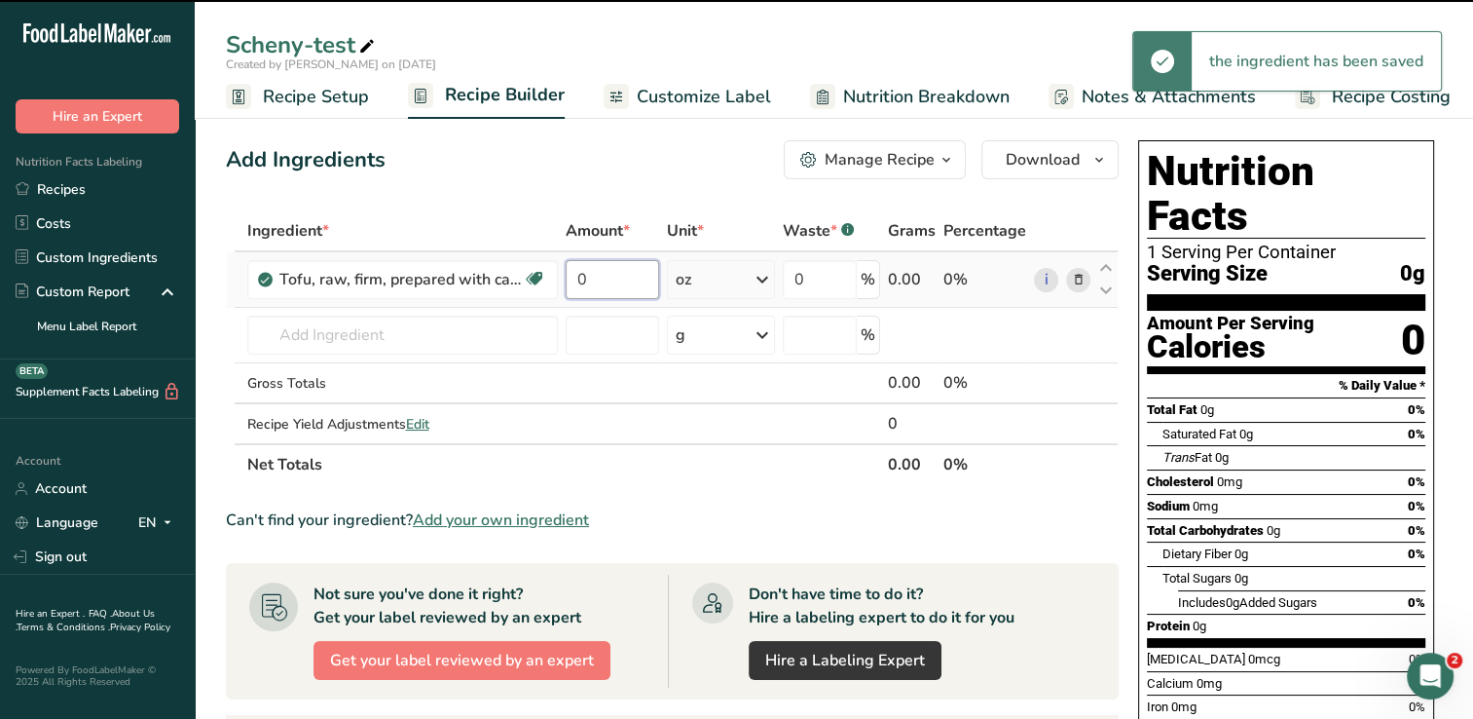
click at [606, 281] on input "0" at bounding box center [613, 279] width 94 height 39
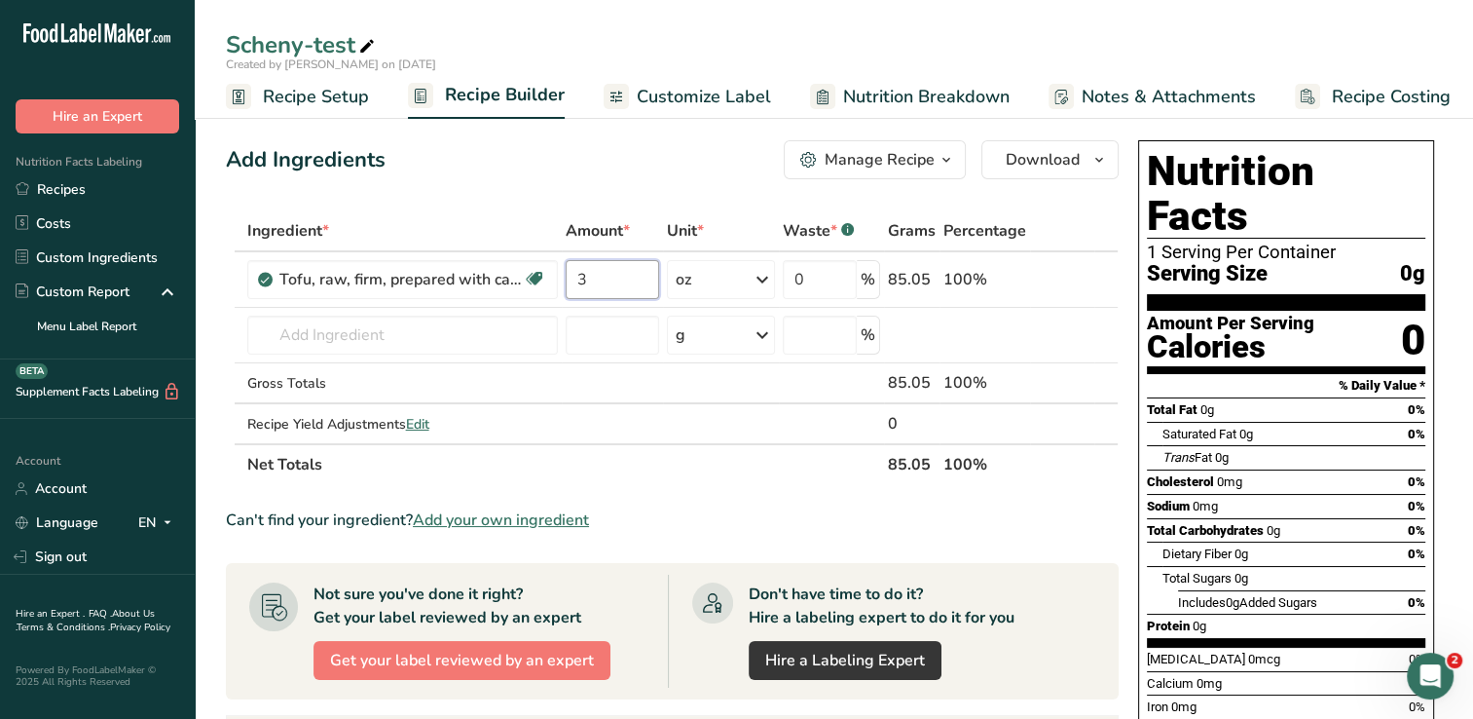
type input "3"
click at [714, 169] on div "Add Ingredients Manage Recipe Delete Recipe Duplicate Recipe Scale Recipe Save …" at bounding box center [672, 159] width 893 height 39
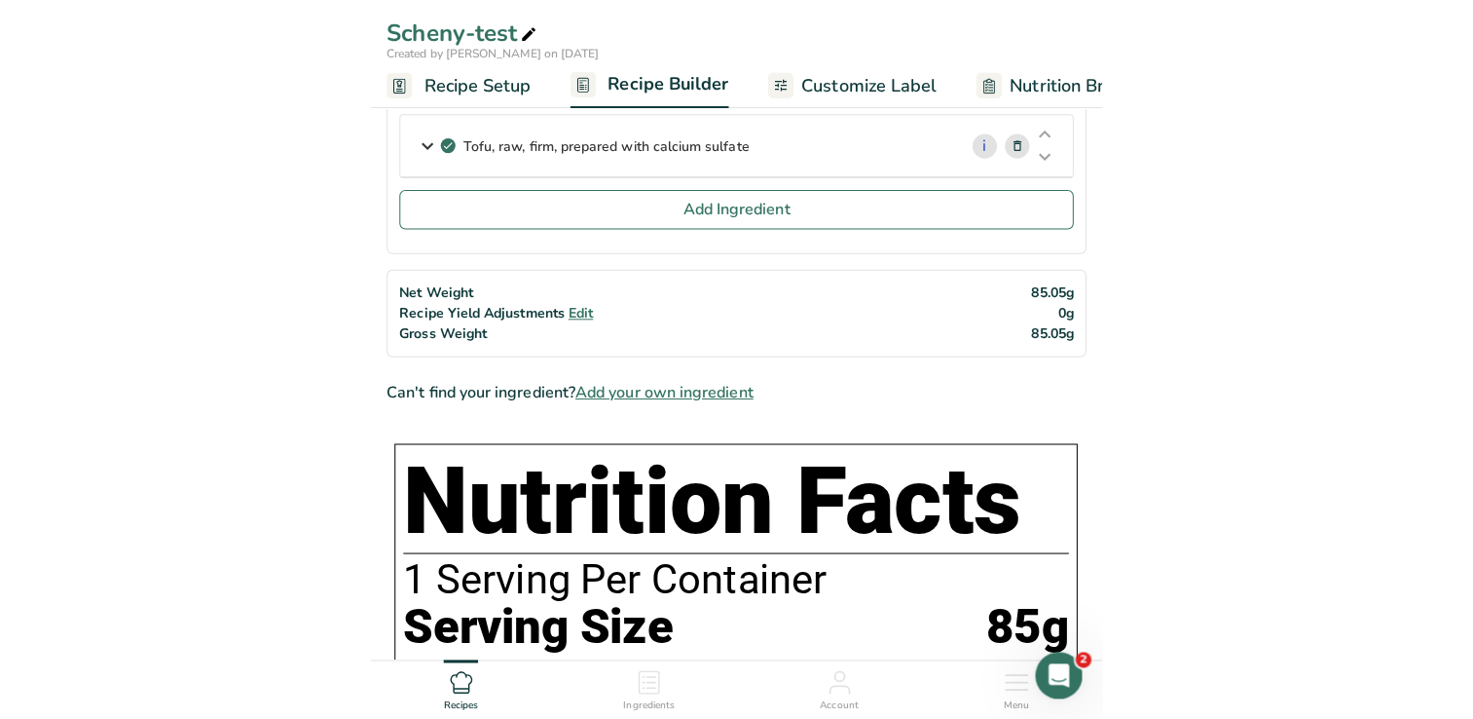
scroll to position [0, 0]
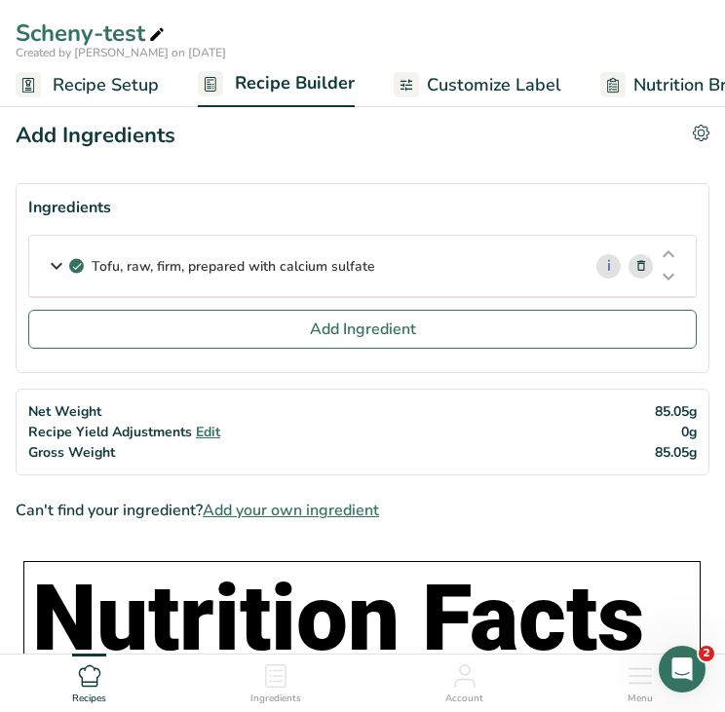
drag, startPoint x: 392, startPoint y: 264, endPoint x: 93, endPoint y: 295, distance: 301.6
click at [93, 295] on div "Tofu, raw, firm, prepared with calcium sulfate" at bounding box center [304, 266] width 551 height 60
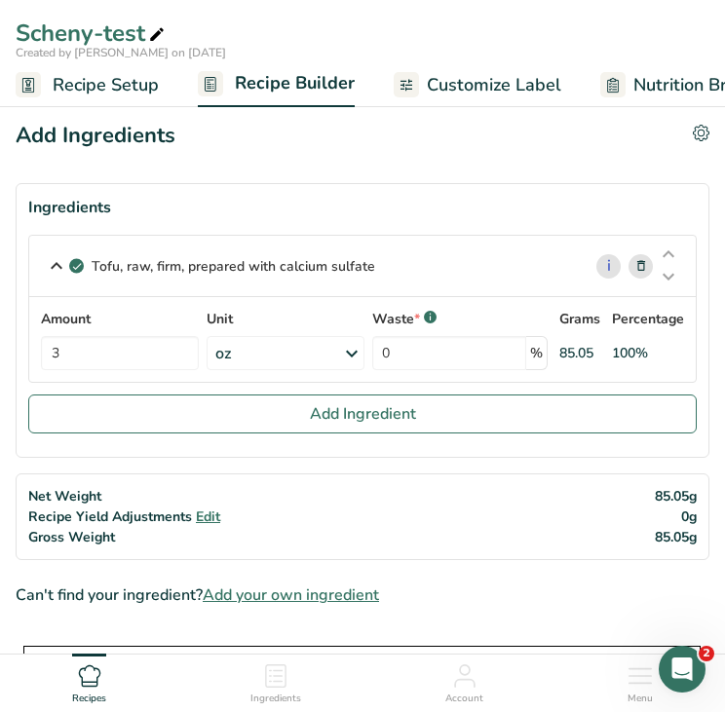
copy p "Tofu, raw, firm, prepared with calcium sulfate"
